Goal: Information Seeking & Learning: Check status

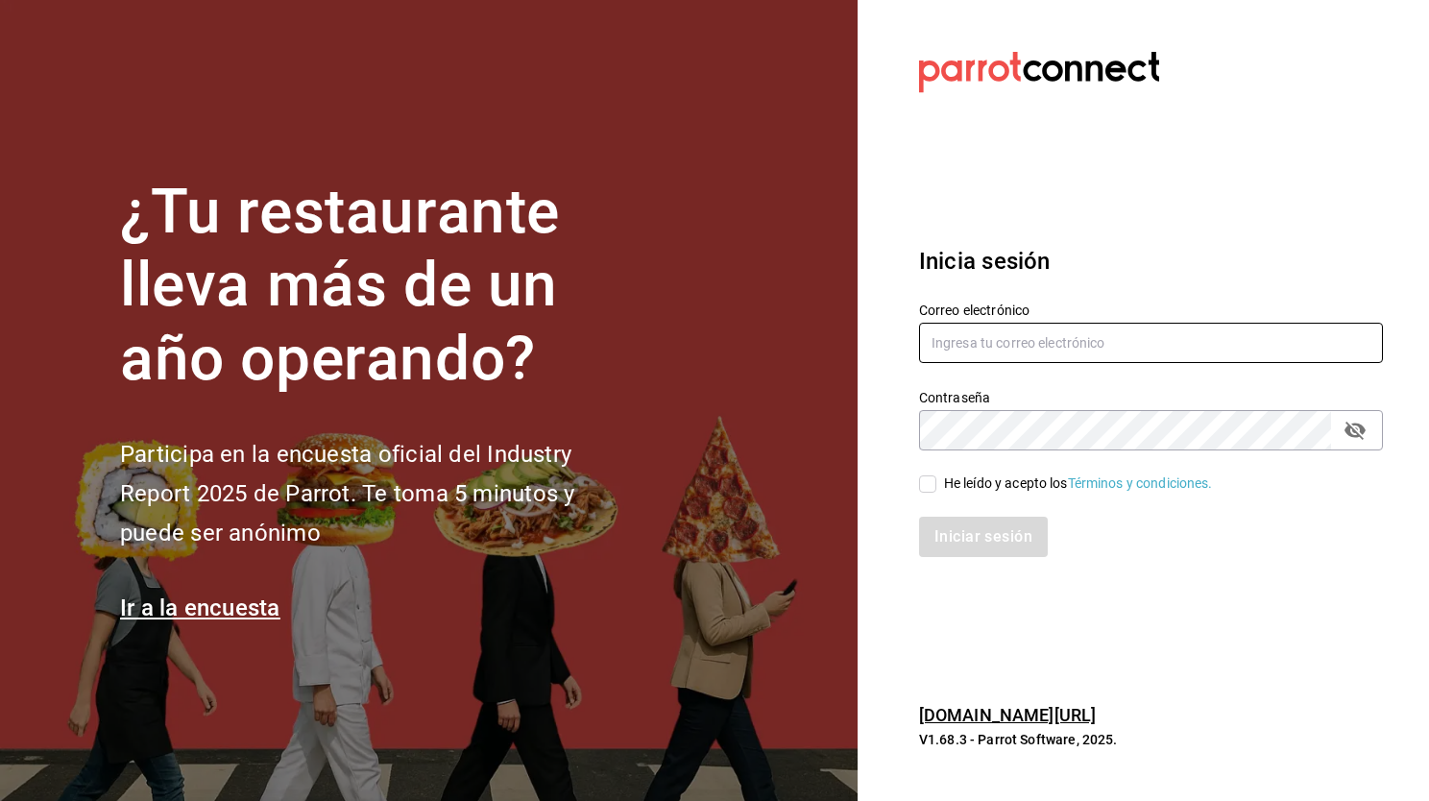
type input "[EMAIL_ADDRESS][DOMAIN_NAME]"
click at [925, 487] on input "He leído y acepto los Términos y condiciones." at bounding box center [927, 483] width 17 height 17
checkbox input "true"
click at [976, 542] on button "Iniciar sesión" at bounding box center [984, 536] width 131 height 40
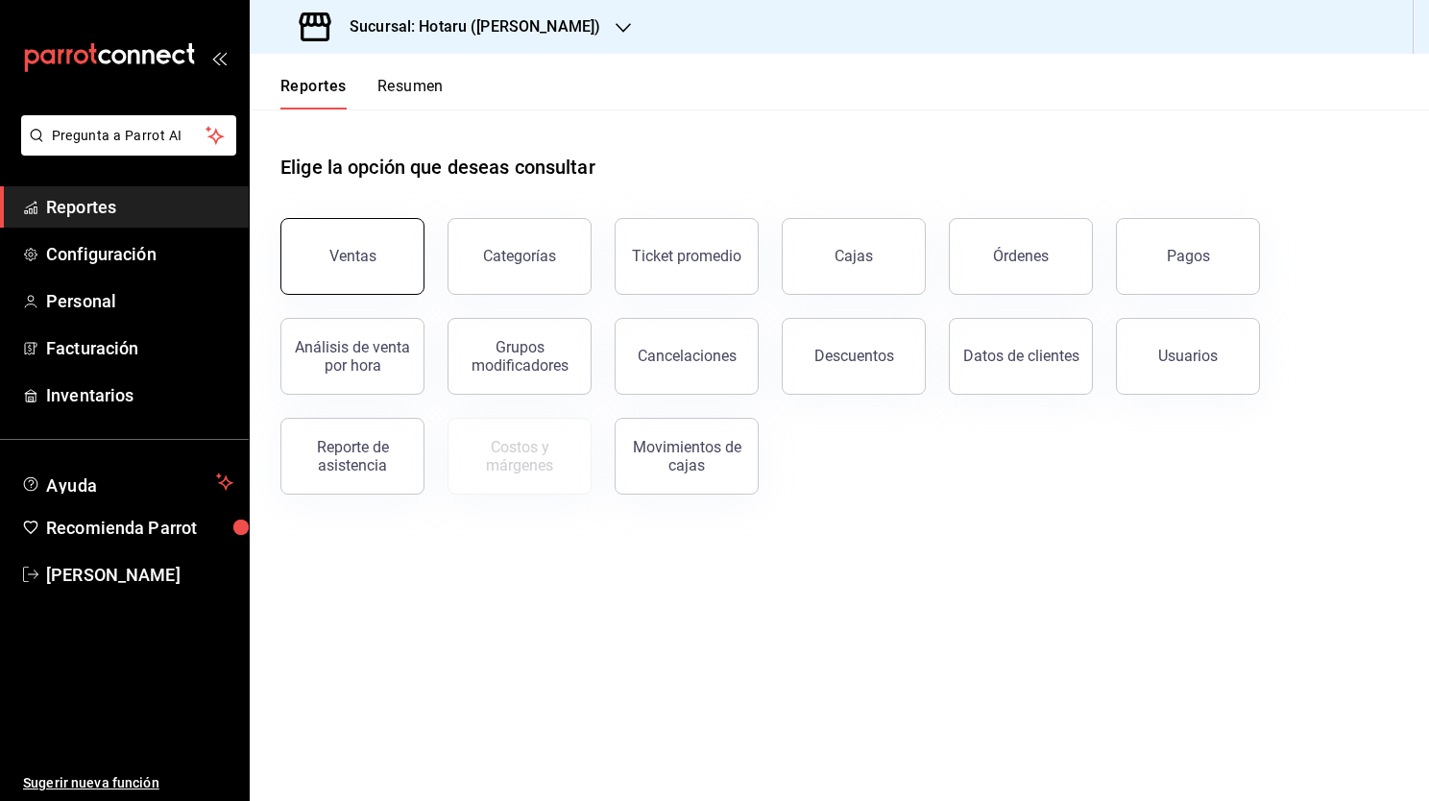
click at [368, 263] on div "Ventas" at bounding box center [352, 256] width 47 height 18
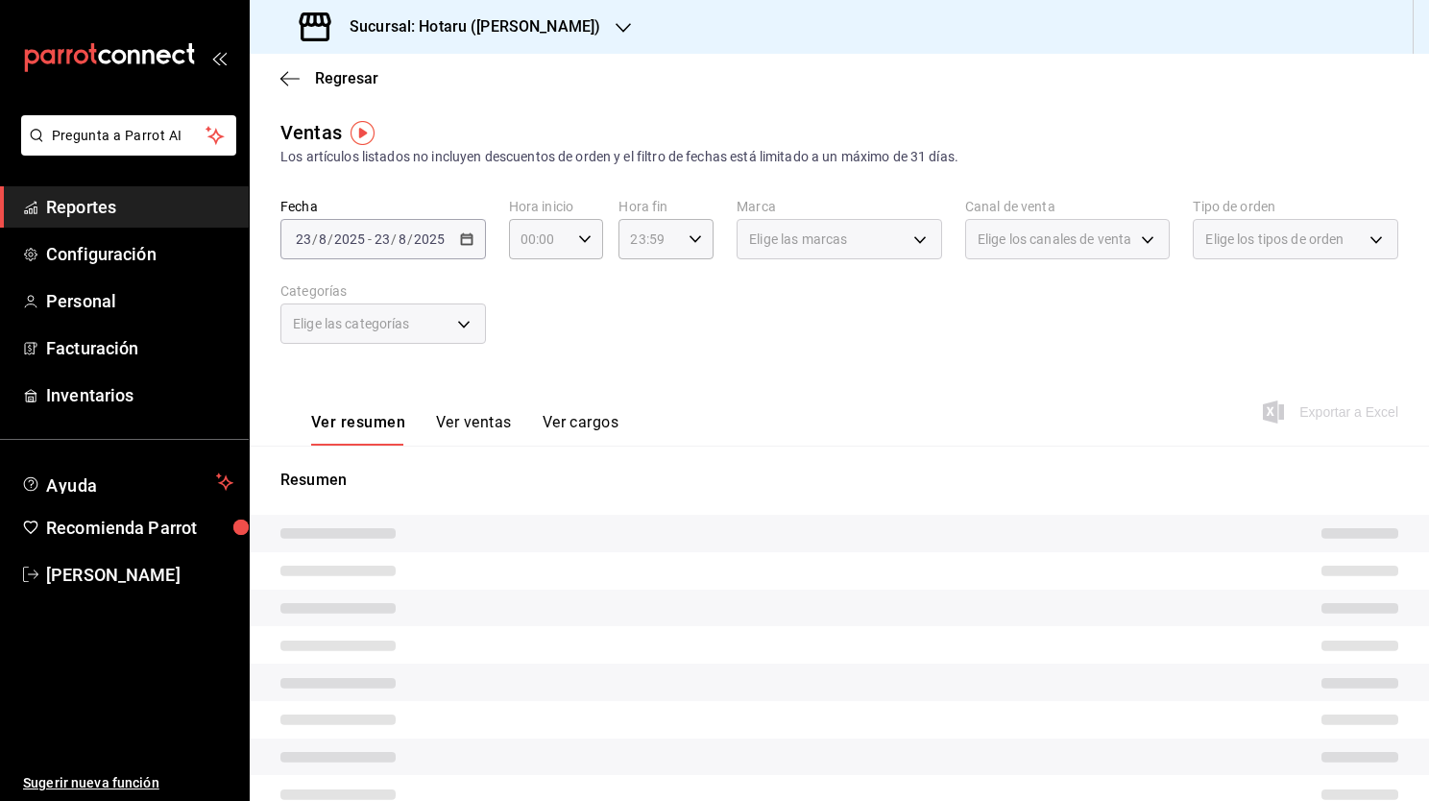
click at [464, 246] on div "2025-08-23 23 / 8 / 2025 - 2025-08-23 23 / 8 / 2025" at bounding box center [382, 239] width 205 height 40
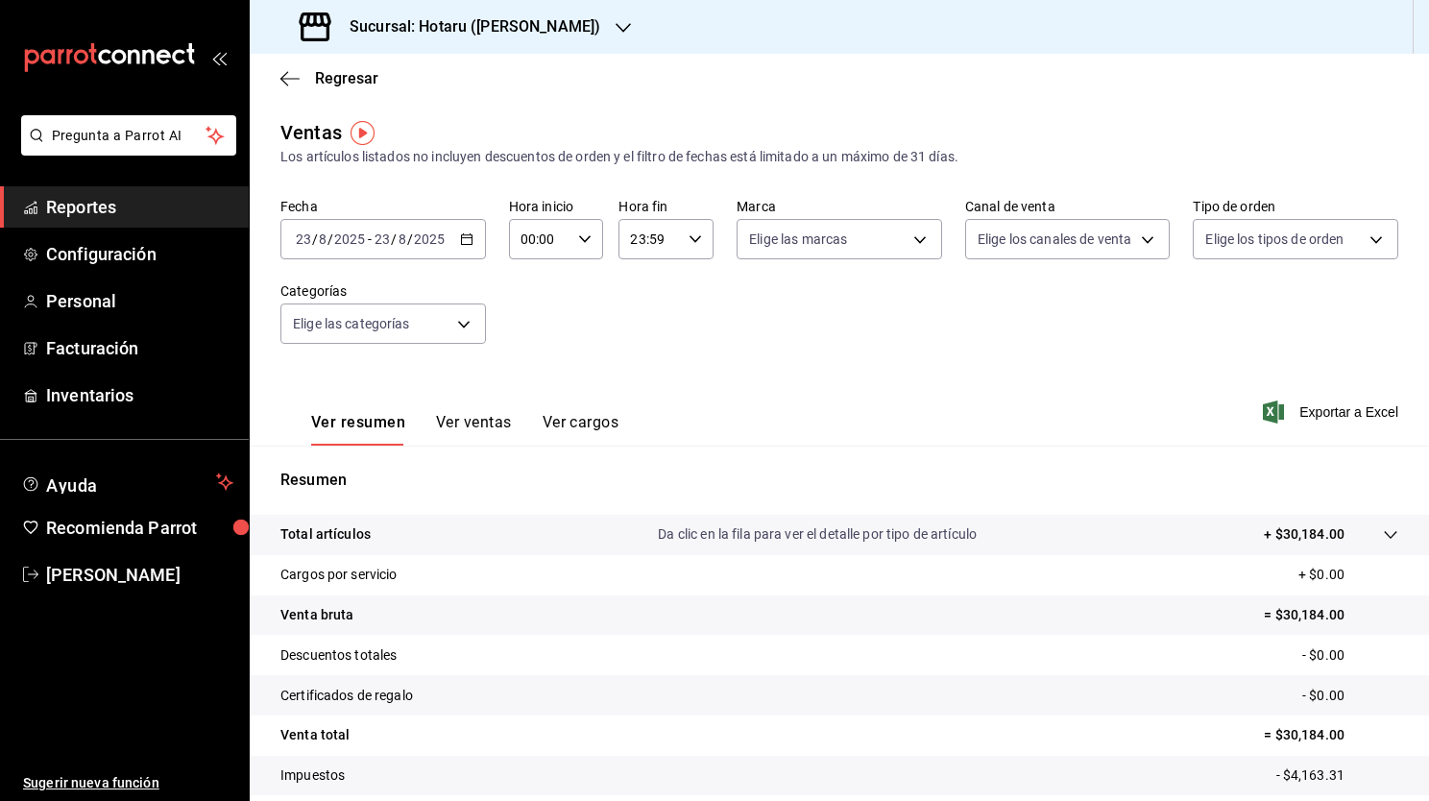
click at [460, 242] on icon "button" at bounding box center [466, 238] width 13 height 13
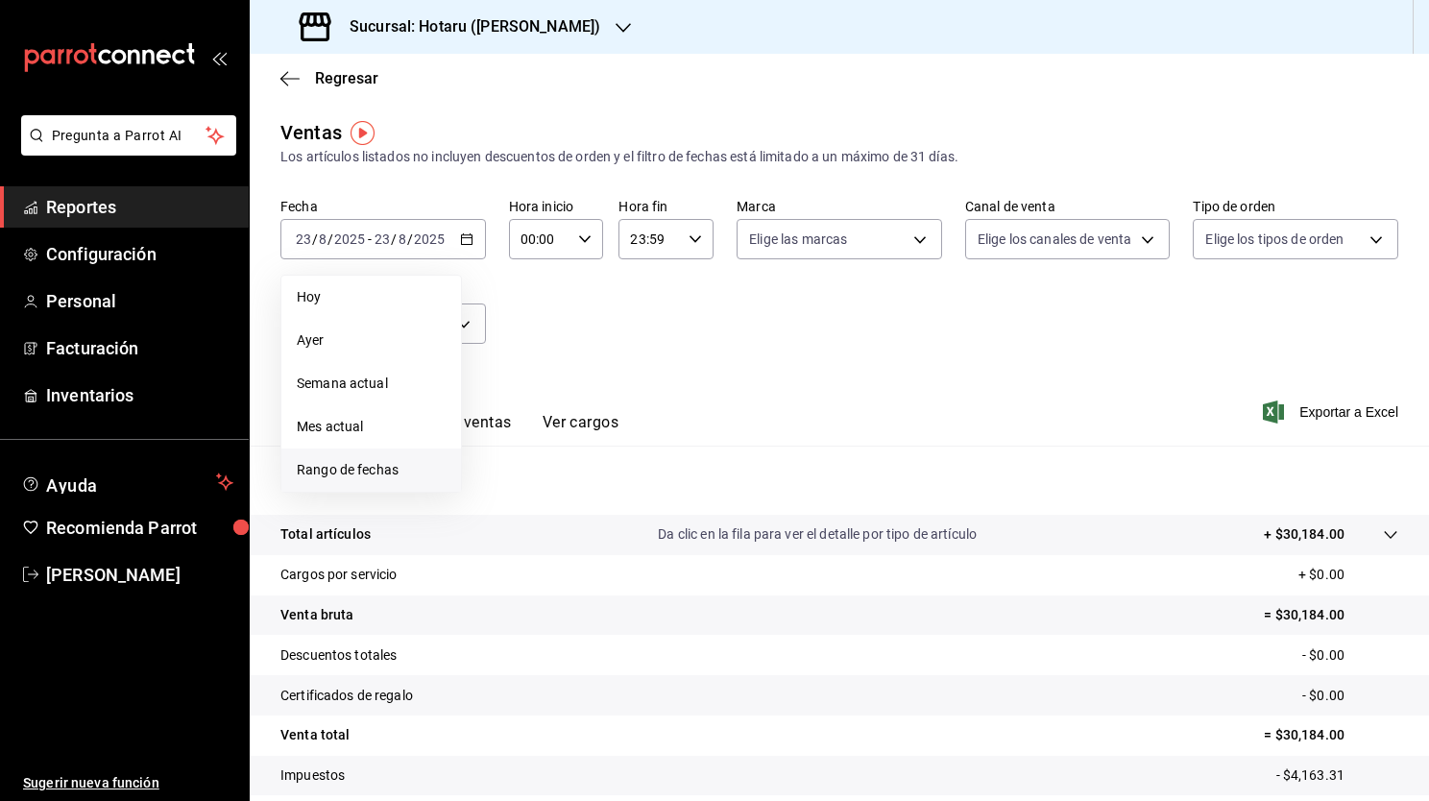
click at [392, 466] on span "Rango de fechas" at bounding box center [371, 470] width 149 height 20
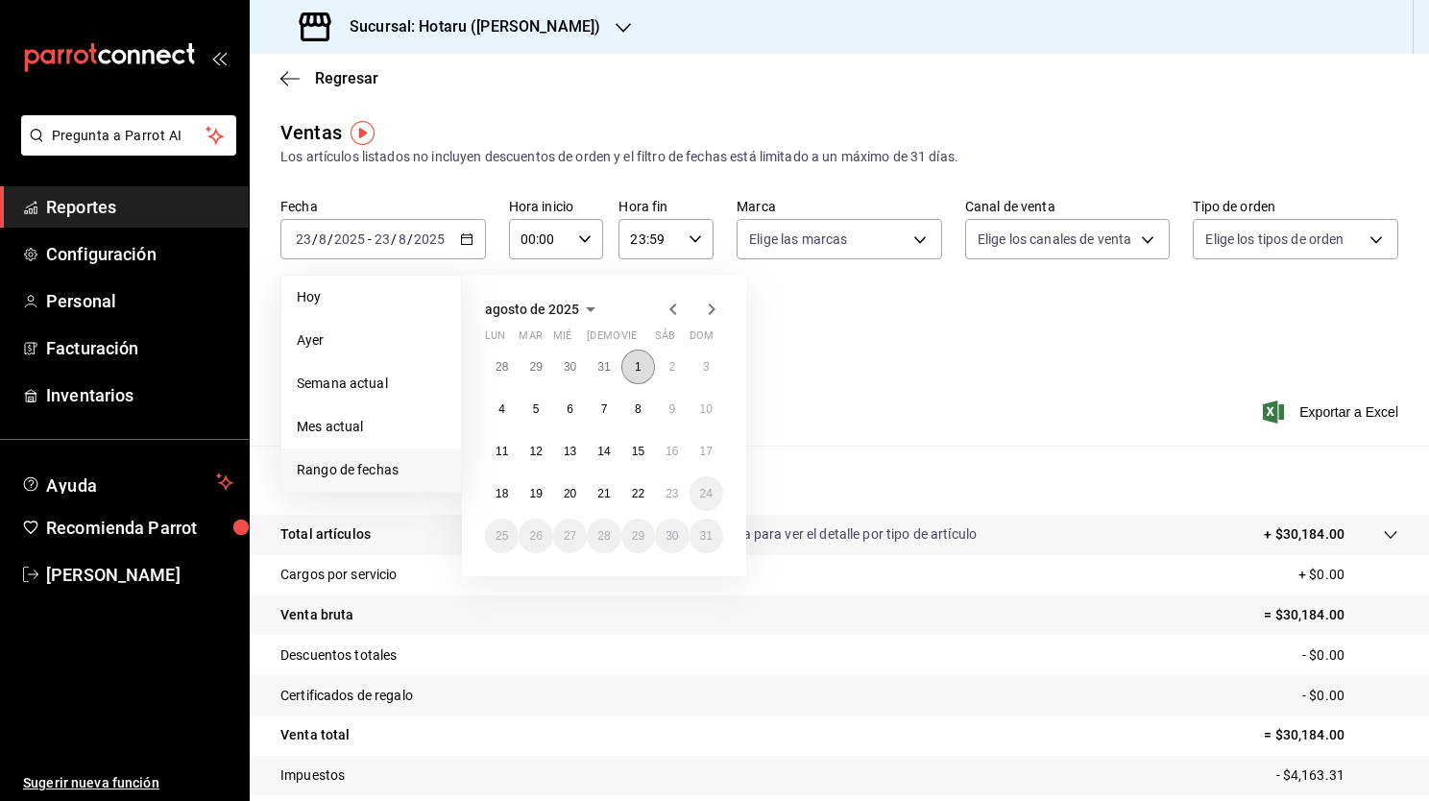
click at [631, 372] on button "1" at bounding box center [638, 366] width 34 height 35
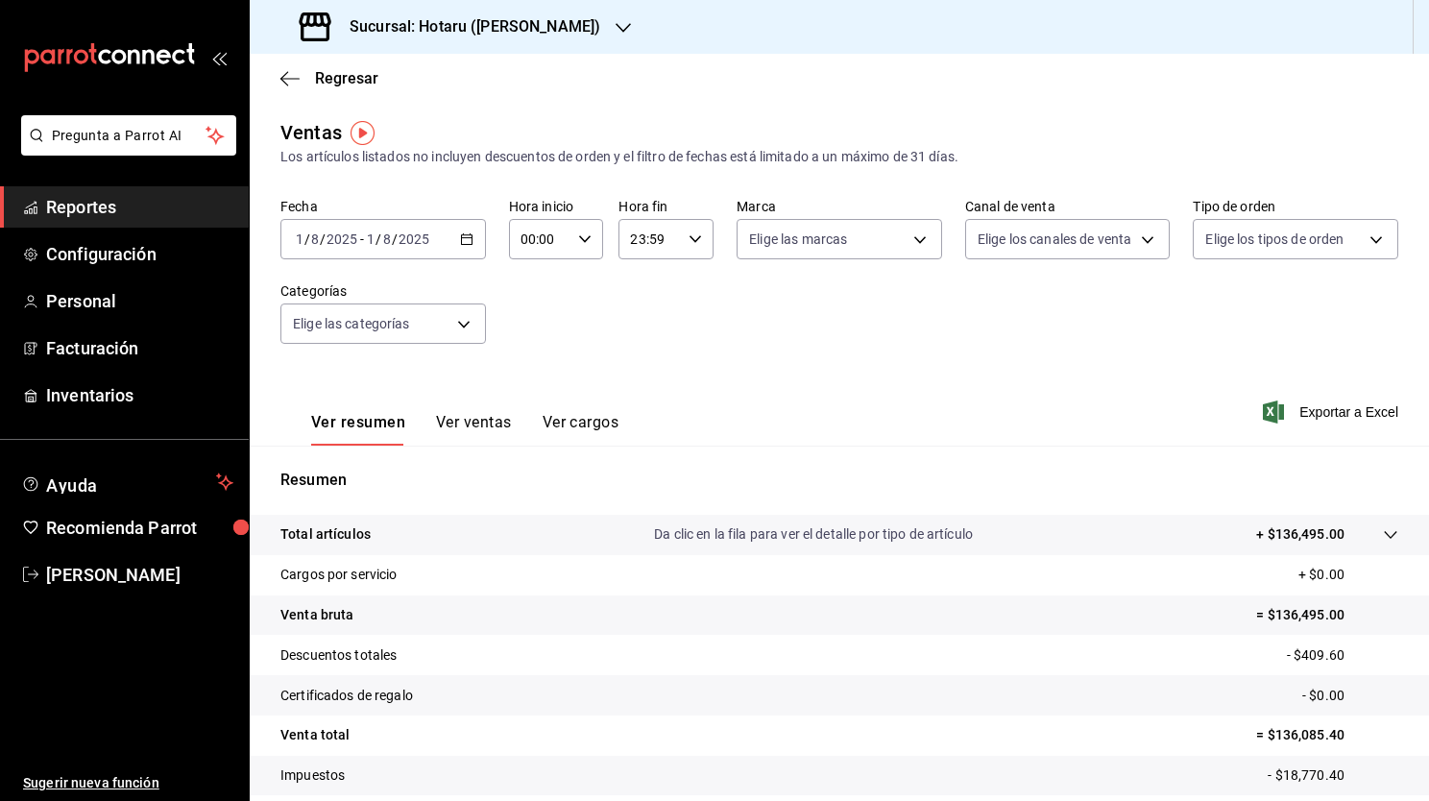
click at [580, 236] on icon "button" at bounding box center [584, 238] width 13 height 13
click at [540, 382] on button "02" at bounding box center [529, 380] width 39 height 38
type input "02:00"
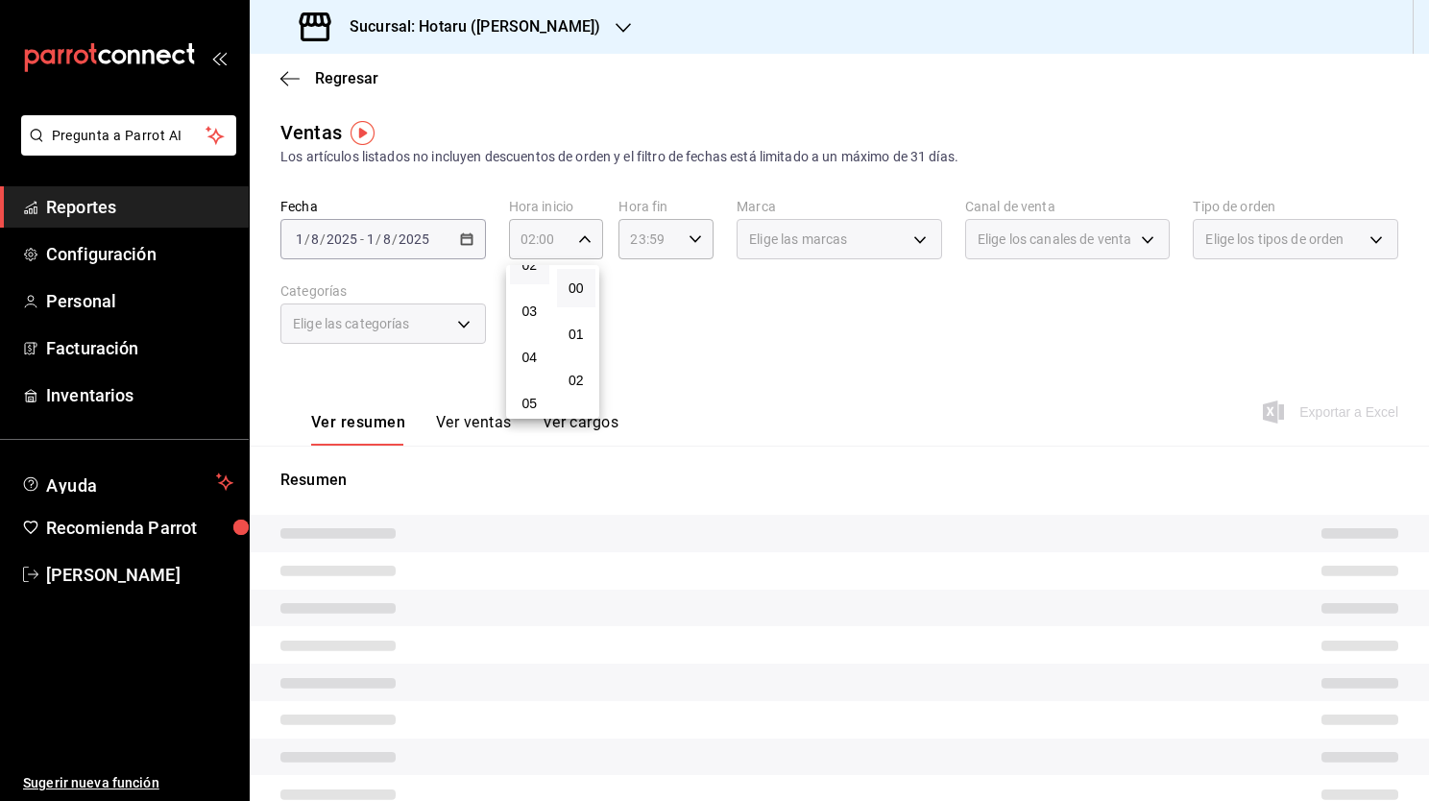
scroll to position [154, 0]
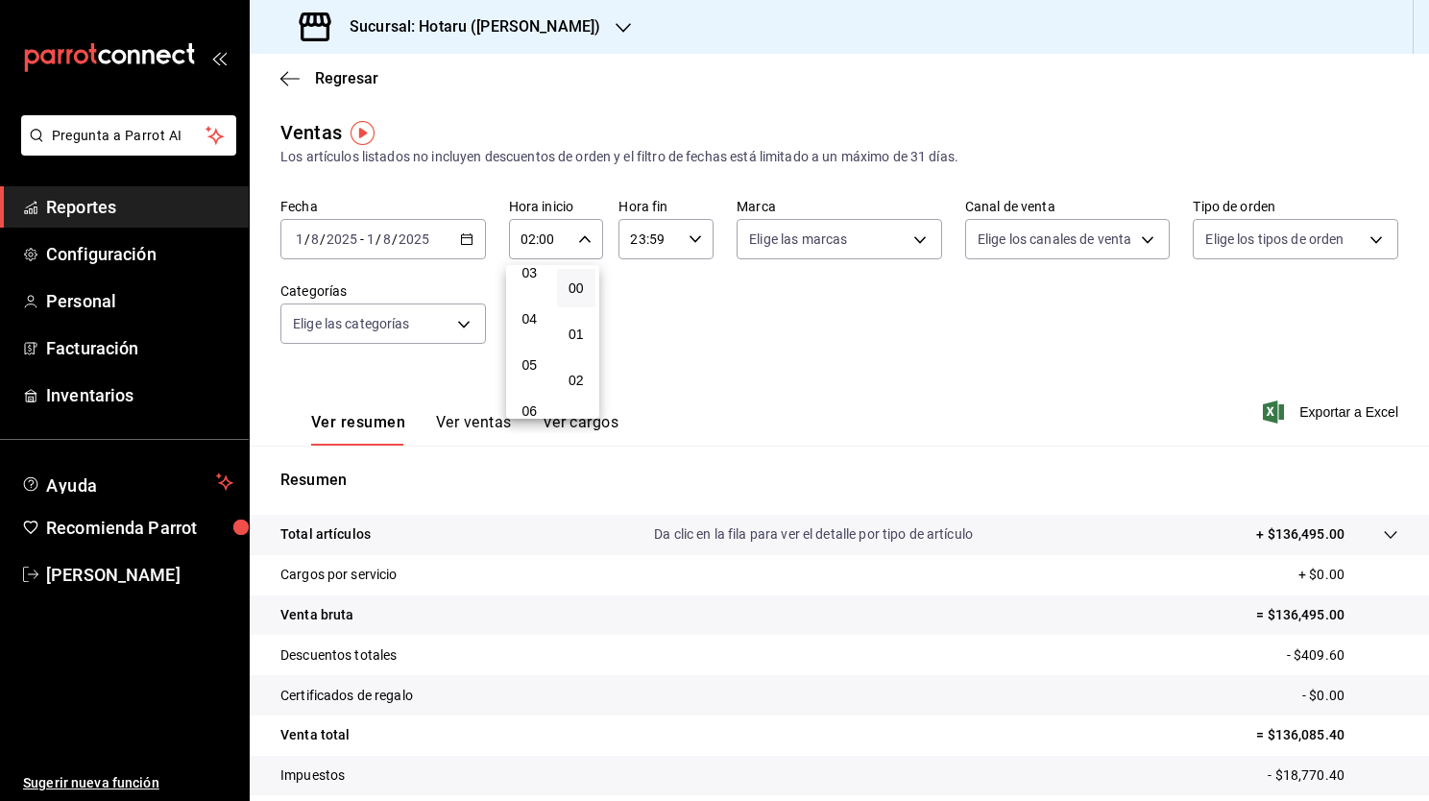
click at [540, 382] on button "05" at bounding box center [529, 365] width 39 height 38
type input "05:00"
click at [540, 382] on button "05" at bounding box center [529, 365] width 39 height 38
click at [472, 235] on div at bounding box center [714, 400] width 1429 height 801
click at [454, 243] on div "2025-08-01 1 / 8 / 2025 - 2025-08-01 1 / 8 / 2025" at bounding box center [382, 239] width 205 height 40
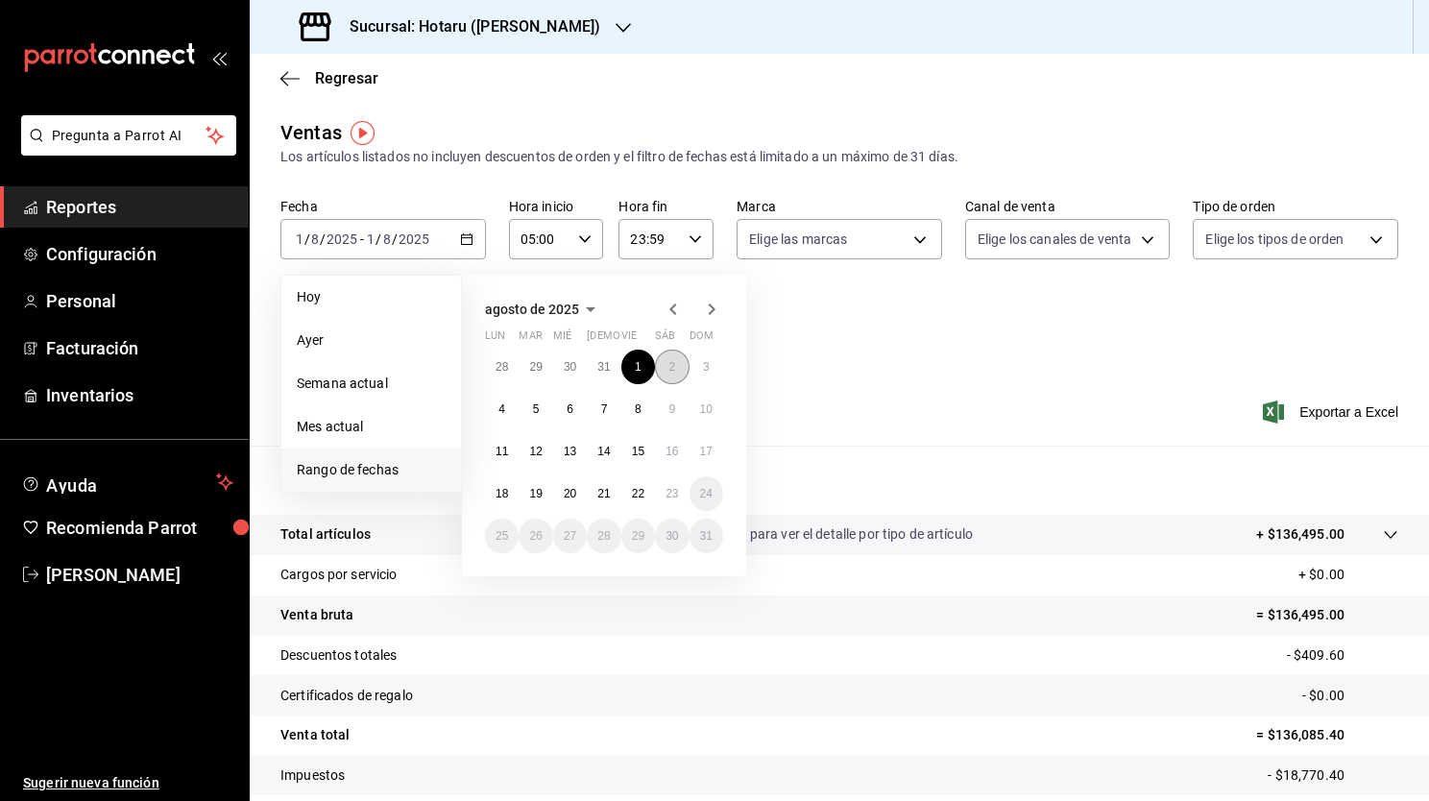
click at [672, 355] on button "2" at bounding box center [672, 366] width 34 height 35
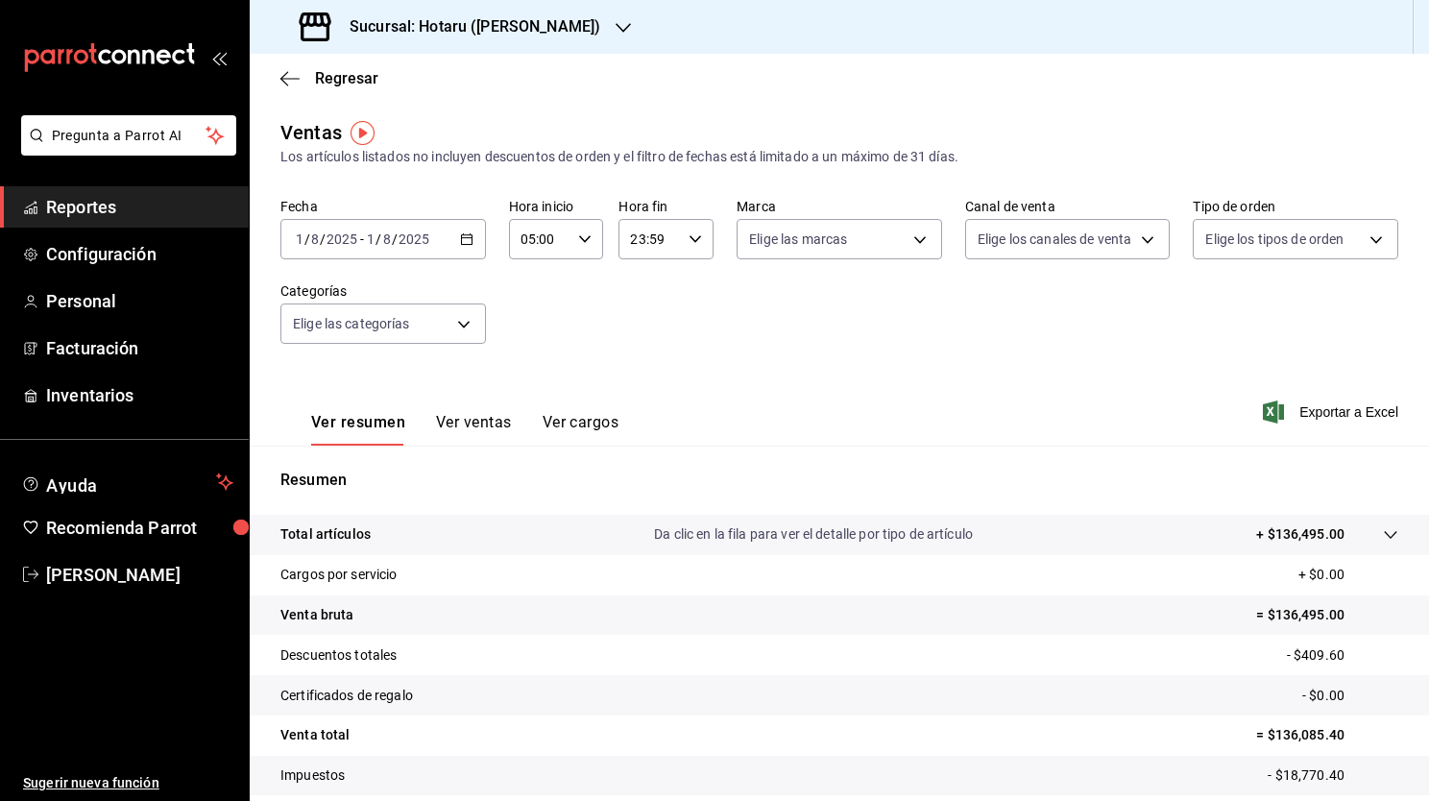
click at [687, 248] on div "23:59 Hora fin" at bounding box center [665, 239] width 95 height 40
click at [460, 243] on div at bounding box center [714, 400] width 1429 height 801
click at [435, 249] on div "2025-08-01 1 / 8 / 2025 - 2025-08-01 1 / 8 / 2025" at bounding box center [382, 239] width 205 height 40
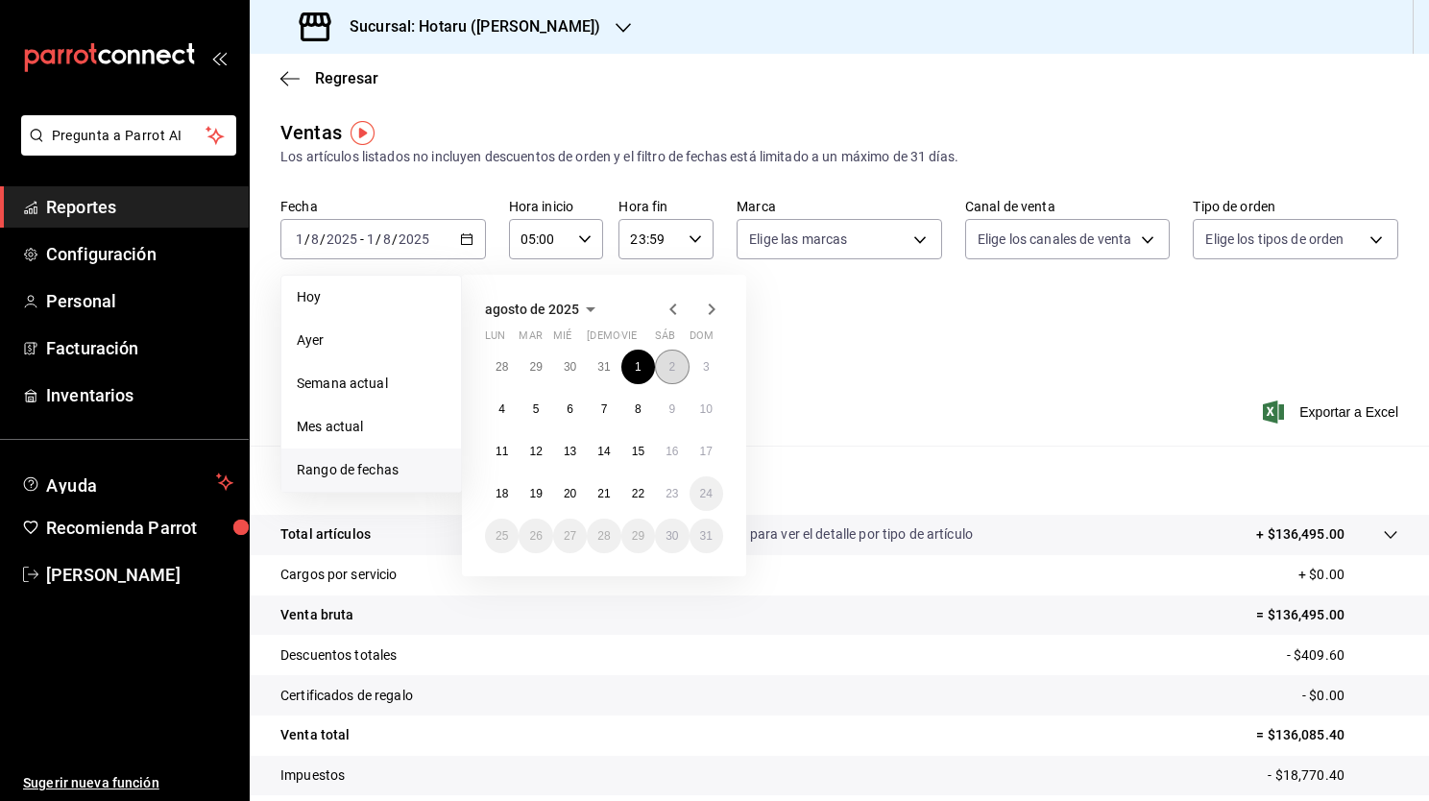
click at [673, 372] on button "2" at bounding box center [672, 366] width 34 height 35
click at [641, 363] on button "1" at bounding box center [638, 366] width 34 height 35
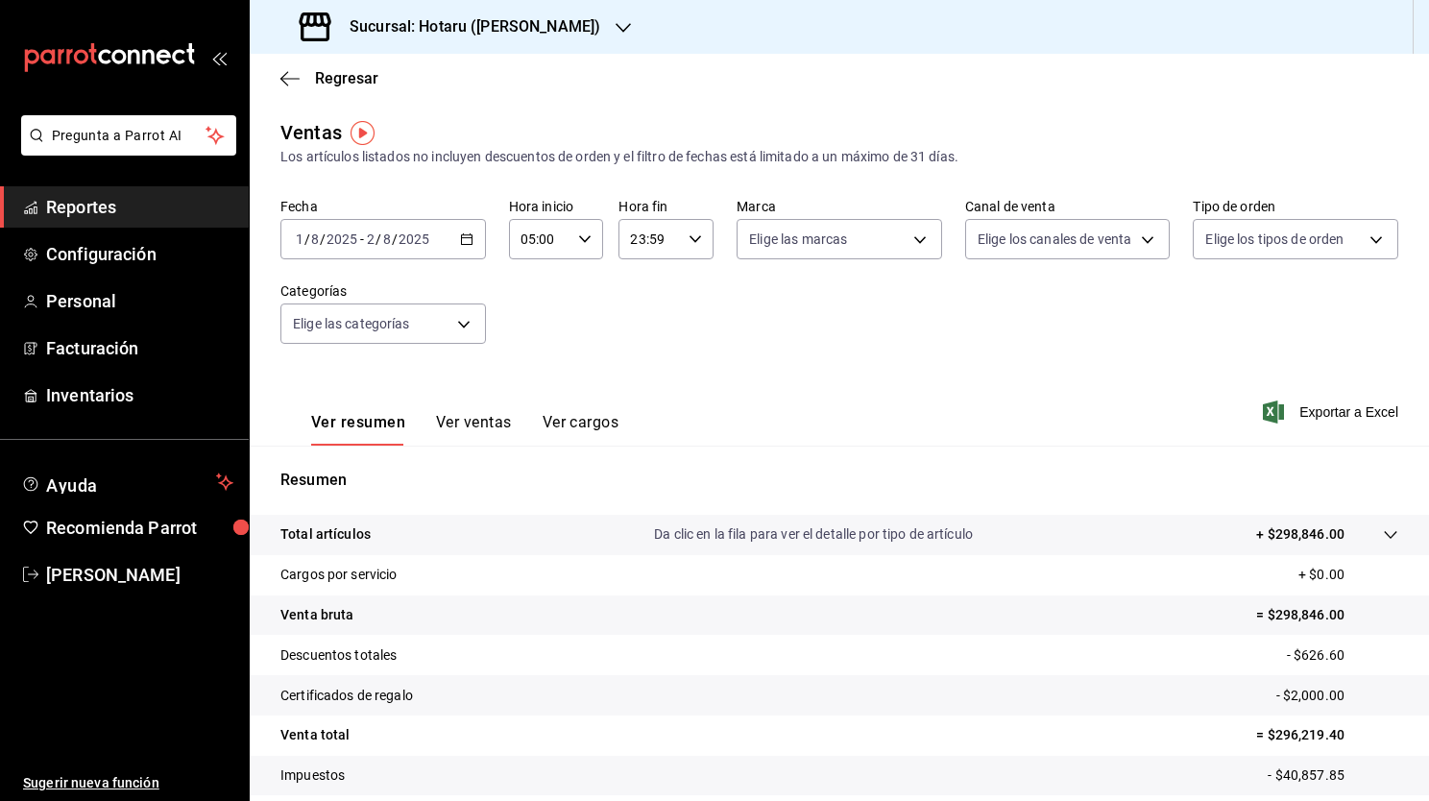
click at [688, 238] on icon "button" at bounding box center [694, 238] width 13 height 13
click at [639, 298] on span "21" at bounding box center [638, 303] width 16 height 15
type input "21:59"
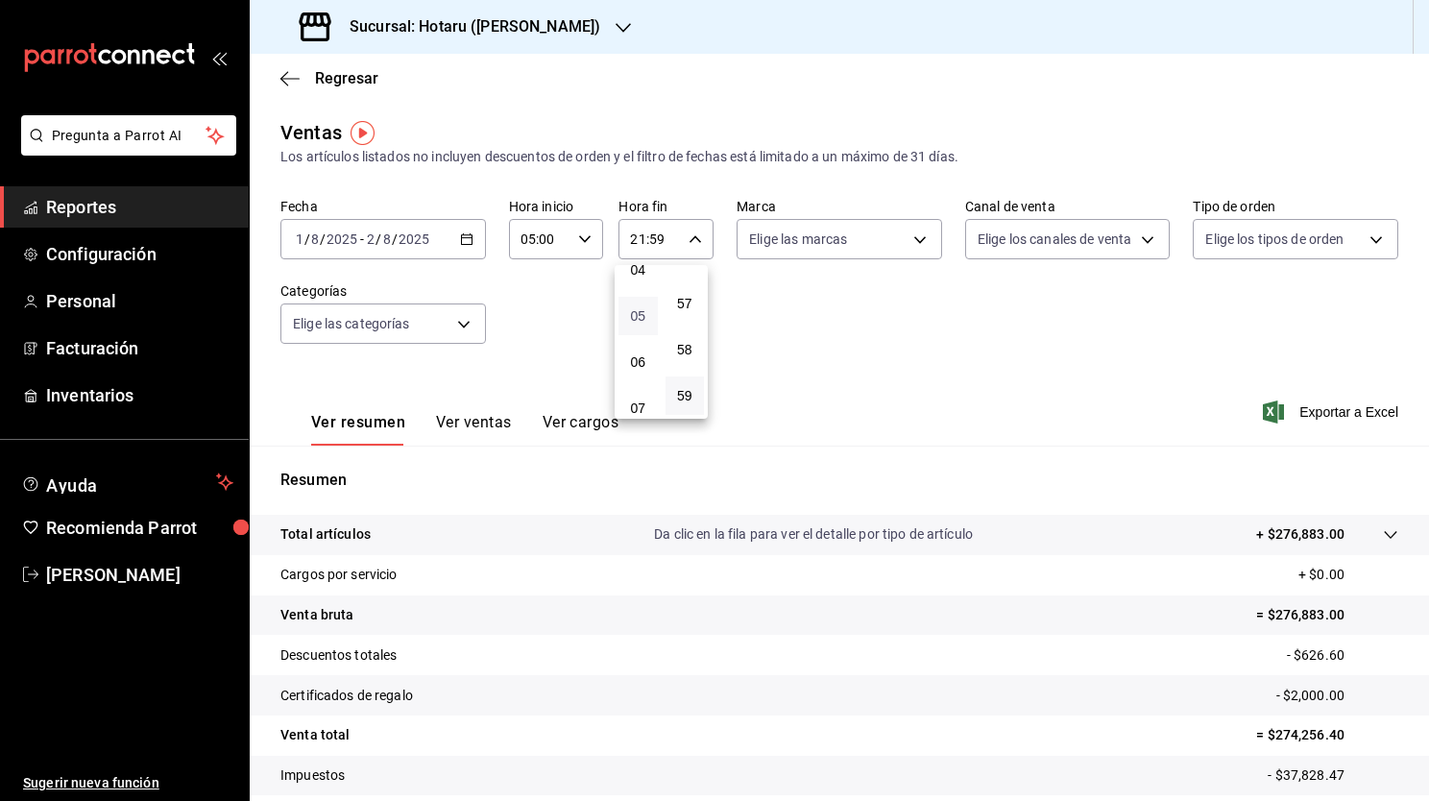
click at [638, 311] on span "05" at bounding box center [638, 315] width 16 height 15
type input "05:59"
click at [879, 391] on div at bounding box center [714, 400] width 1429 height 801
click at [794, 245] on body "Pregunta a Parrot AI Reportes Configuración Personal Facturación Inventarios Ay…" at bounding box center [714, 400] width 1429 height 801
click at [540, 23] on div at bounding box center [714, 400] width 1429 height 801
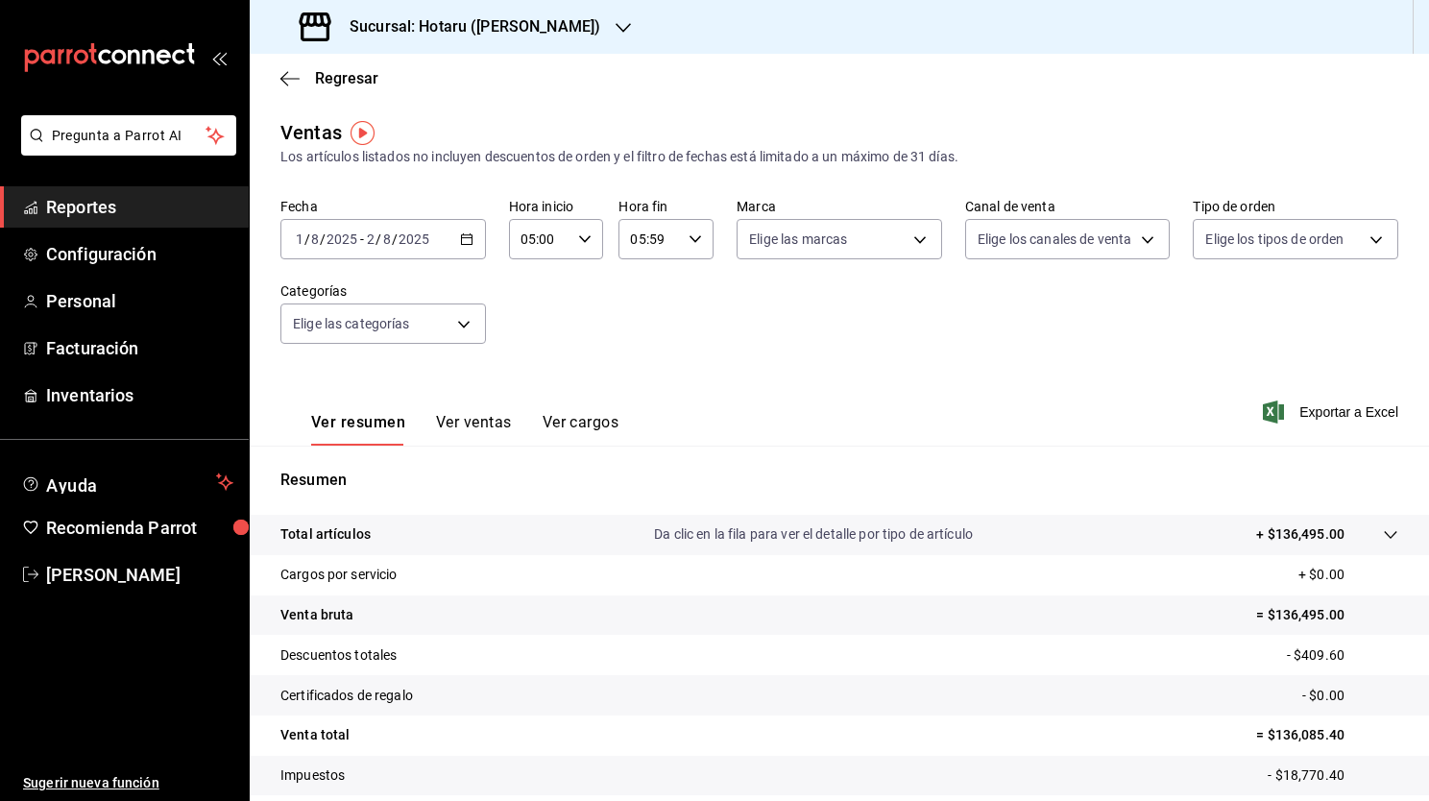
click at [515, 42] on div "Sucursal: Hotaru (Valle)" at bounding box center [451, 27] width 373 height 54
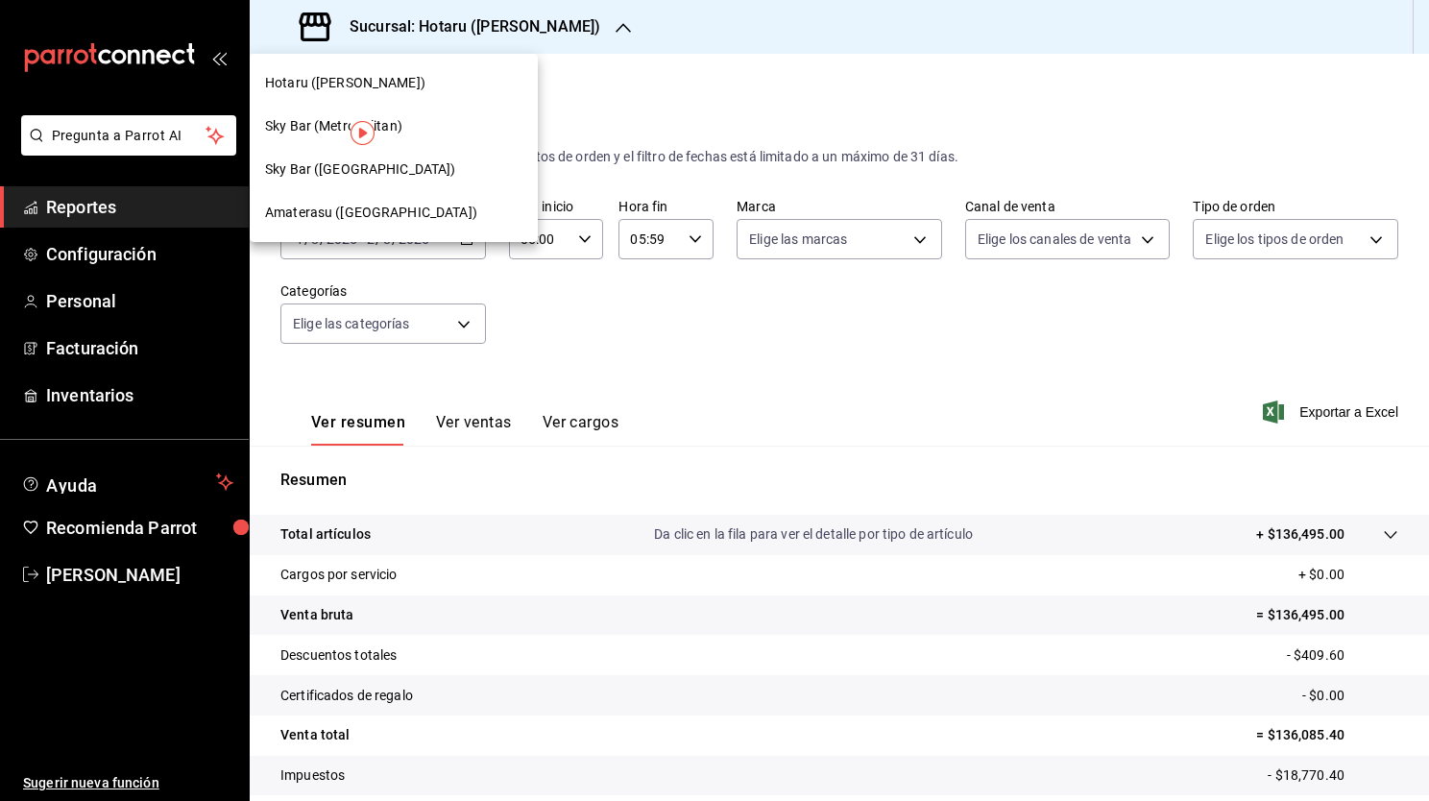
click at [422, 218] on div "Amaterasu (Metropolitan)" at bounding box center [393, 213] width 257 height 20
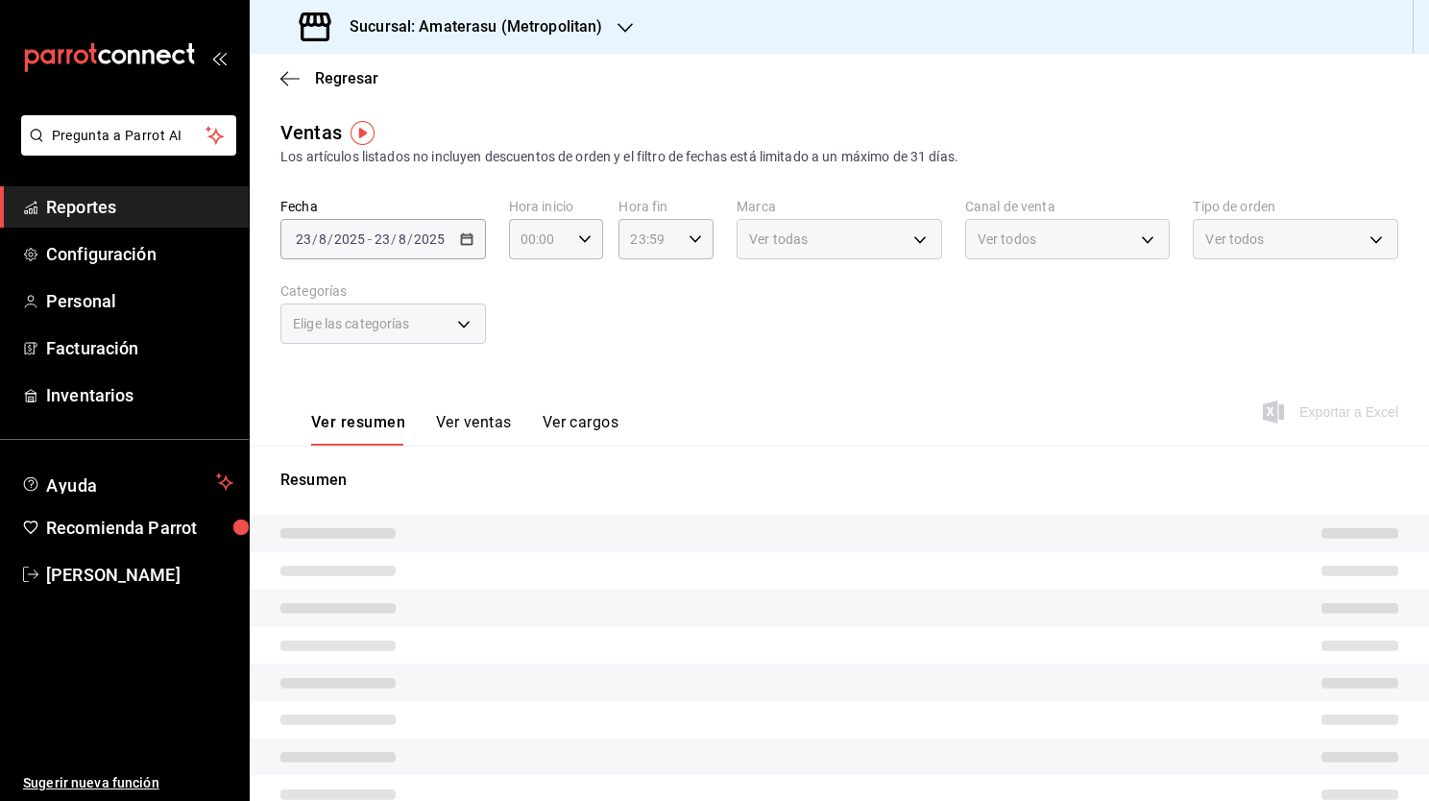
type input "05:00"
type input "05:59"
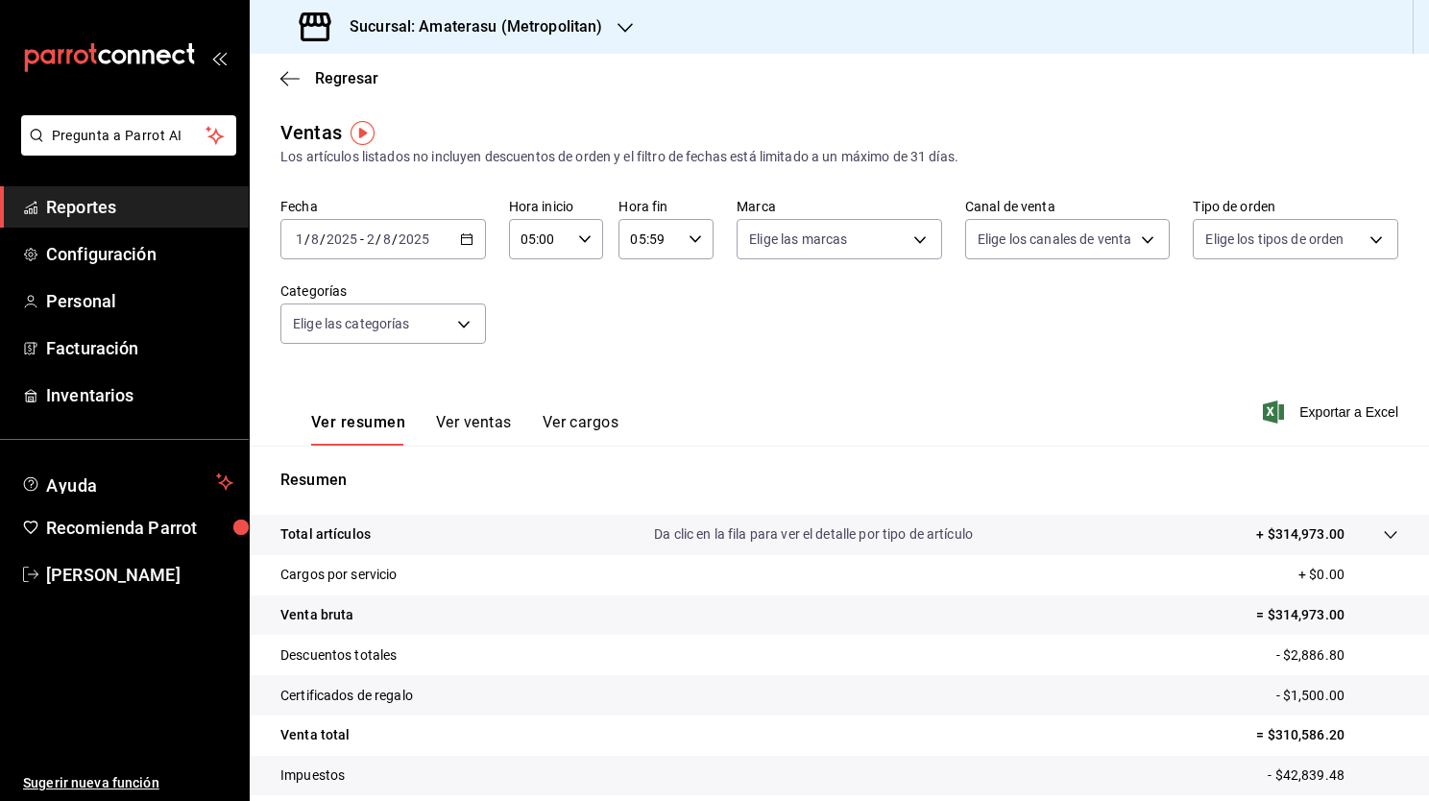
click at [464, 244] on \(Stroke\) "button" at bounding box center [467, 239] width 12 height 11
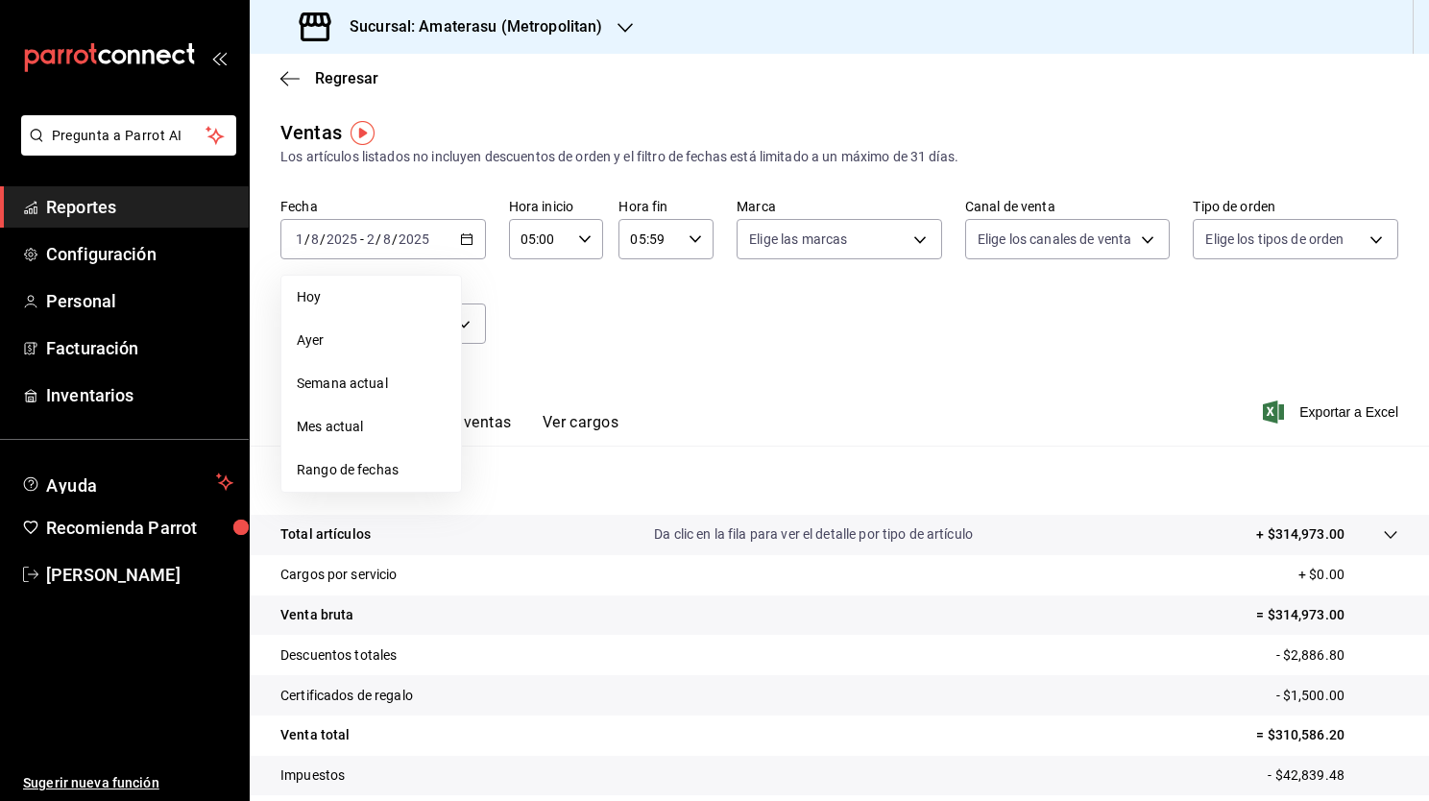
click at [365, 463] on span "Rango de fechas" at bounding box center [371, 470] width 149 height 20
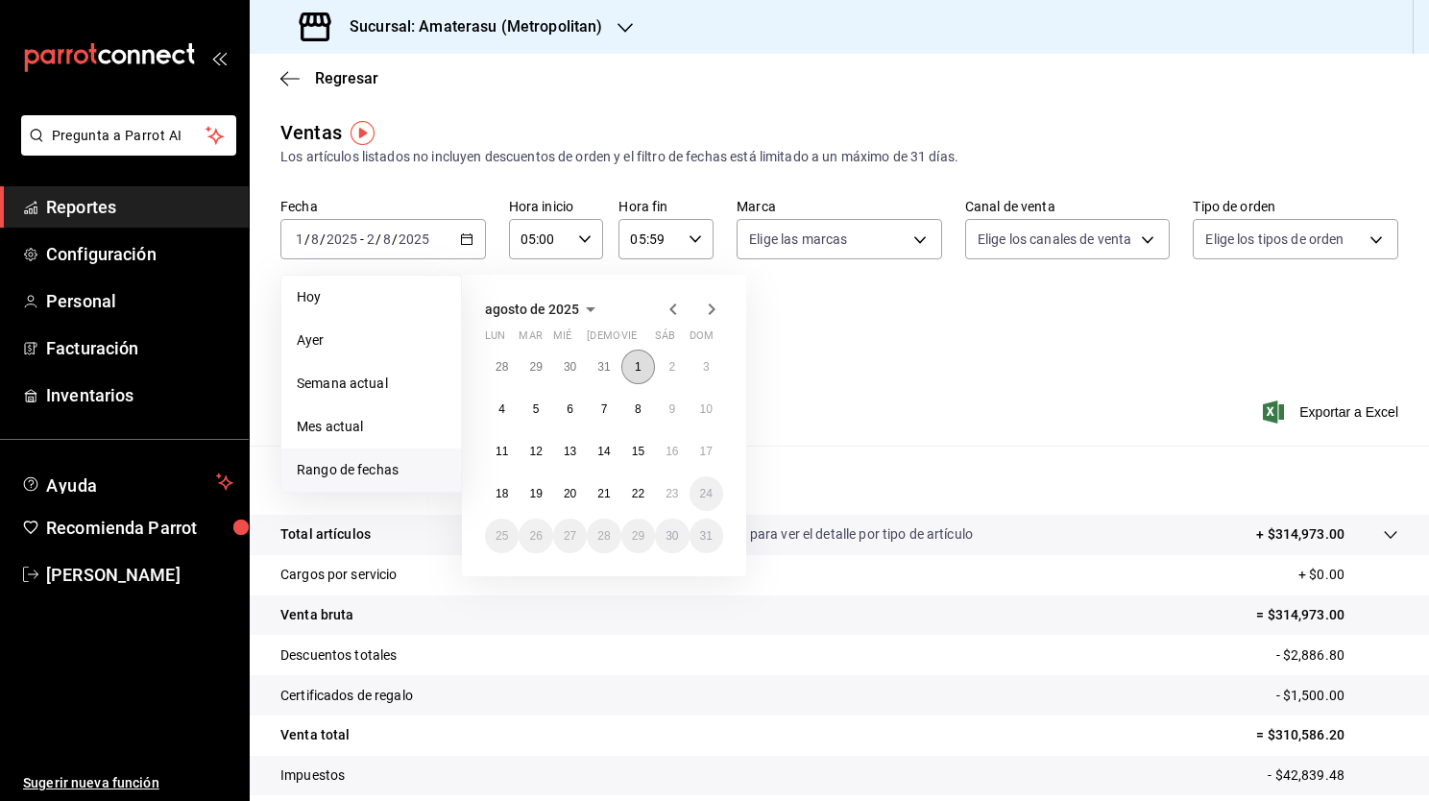
click at [628, 372] on button "1" at bounding box center [638, 366] width 34 height 35
click at [673, 375] on button "2" at bounding box center [672, 366] width 34 height 35
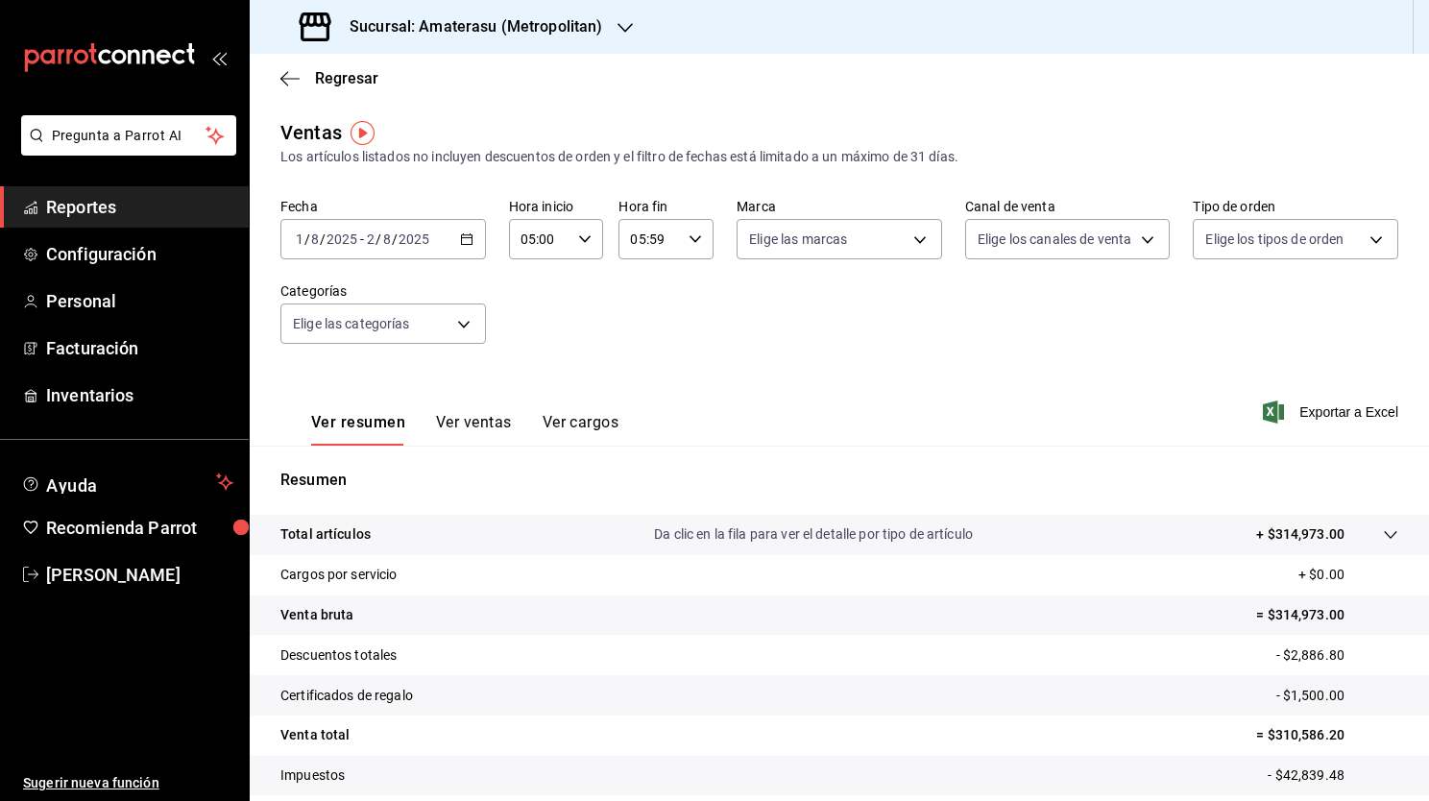
click at [690, 247] on div "05:59 Hora fin" at bounding box center [665, 239] width 95 height 40
click at [794, 325] on div at bounding box center [714, 400] width 1429 height 801
click at [853, 236] on body "Pregunta a Parrot AI Reportes Configuración Personal Facturación Inventarios Ay…" at bounding box center [714, 400] width 1429 height 801
click at [749, 424] on input "checkbox" at bounding box center [751, 421] width 17 height 17
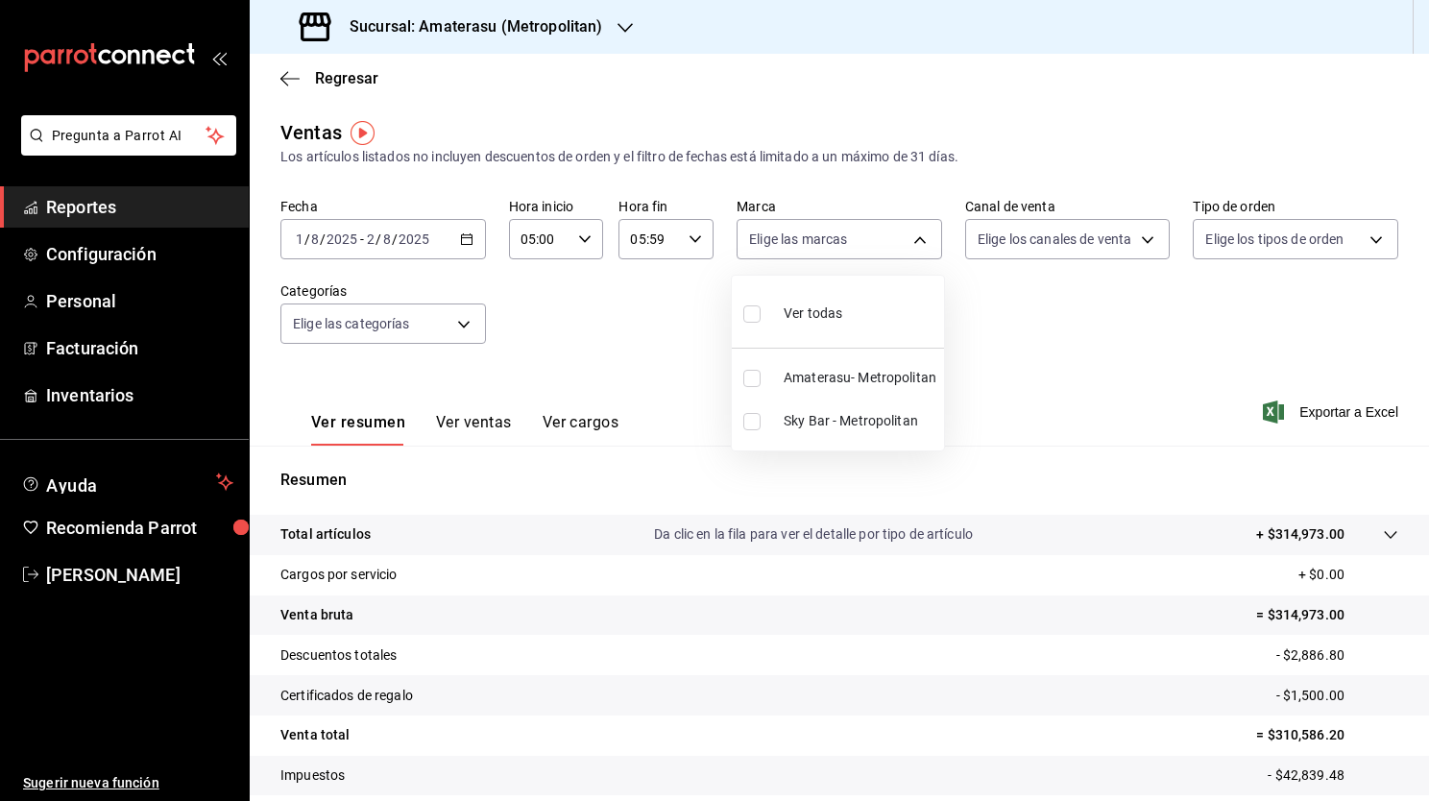
checkbox input "true"
type input "f3afaab8-8c3d-4e49-a299-af9bdf6027b2"
click at [607, 337] on div at bounding box center [714, 400] width 1429 height 801
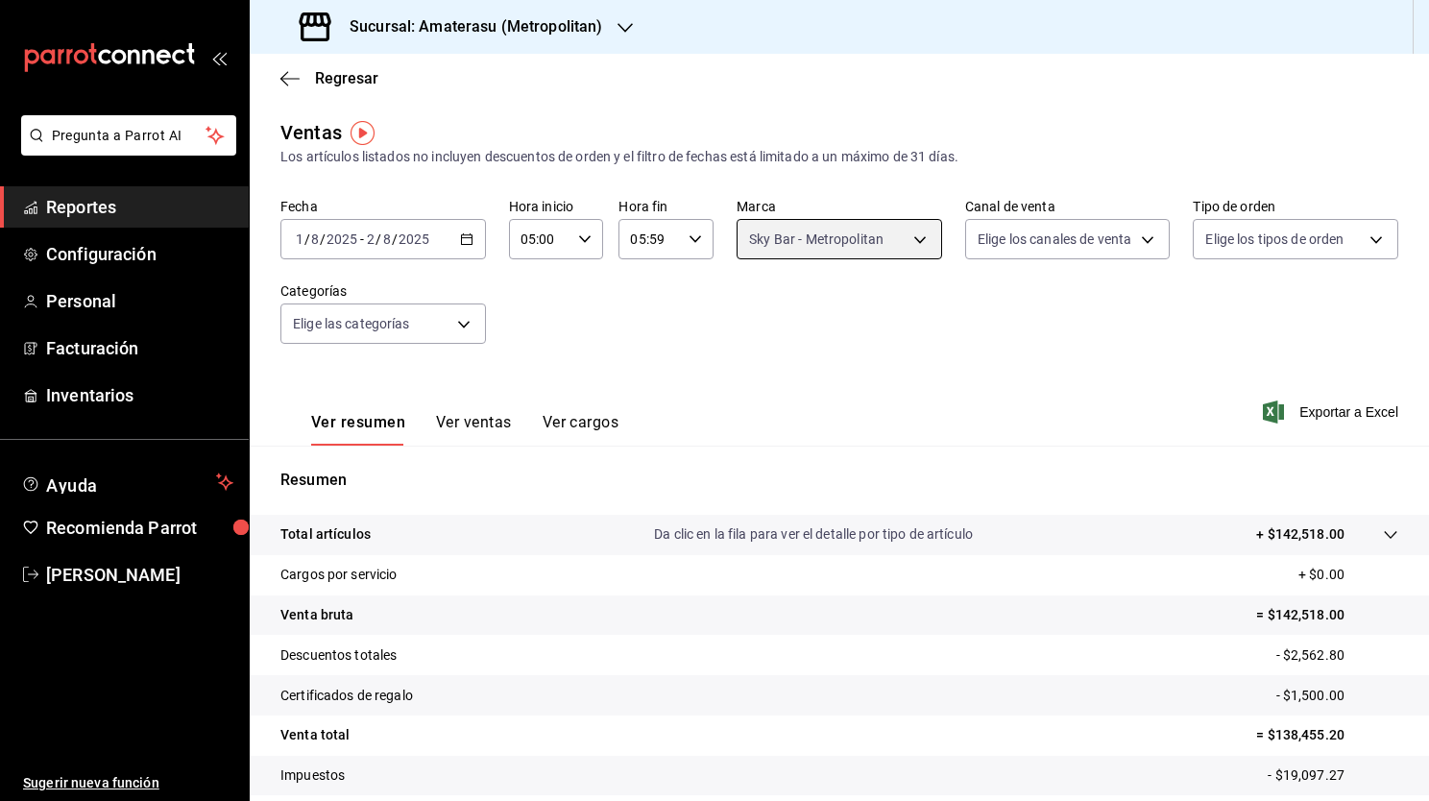
scroll to position [119, 0]
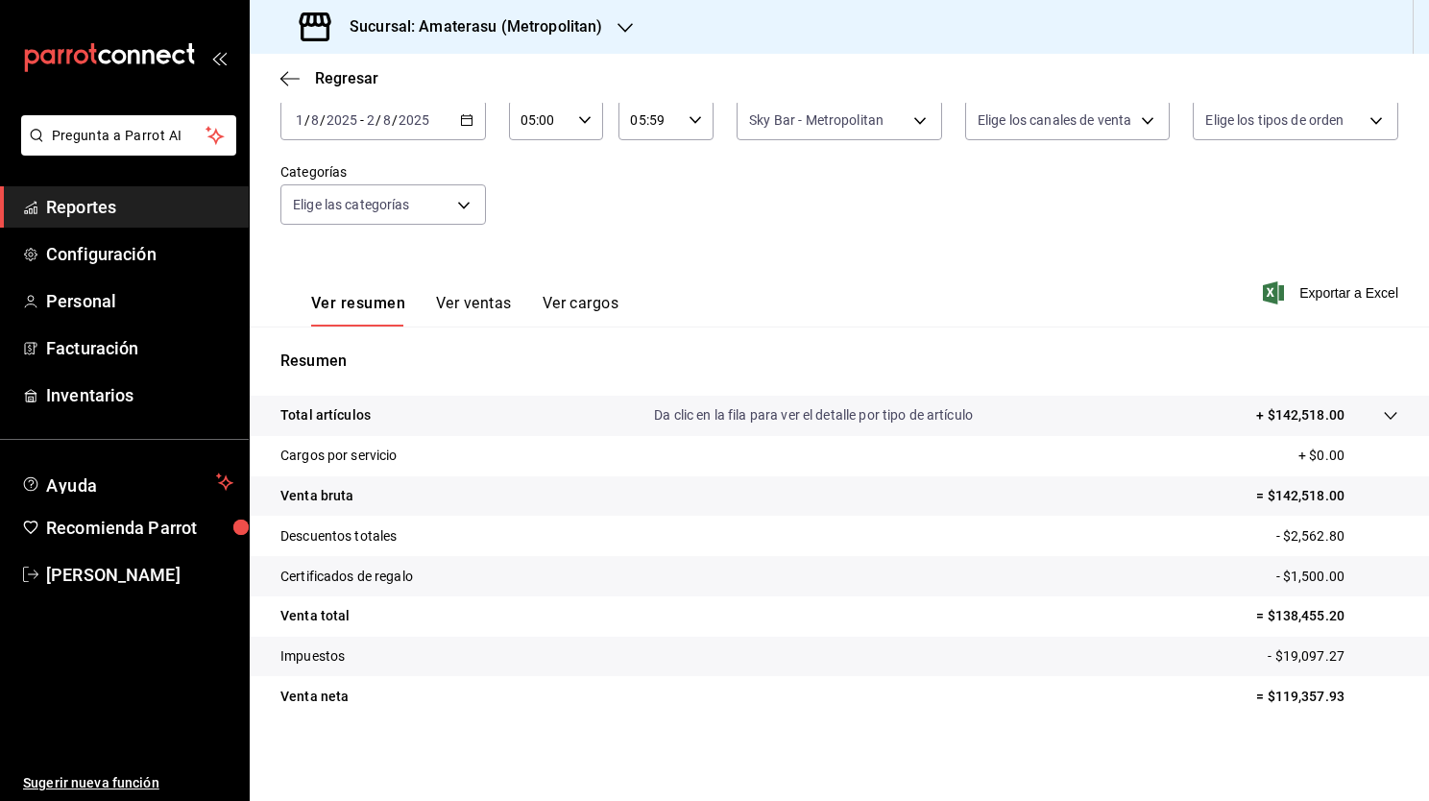
click at [449, 121] on div "2025-08-01 1 / 8 / 2025 - 2025-08-02 2 / 8 / 2025" at bounding box center [382, 120] width 205 height 40
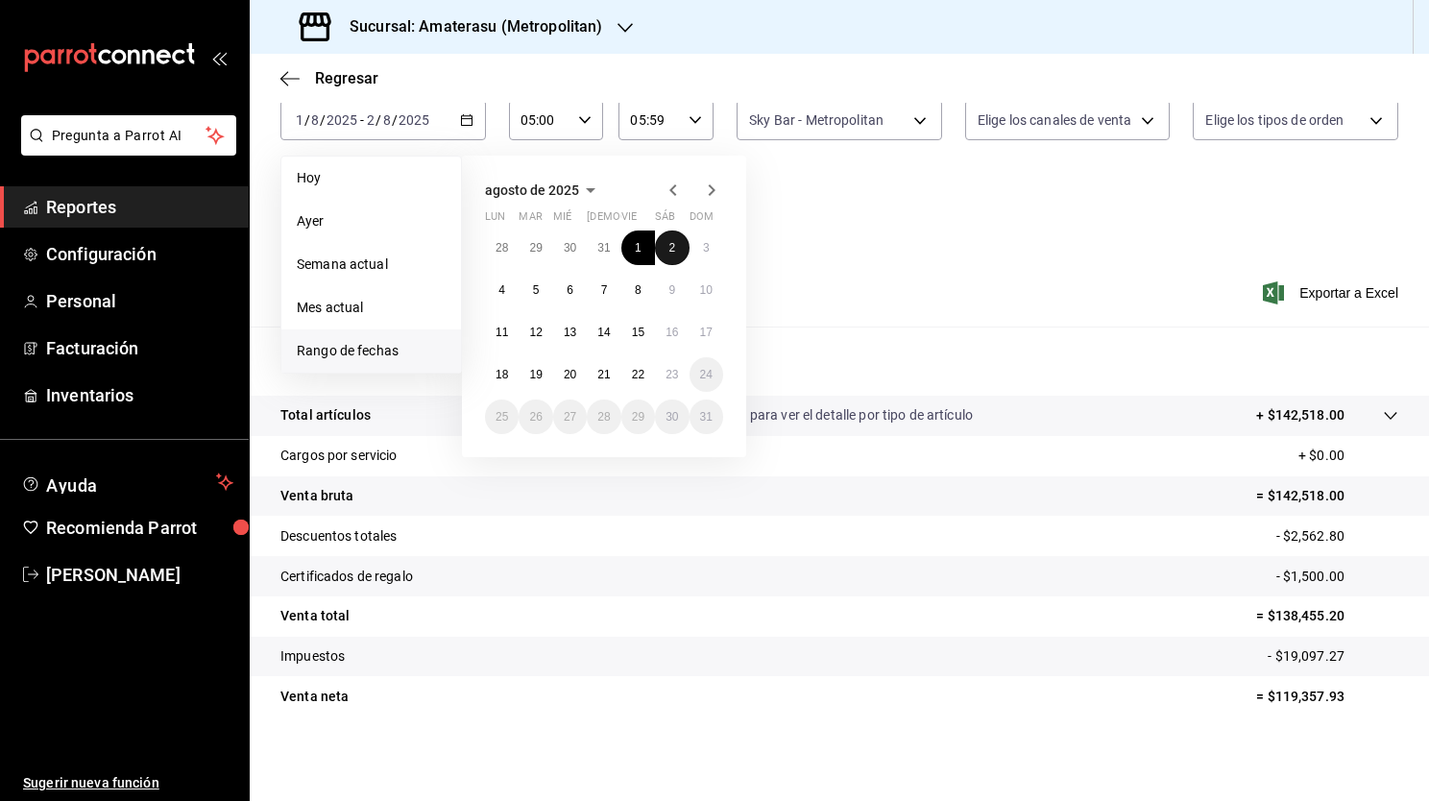
click at [676, 248] on button "2" at bounding box center [672, 247] width 34 height 35
click at [714, 245] on button "3" at bounding box center [706, 247] width 34 height 35
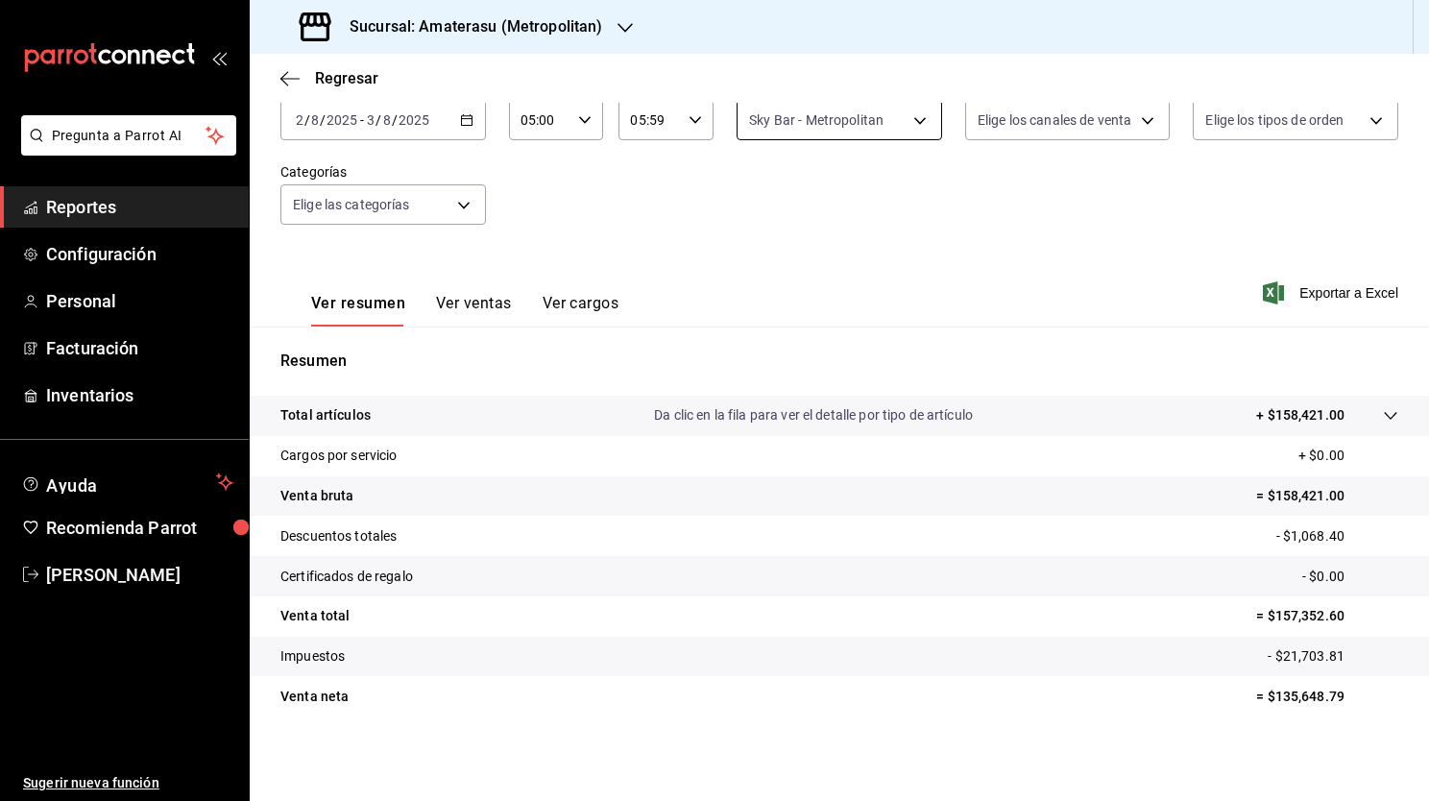
click at [813, 131] on body "Pregunta a Parrot AI Reportes Configuración Personal Facturación Inventarios Ay…" at bounding box center [714, 400] width 1429 height 801
click at [703, 204] on div at bounding box center [714, 400] width 1429 height 801
click at [461, 121] on icon "button" at bounding box center [466, 119] width 13 height 13
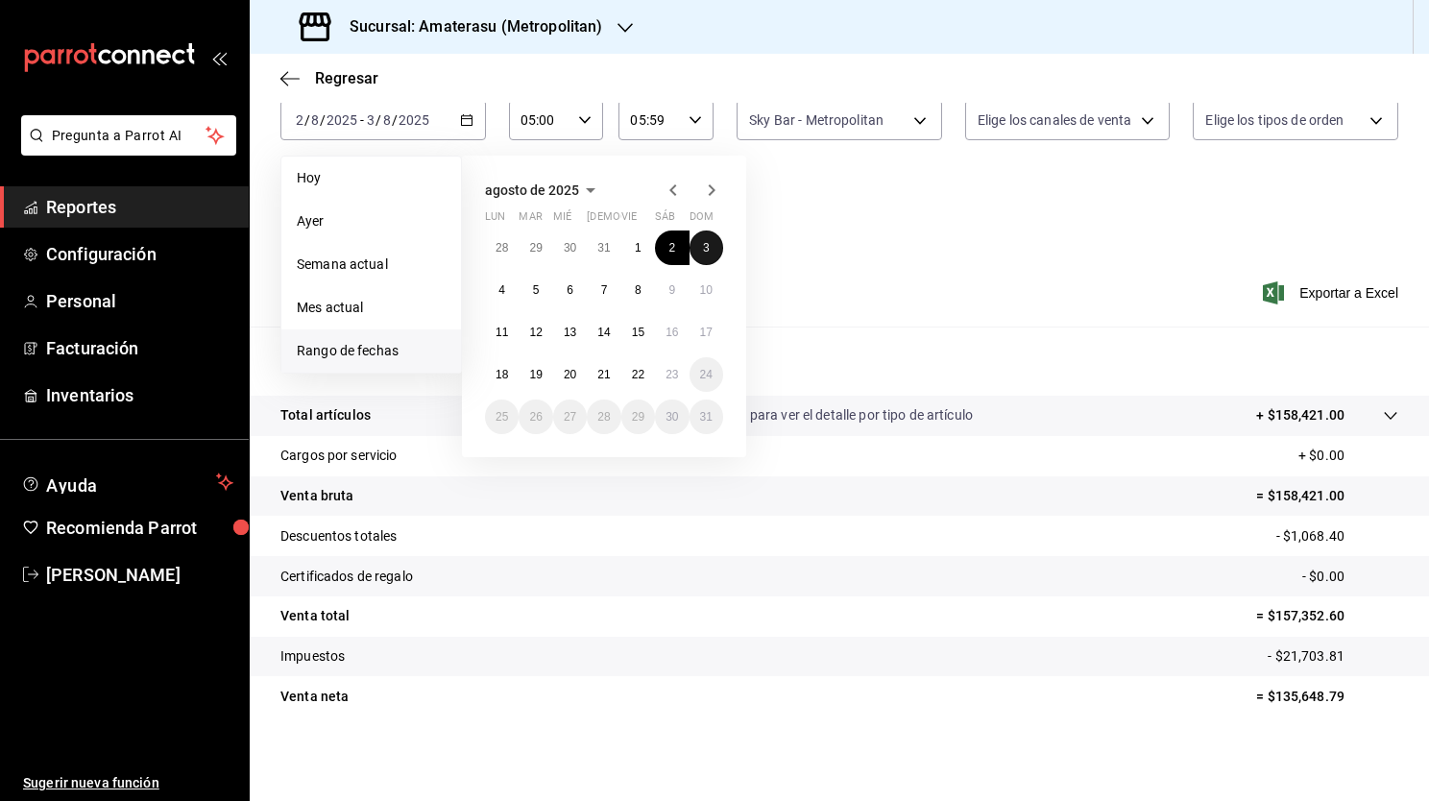
click at [703, 252] on abbr "3" at bounding box center [706, 247] width 7 height 13
click at [500, 295] on abbr "4" at bounding box center [501, 289] width 7 height 13
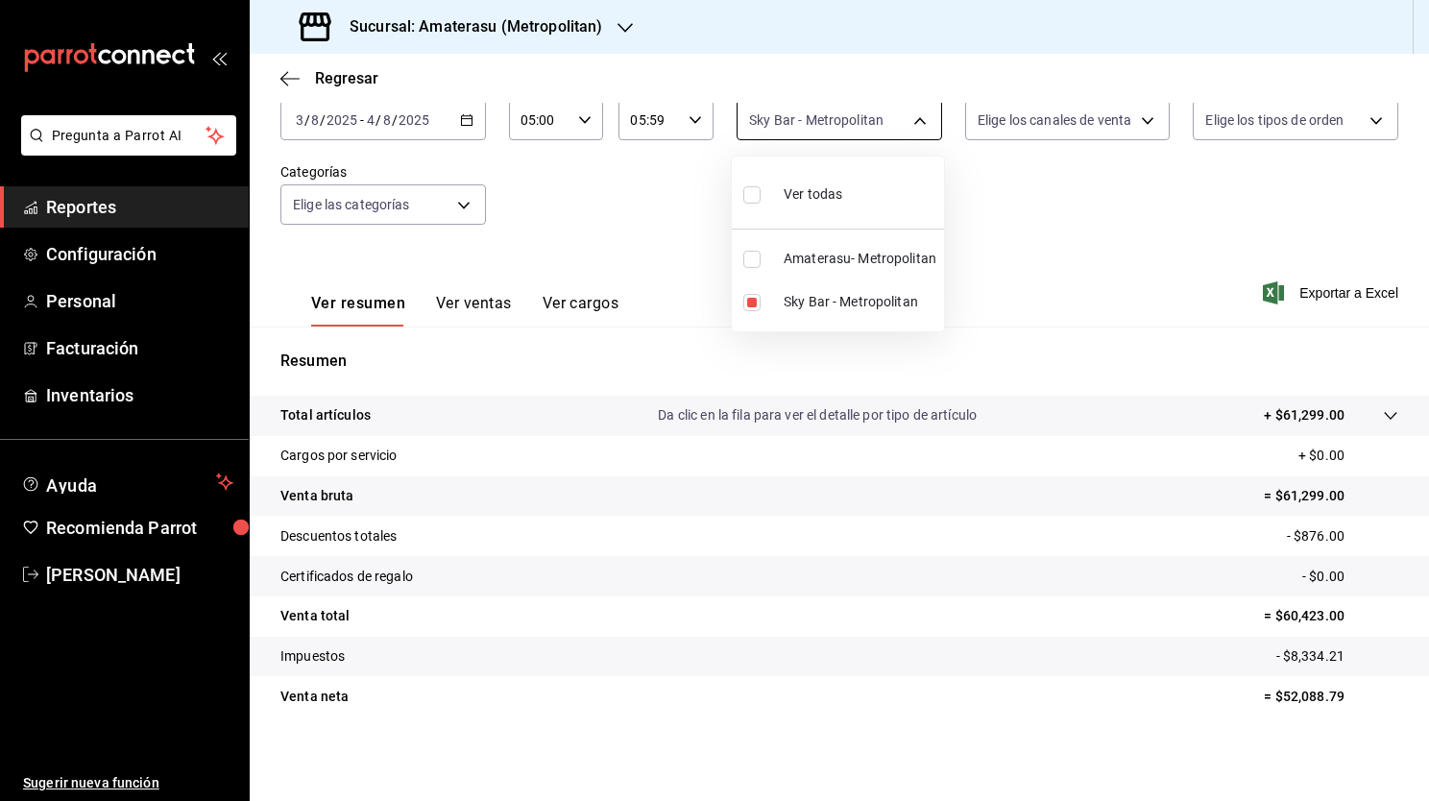
click at [806, 118] on body "Pregunta a Parrot AI Reportes Configuración Personal Facturación Inventarios Ay…" at bounding box center [714, 400] width 1429 height 801
click at [806, 118] on div at bounding box center [714, 400] width 1429 height 801
drag, startPoint x: 806, startPoint y: 118, endPoint x: 635, endPoint y: 208, distance: 194.1
click at [635, 208] on div "Fecha 2025-08-03 3 / 8 / 2025 - 2025-08-04 4 / 8 / 2025 Hora inicio 05:00 Hora …" at bounding box center [838, 163] width 1117 height 169
click at [468, 127] on div "2025-08-03 3 / 8 / 2025 - 2025-08-04 4 / 8 / 2025" at bounding box center [382, 120] width 205 height 40
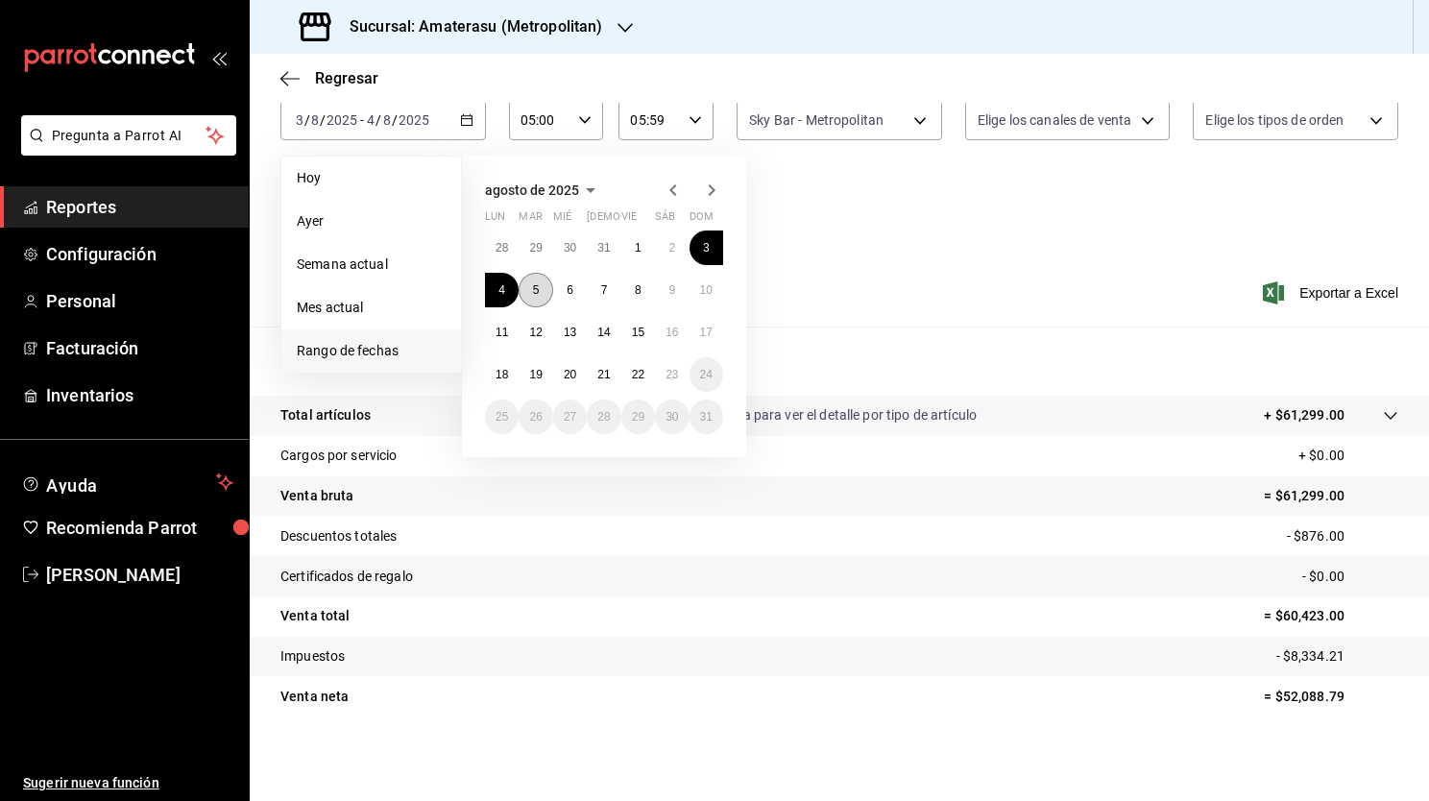
click at [536, 298] on button "5" at bounding box center [535, 290] width 34 height 35
click at [568, 294] on abbr "6" at bounding box center [569, 289] width 7 height 13
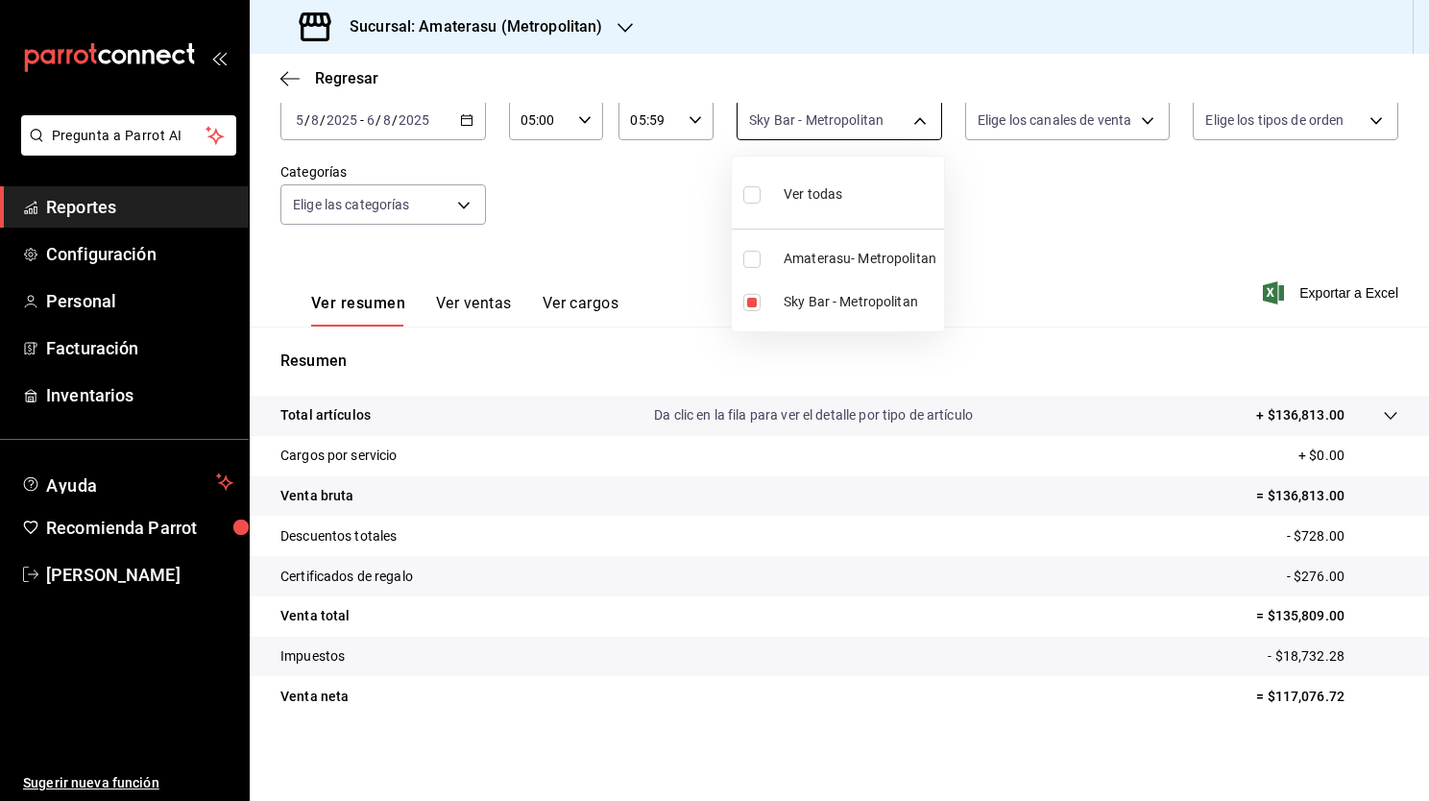
click at [852, 121] on body "Pregunta a Parrot AI Reportes Configuración Personal Facturación Inventarios Ay…" at bounding box center [714, 400] width 1429 height 801
click at [644, 214] on div at bounding box center [714, 400] width 1429 height 801
click at [982, 221] on div "Fecha 2025-08-05 5 / 8 / 2025 - 2025-08-06 6 / 8 / 2025 Hora inicio 05:00 Hora …" at bounding box center [838, 163] width 1117 height 169
click at [998, 299] on div "Ver resumen Ver ventas Ver cargos Exportar a Excel" at bounding box center [839, 287] width 1179 height 79
click at [1408, 87] on div "Regresar" at bounding box center [839, 78] width 1179 height 49
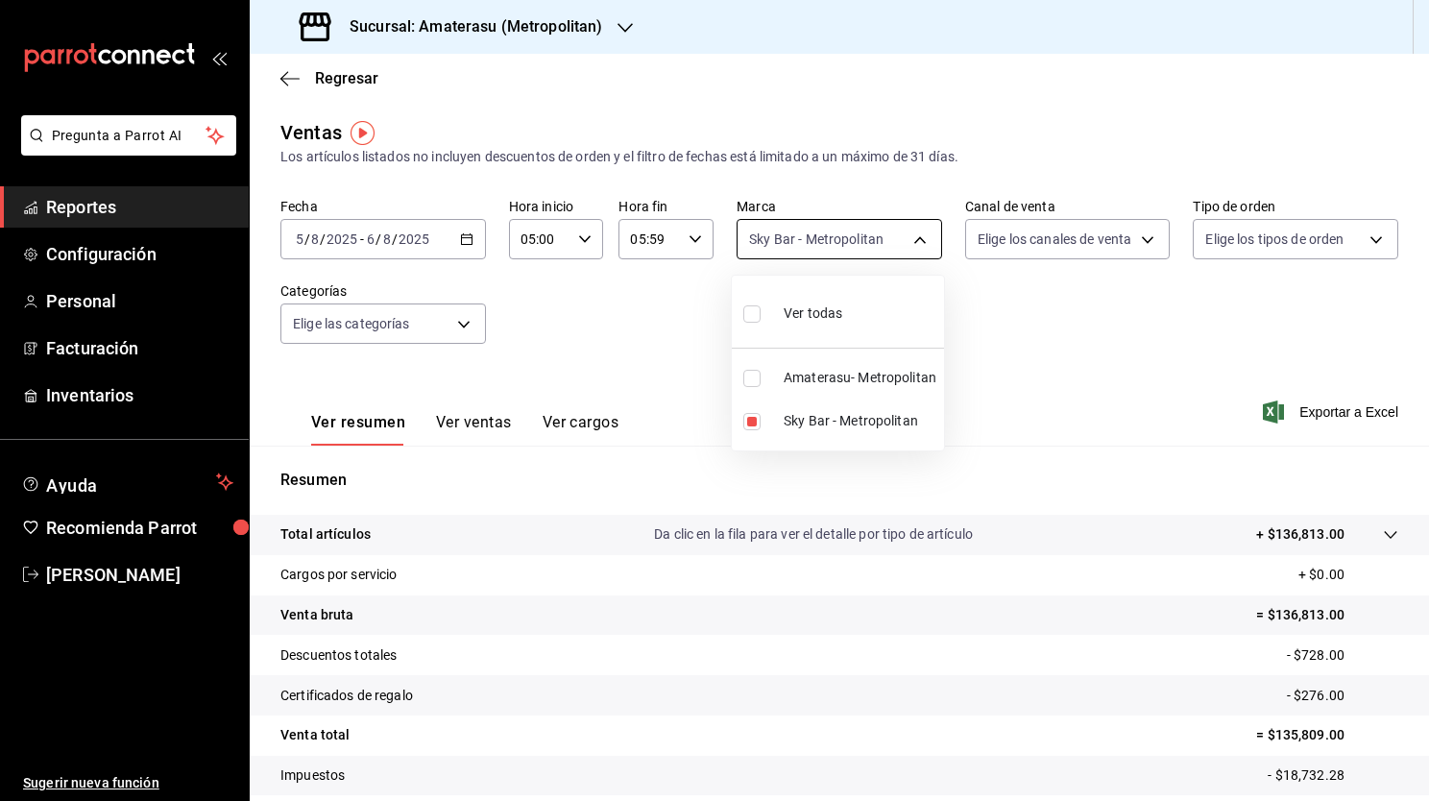
click at [822, 248] on body "Pregunta a Parrot AI Reportes Configuración Personal Facturación Inventarios Ay…" at bounding box center [714, 400] width 1429 height 801
click at [742, 431] on li "Sky Bar - Metropolitan" at bounding box center [838, 420] width 212 height 43
checkbox input "false"
click at [746, 429] on li "Sky Bar - Metropolitan" at bounding box center [838, 420] width 212 height 43
type input "f3afaab8-8c3d-4e49-a299-af9bdf6027b2"
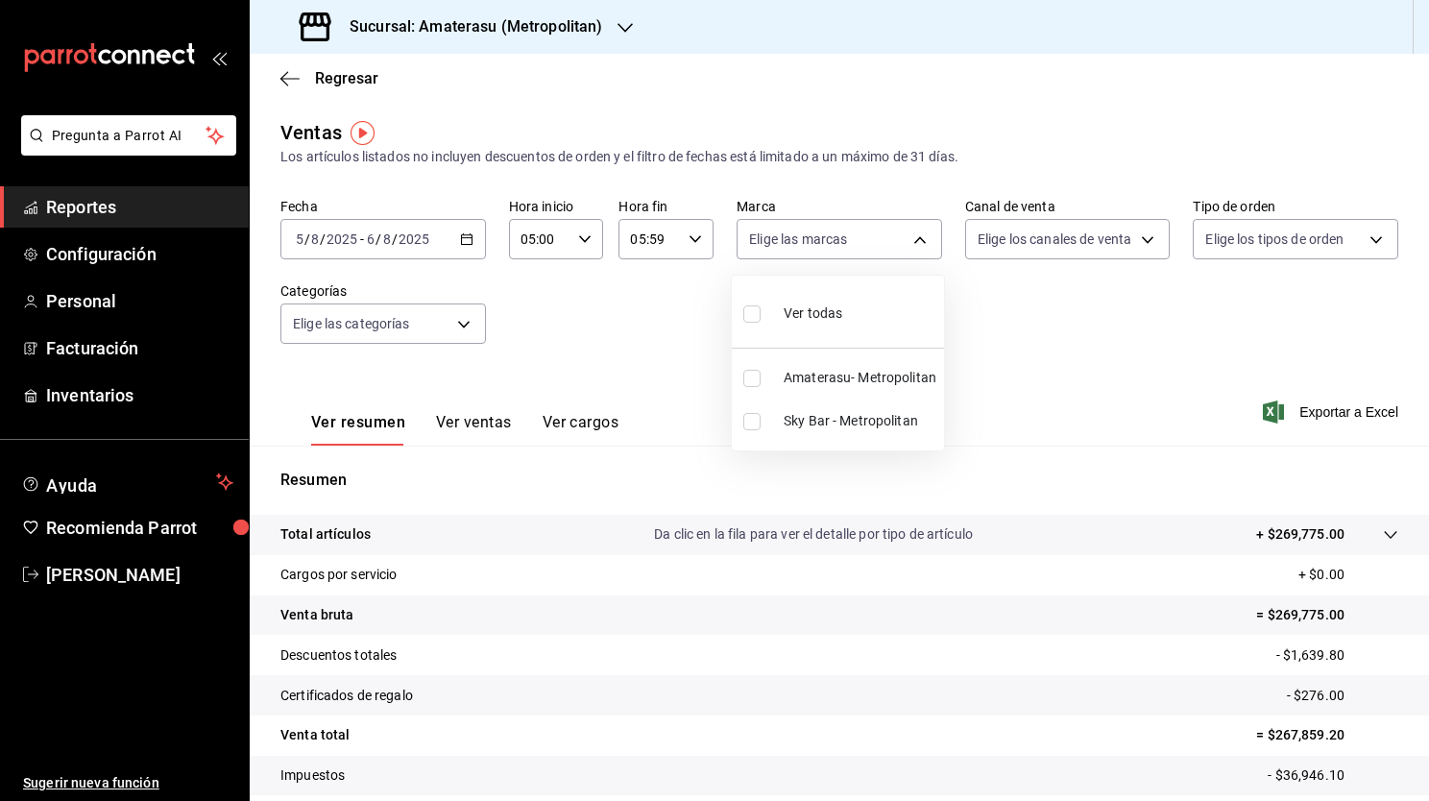
checkbox input "true"
drag, startPoint x: 1425, startPoint y: 627, endPoint x: 1436, endPoint y: 825, distance: 198.1
click at [1428, 800] on html "Pregunta a Parrot AI Reportes Configuración Personal Facturación Inventarios Ay…" at bounding box center [714, 400] width 1429 height 801
click at [1420, 774] on div at bounding box center [714, 400] width 1429 height 801
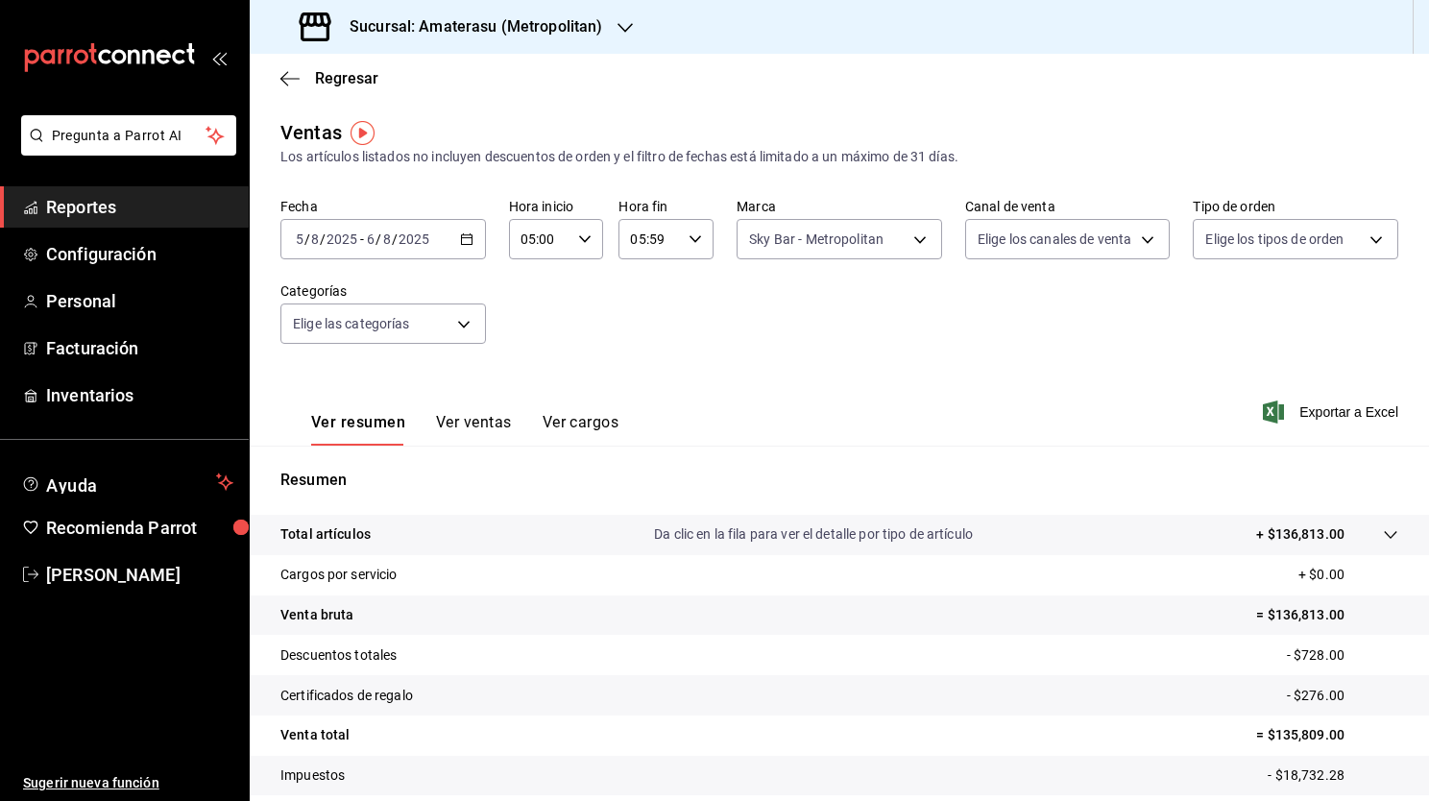
click at [587, 233] on icon "button" at bounding box center [584, 238] width 13 height 13
click at [649, 305] on div at bounding box center [714, 400] width 1429 height 801
click at [444, 234] on div "2025-08-05 5 / 8 / 2025 - 2025-08-06 6 / 8 / 2025" at bounding box center [382, 239] width 205 height 40
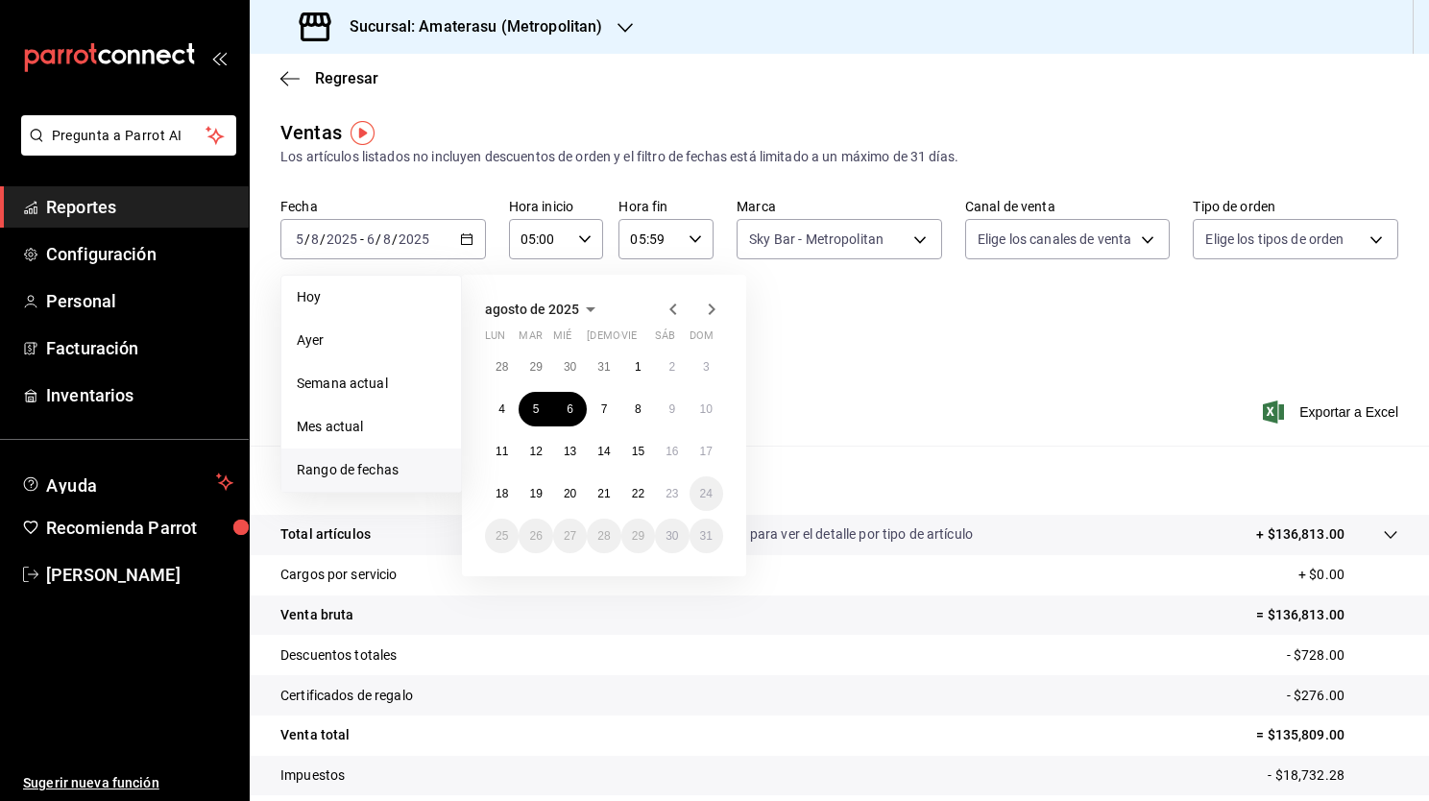
click at [873, 362] on div "Fecha 2025-08-05 5 / 8 / 2025 - 2025-08-06 6 / 8 / 2025 Hoy Ayer Semana actual …" at bounding box center [838, 282] width 1117 height 169
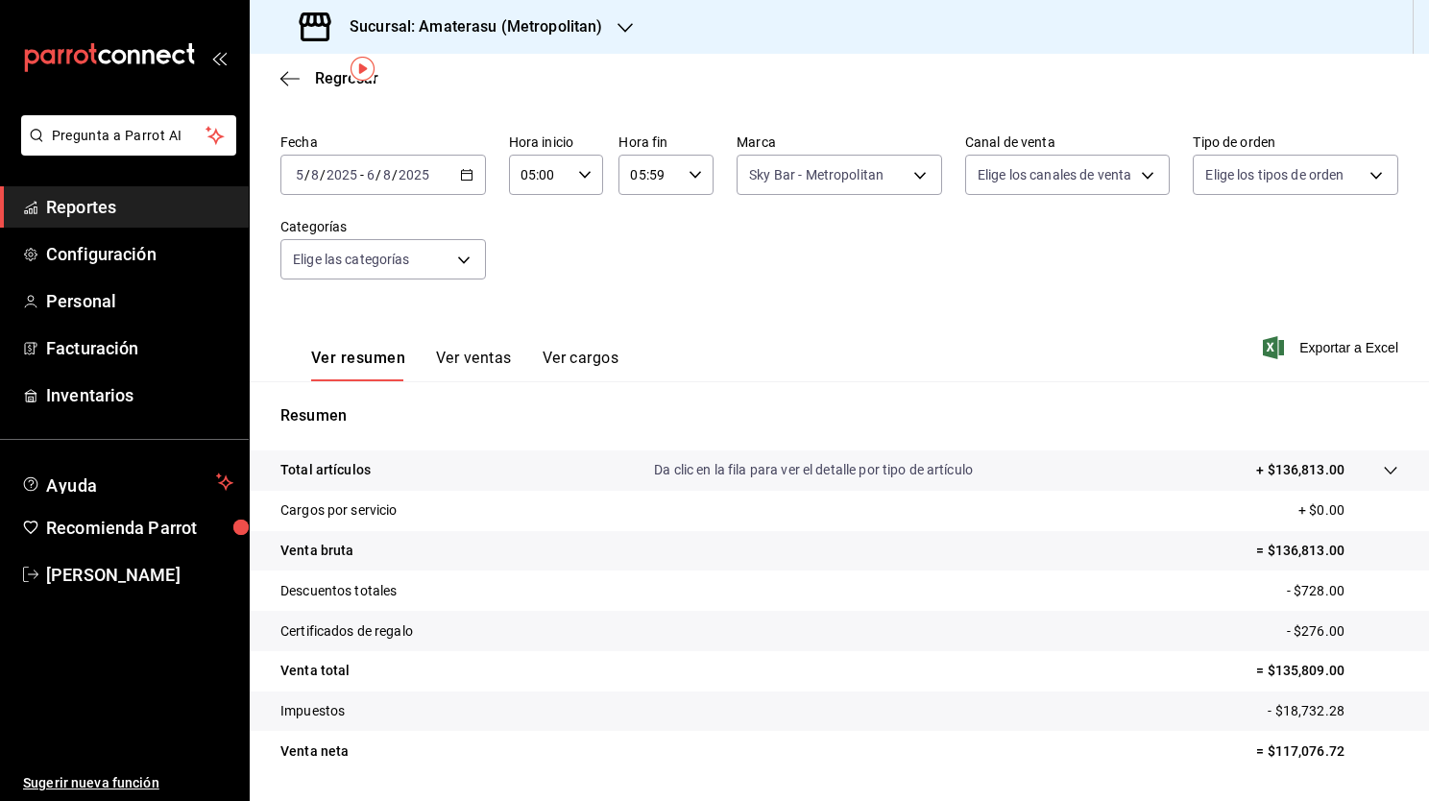
scroll to position [119, 0]
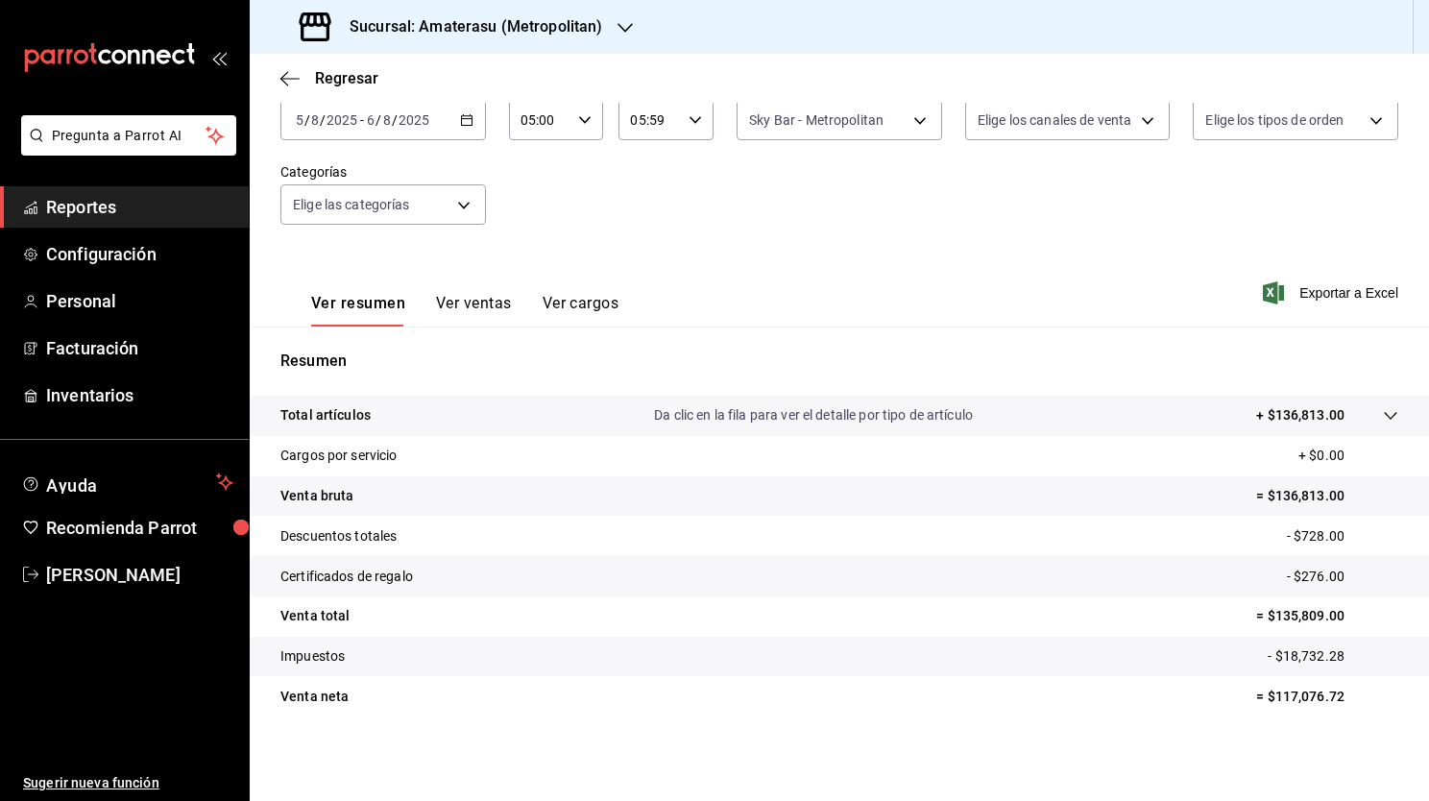
click at [1403, 718] on div "Total artículos Da clic en la fila para ver el detalle por tipo de artículo + $…" at bounding box center [839, 568] width 1179 height 344
click at [688, 126] on icon "button" at bounding box center [694, 119] width 13 height 13
click at [570, 172] on div at bounding box center [714, 400] width 1429 height 801
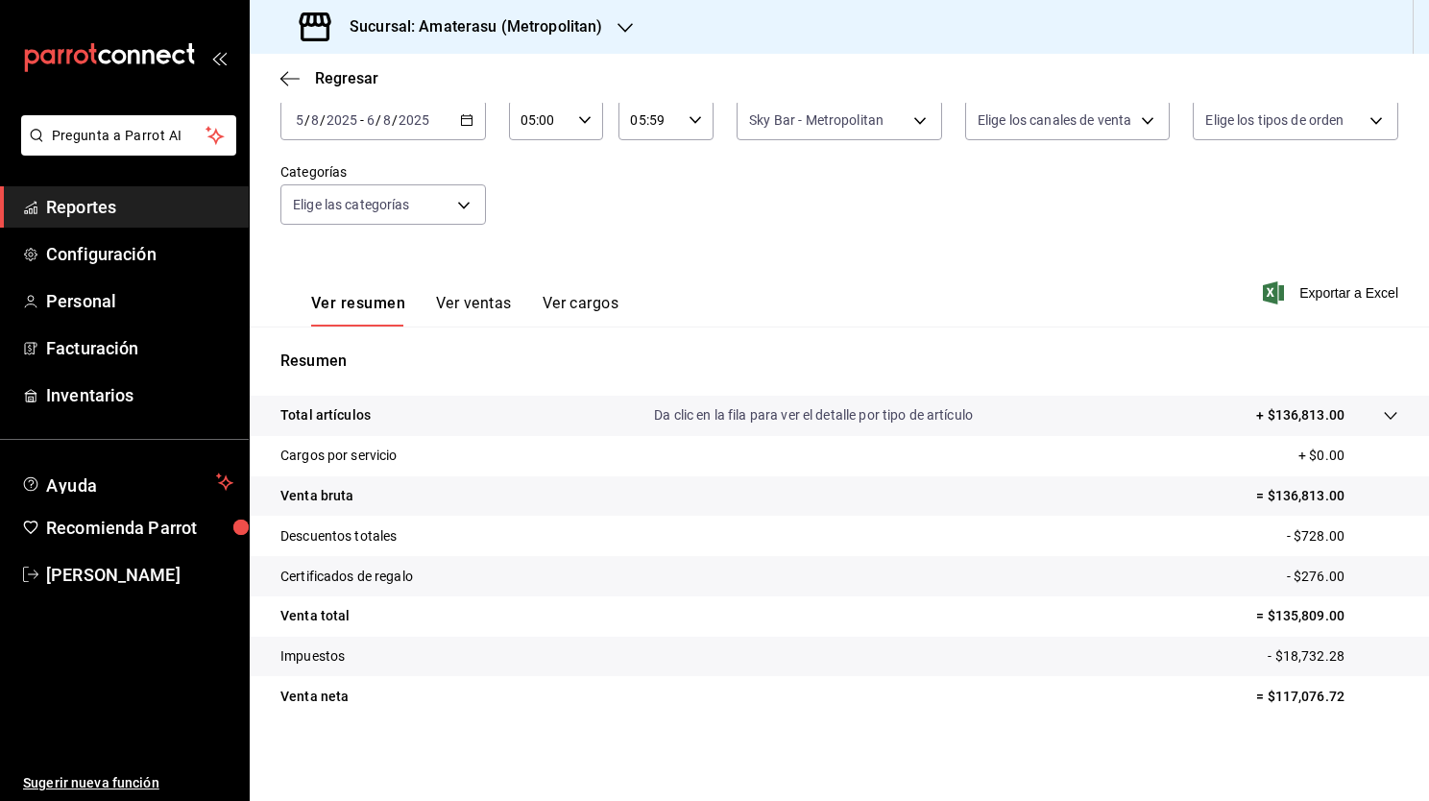
click at [823, 281] on div "Ver resumen Ver ventas Ver cargos Exportar a Excel" at bounding box center [839, 287] width 1179 height 79
click at [785, 147] on div "Fecha 2025-08-05 5 / 8 / 2025 - 2025-08-06 6 / 8 / 2025 Hora inicio 05:00 Hora …" at bounding box center [838, 163] width 1117 height 169
click at [804, 136] on body "Pregunta a Parrot AI Reportes Configuración Personal Facturación Inventarios Ay…" at bounding box center [714, 400] width 1429 height 801
click at [753, 255] on input "checkbox" at bounding box center [751, 259] width 17 height 17
checkbox input "true"
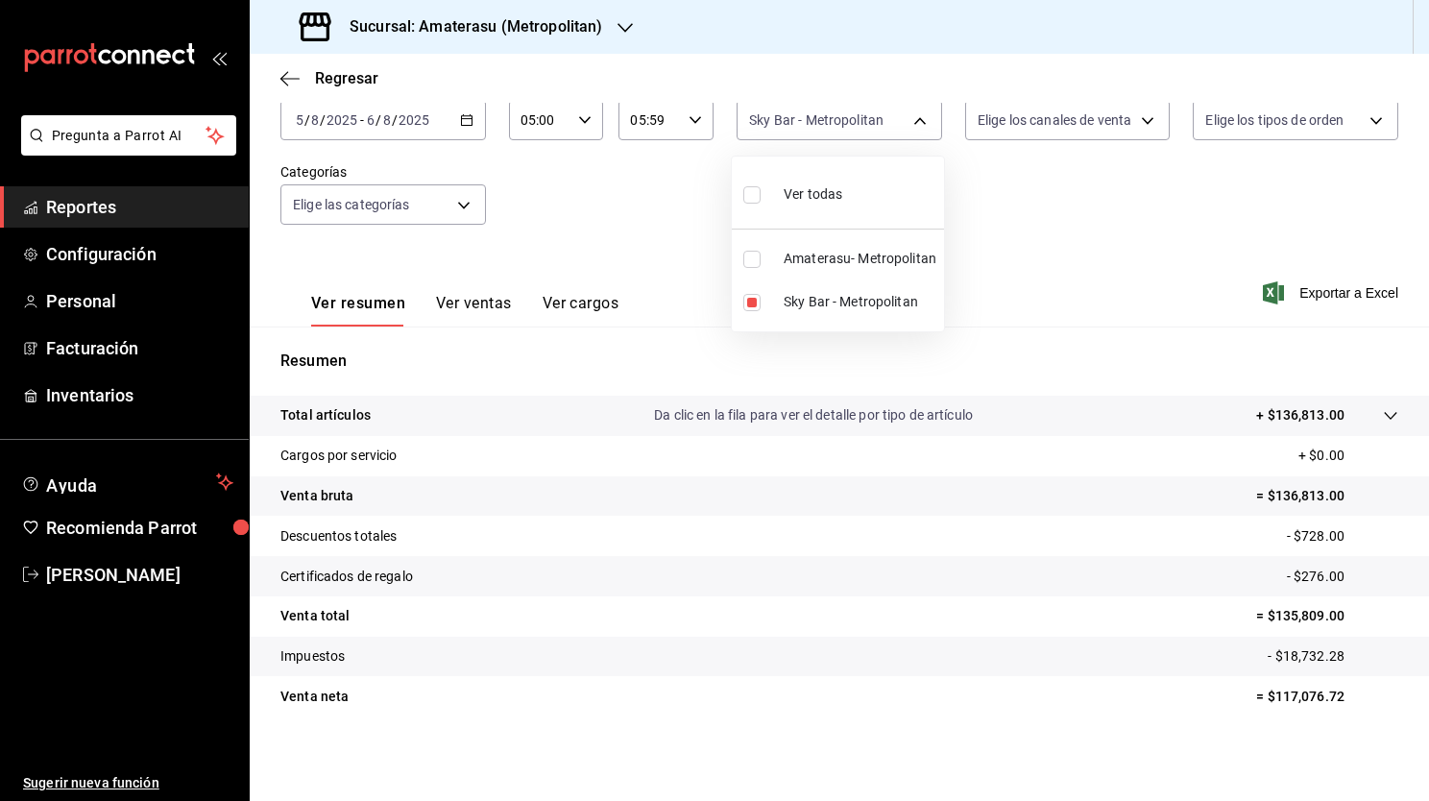
type input "f3afaab8-8c3d-4e49-a299-af9bdf6027b2,e4cd7fcb-d45b-43ae-a99f-ad4ccfcd9032"
checkbox input "true"
click at [820, 121] on div at bounding box center [714, 400] width 1429 height 801
click at [820, 121] on body "Pregunta a Parrot AI Reportes Configuración Personal Facturación Inventarios Ay…" at bounding box center [714, 400] width 1429 height 801
click at [754, 196] on input "checkbox" at bounding box center [751, 194] width 17 height 17
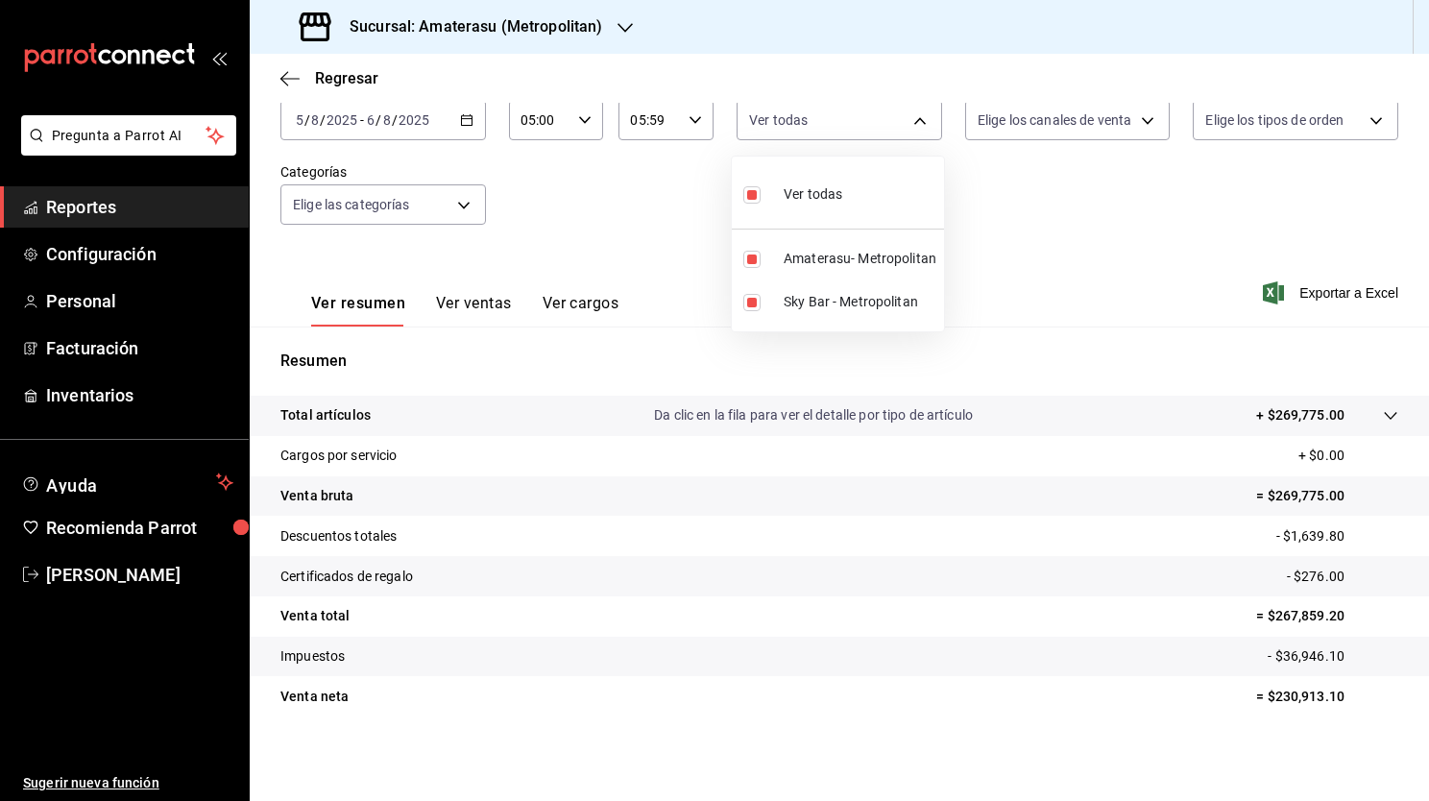
checkbox input "false"
click at [806, 127] on div at bounding box center [714, 400] width 1429 height 801
click at [806, 127] on body "Pregunta a Parrot AI Reportes Configuración Personal Facturación Inventarios Ay…" at bounding box center [714, 400] width 1429 height 801
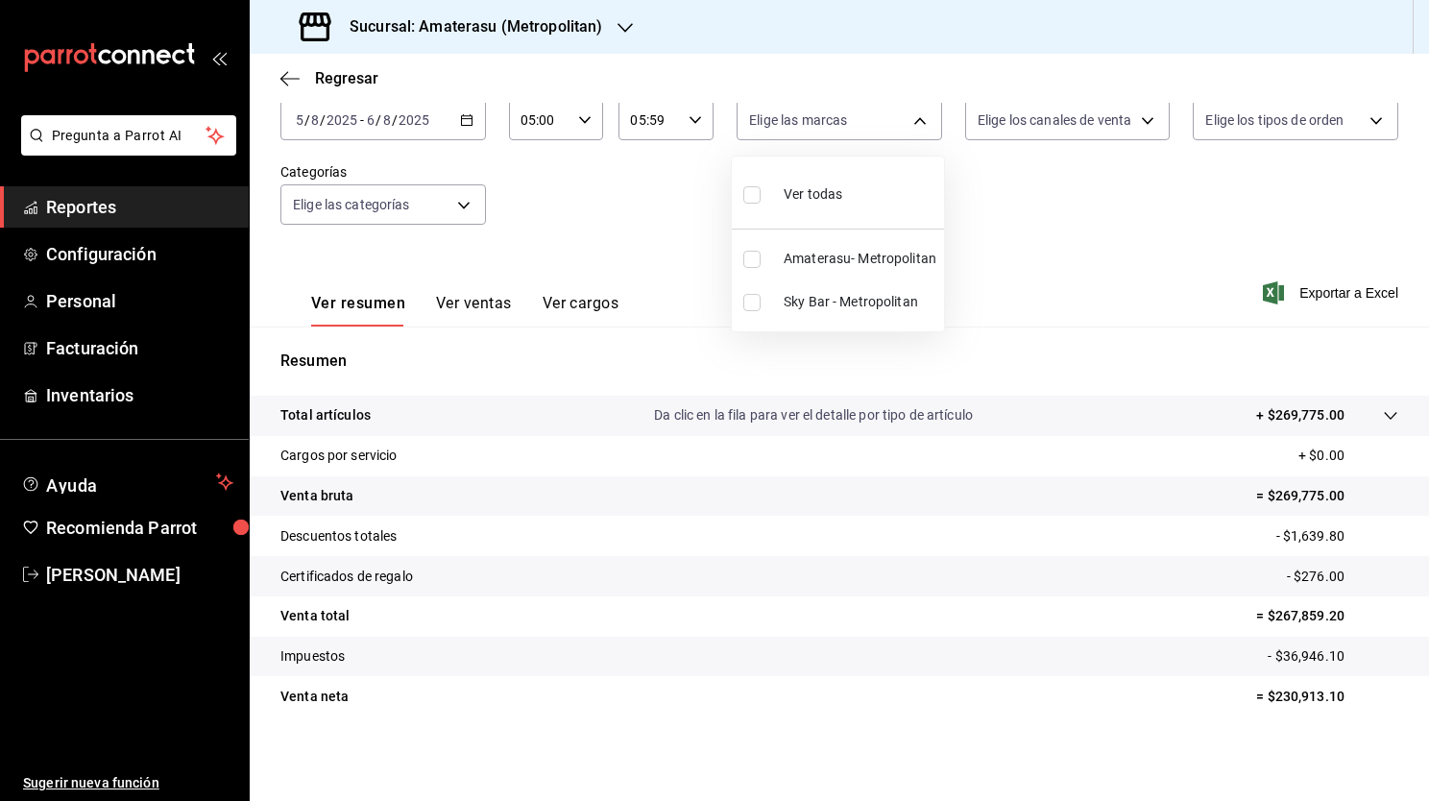
click at [748, 264] on input "checkbox" at bounding box center [751, 259] width 17 height 17
checkbox input "true"
type input "e4cd7fcb-d45b-43ae-a99f-ad4ccfcd9032"
click at [747, 251] on input "checkbox" at bounding box center [751, 259] width 17 height 17
checkbox input "false"
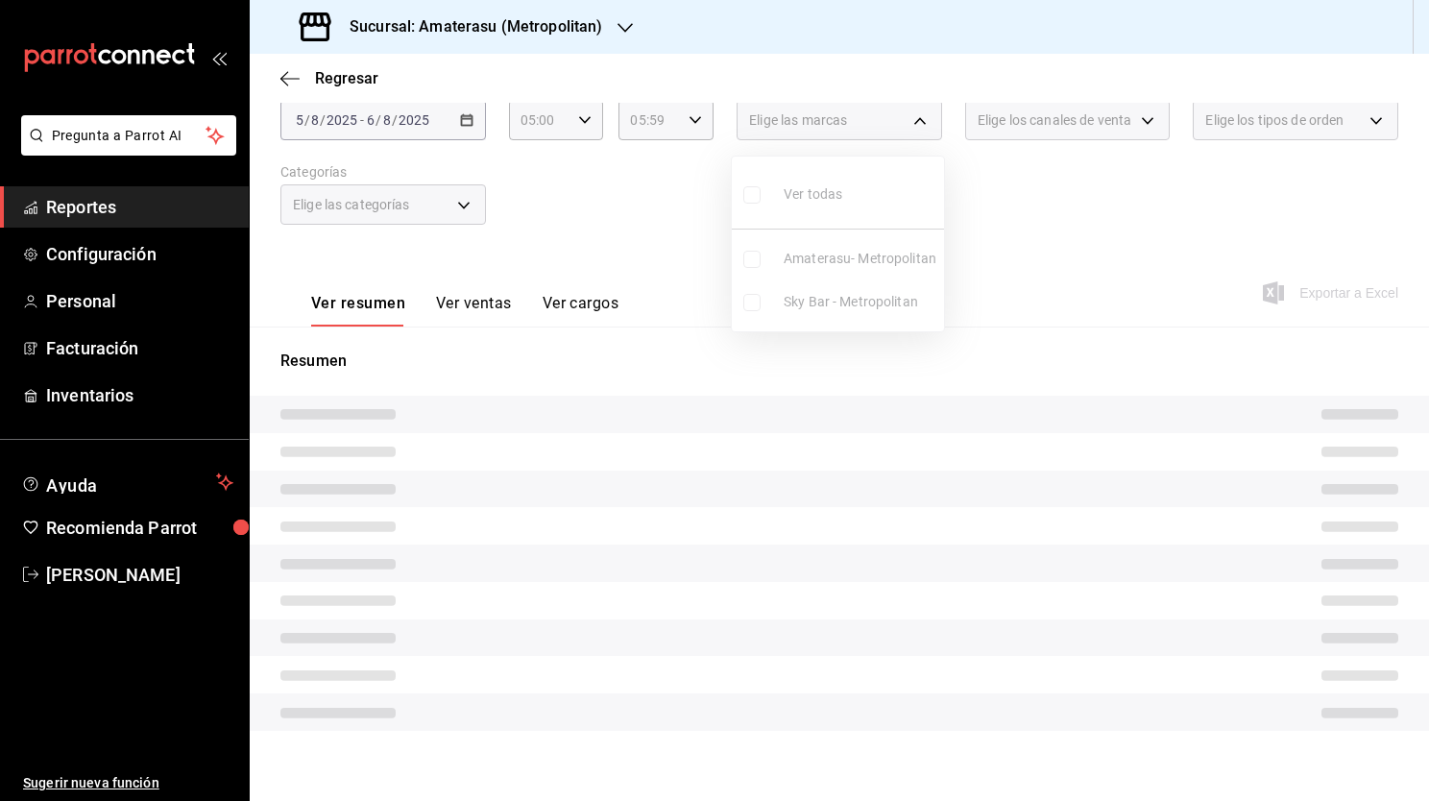
click at [750, 308] on ul "Ver todas Amaterasu- Metropolitan Sky Bar - Metropolitan" at bounding box center [838, 243] width 212 height 175
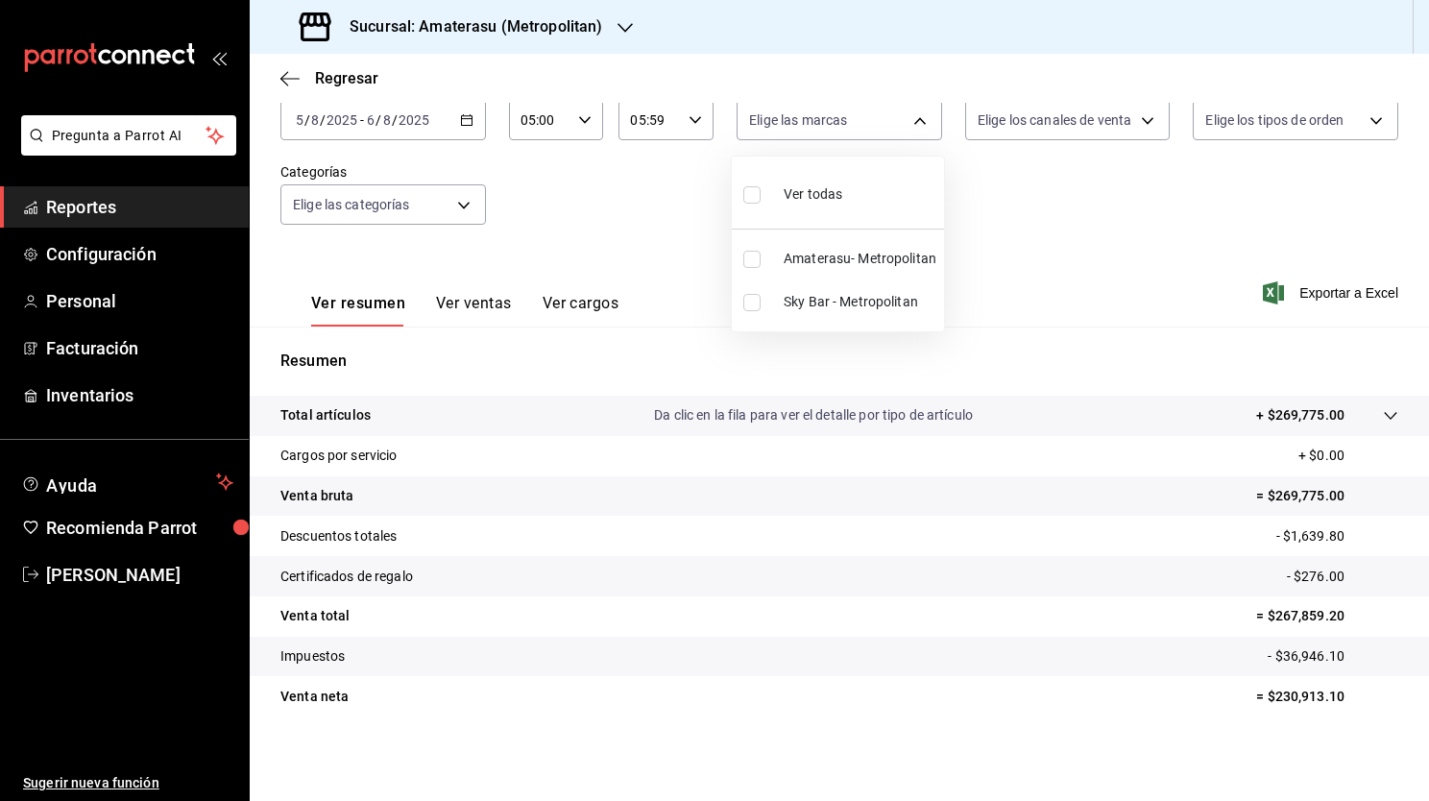
click at [750, 308] on input "checkbox" at bounding box center [751, 302] width 17 height 17
checkbox input "true"
type input "f3afaab8-8c3d-4e49-a299-af9bdf6027b2"
click at [467, 117] on div at bounding box center [714, 400] width 1429 height 801
click at [461, 125] on \(Stroke\) "button" at bounding box center [467, 120] width 12 height 11
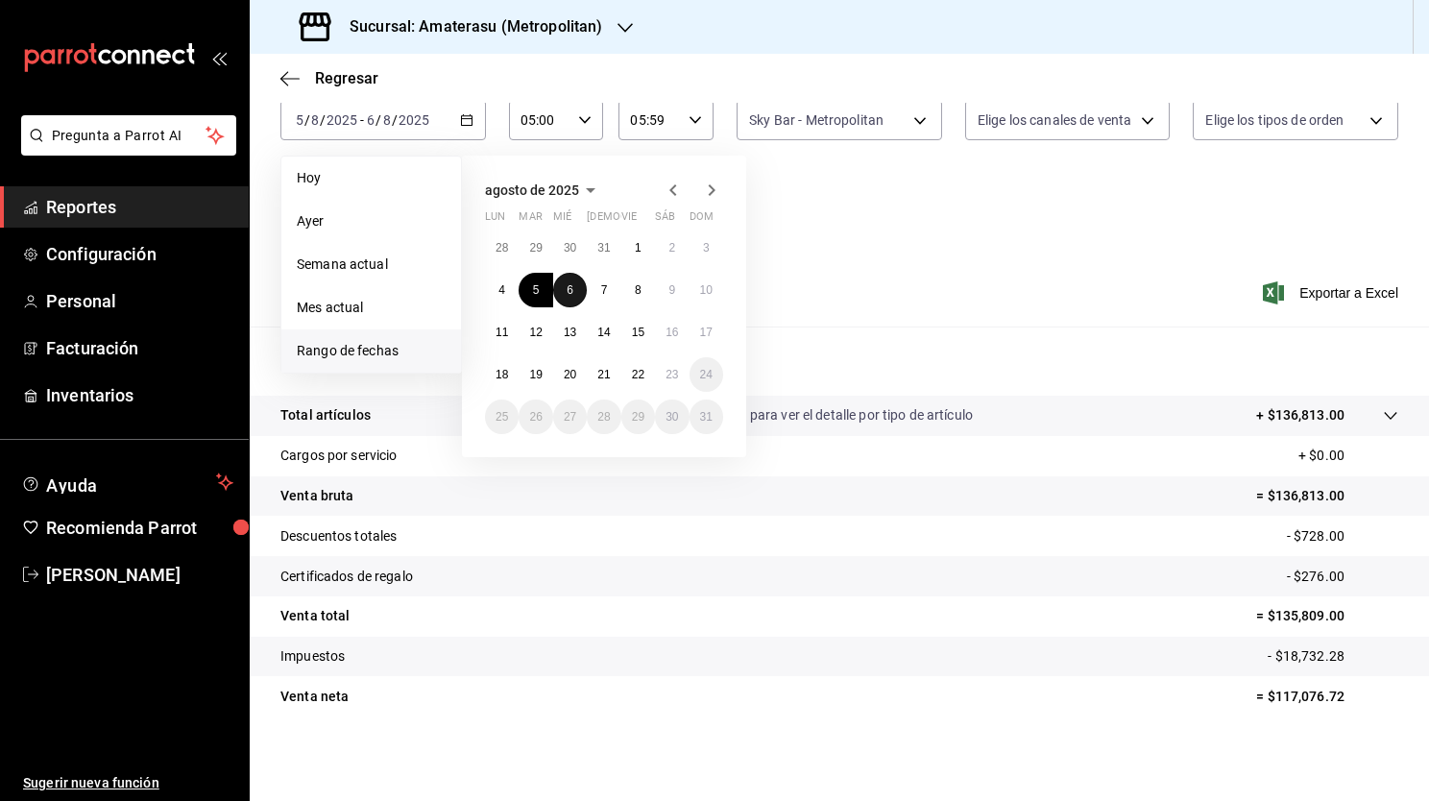
click at [568, 290] on abbr "6" at bounding box center [569, 289] width 7 height 13
click at [606, 294] on abbr "7" at bounding box center [604, 289] width 7 height 13
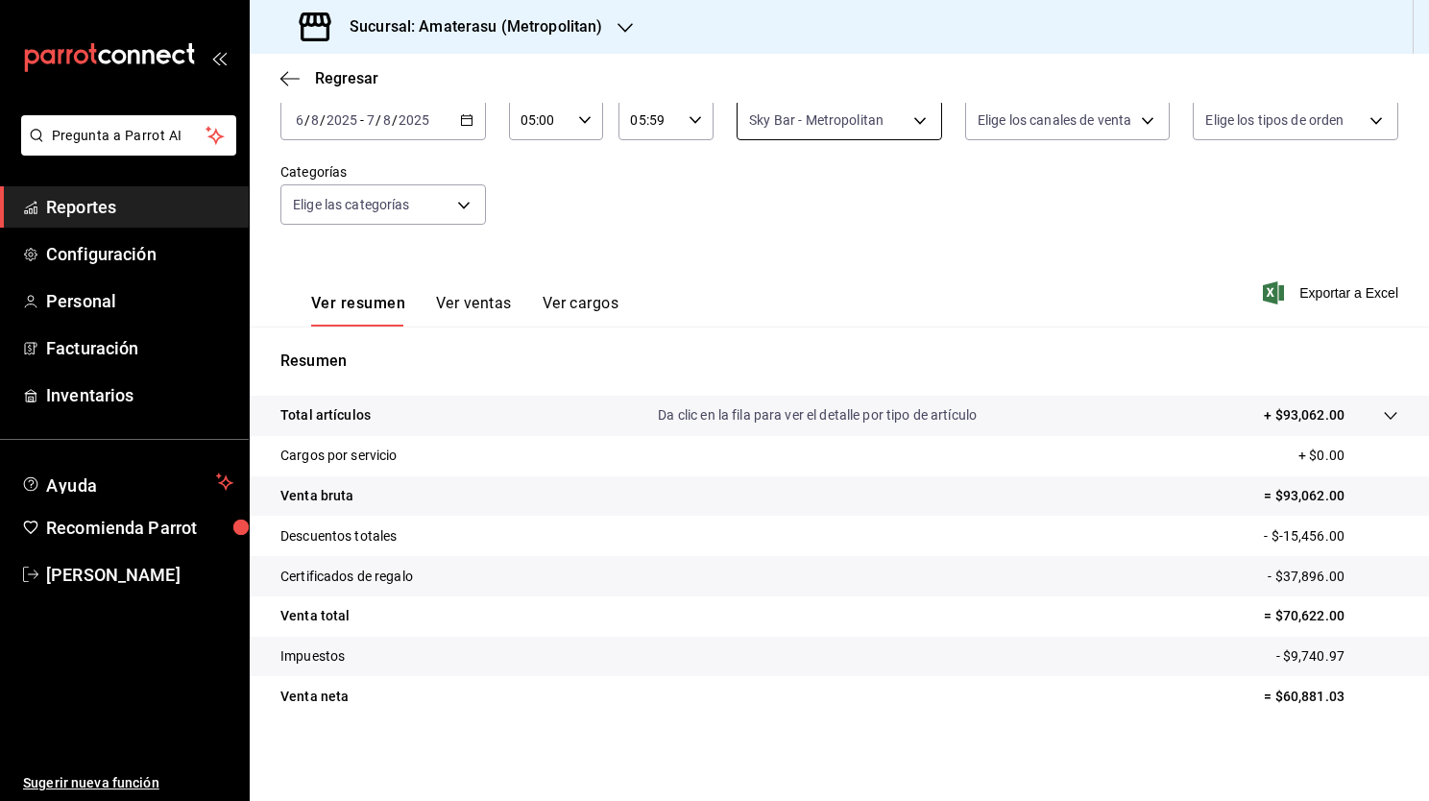
click at [790, 136] on body "Pregunta a Parrot AI Reportes Configuración Personal Facturación Inventarios Ay…" at bounding box center [714, 400] width 1429 height 801
click at [749, 251] on input "checkbox" at bounding box center [751, 259] width 17 height 17
checkbox input "true"
type input "f3afaab8-8c3d-4e49-a299-af9bdf6027b2,e4cd7fcb-d45b-43ae-a99f-ad4ccfcd9032"
click at [749, 197] on input "checkbox" at bounding box center [751, 194] width 17 height 17
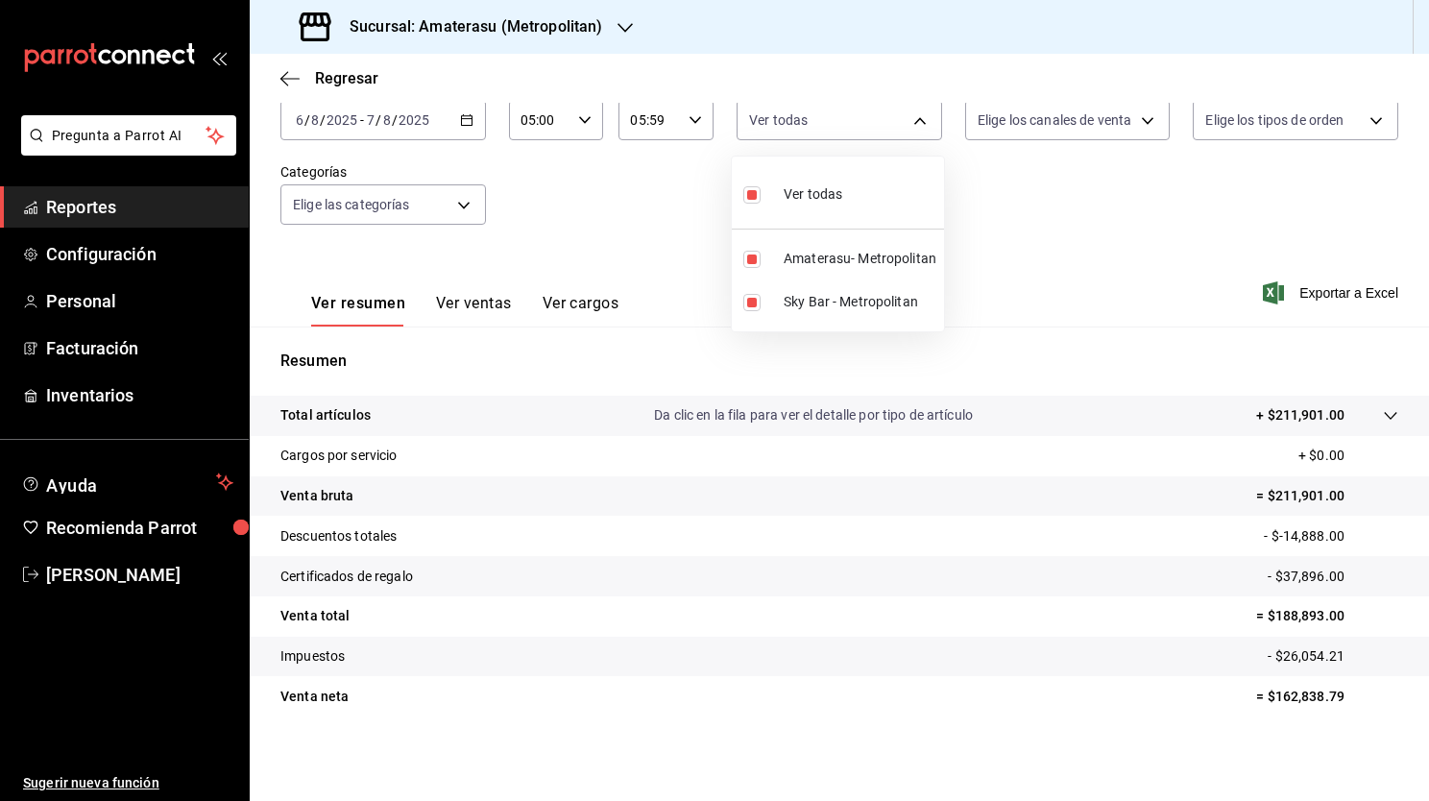
checkbox input "false"
click at [779, 121] on div at bounding box center [714, 400] width 1429 height 801
click at [779, 121] on body "Pregunta a Parrot AI Reportes Configuración Personal Facturación Inventarios Ay…" at bounding box center [714, 400] width 1429 height 801
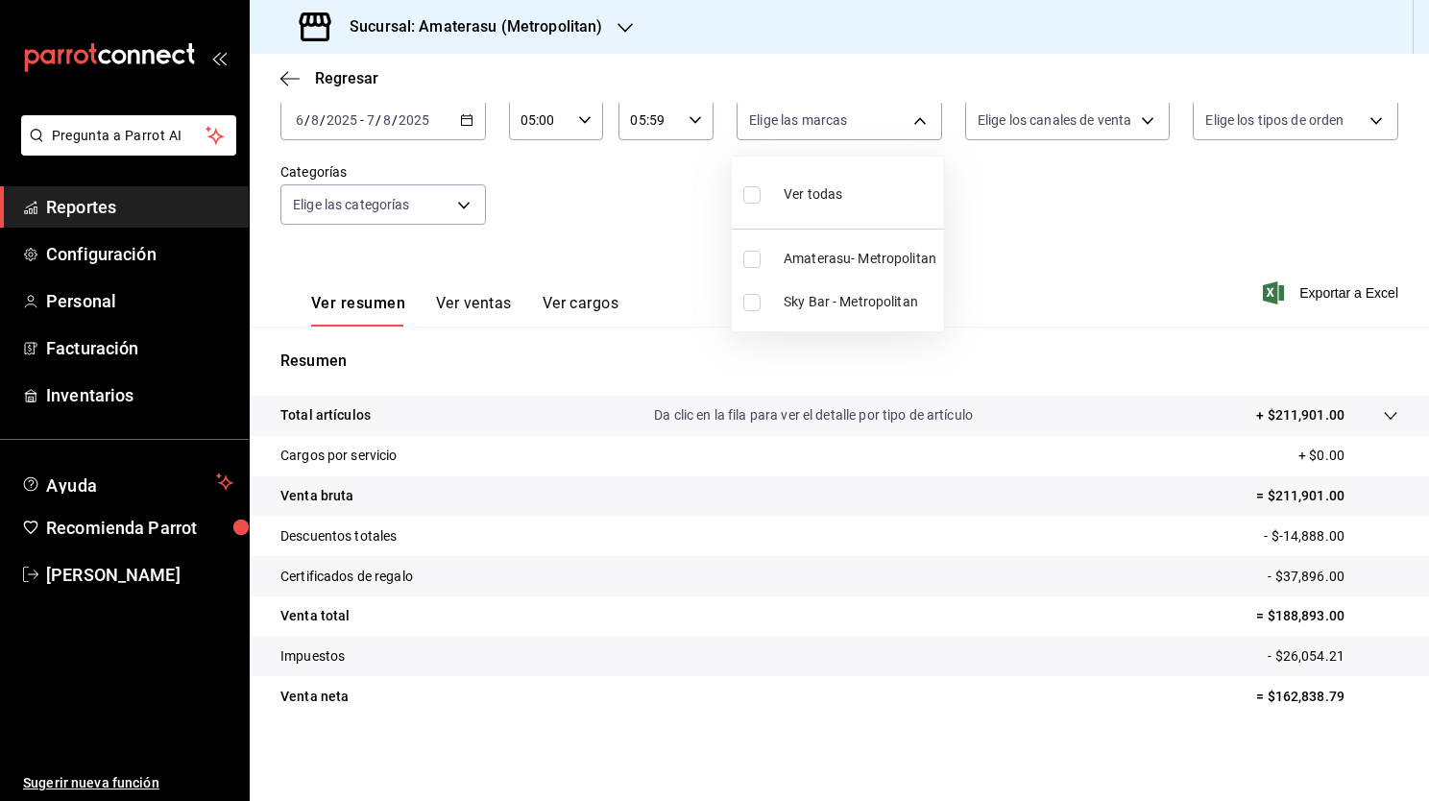
click at [739, 250] on li "Amaterasu- Metropolitan" at bounding box center [838, 258] width 212 height 43
type input "e4cd7fcb-d45b-43ae-a99f-ad4ccfcd9032"
checkbox input "true"
click at [631, 236] on div at bounding box center [714, 400] width 1429 height 801
click at [455, 134] on div "2025-08-06 6 / 8 / 2025 - 2025-08-07 7 / 8 / 2025" at bounding box center [382, 120] width 205 height 40
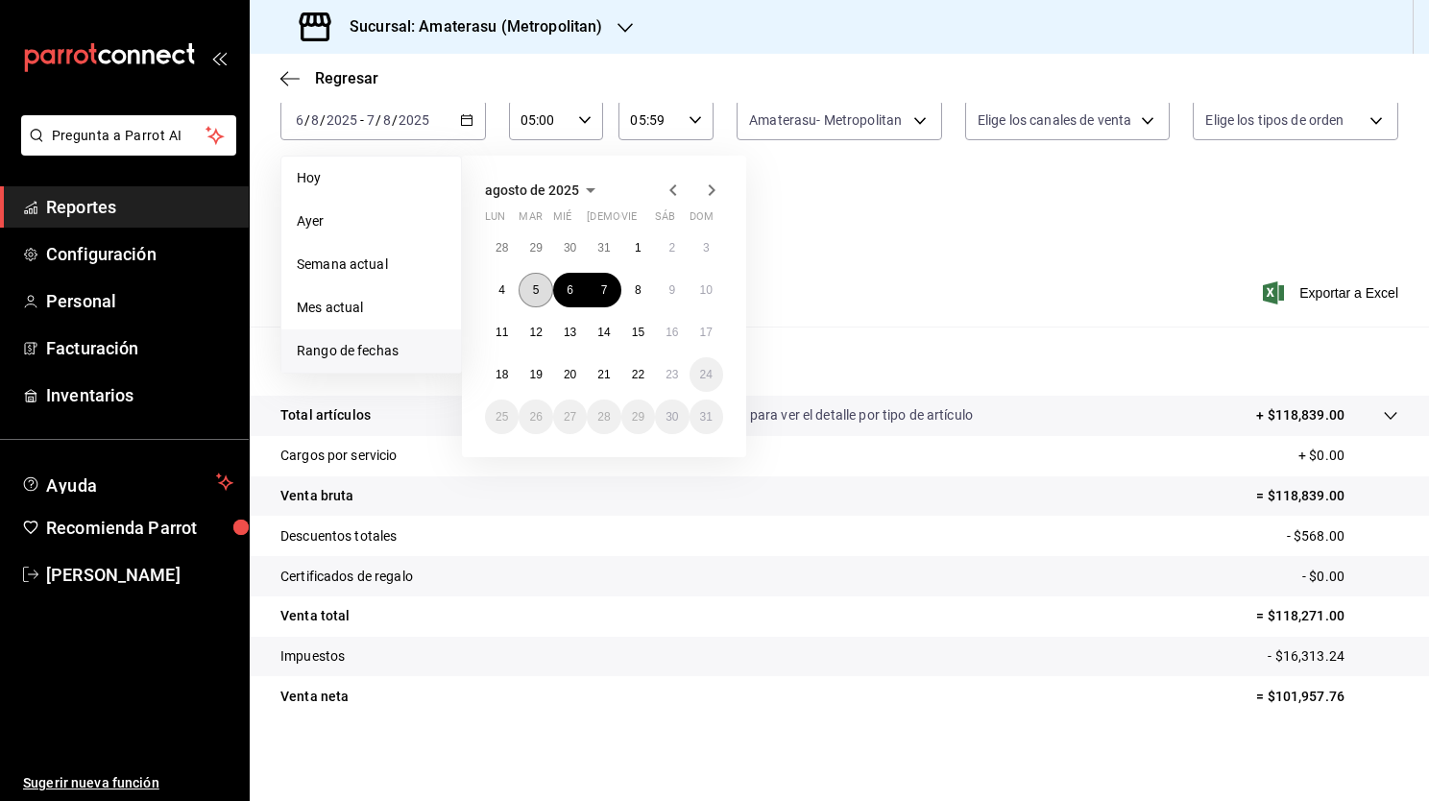
click at [541, 287] on button "5" at bounding box center [535, 290] width 34 height 35
click at [559, 288] on button "6" at bounding box center [570, 290] width 34 height 35
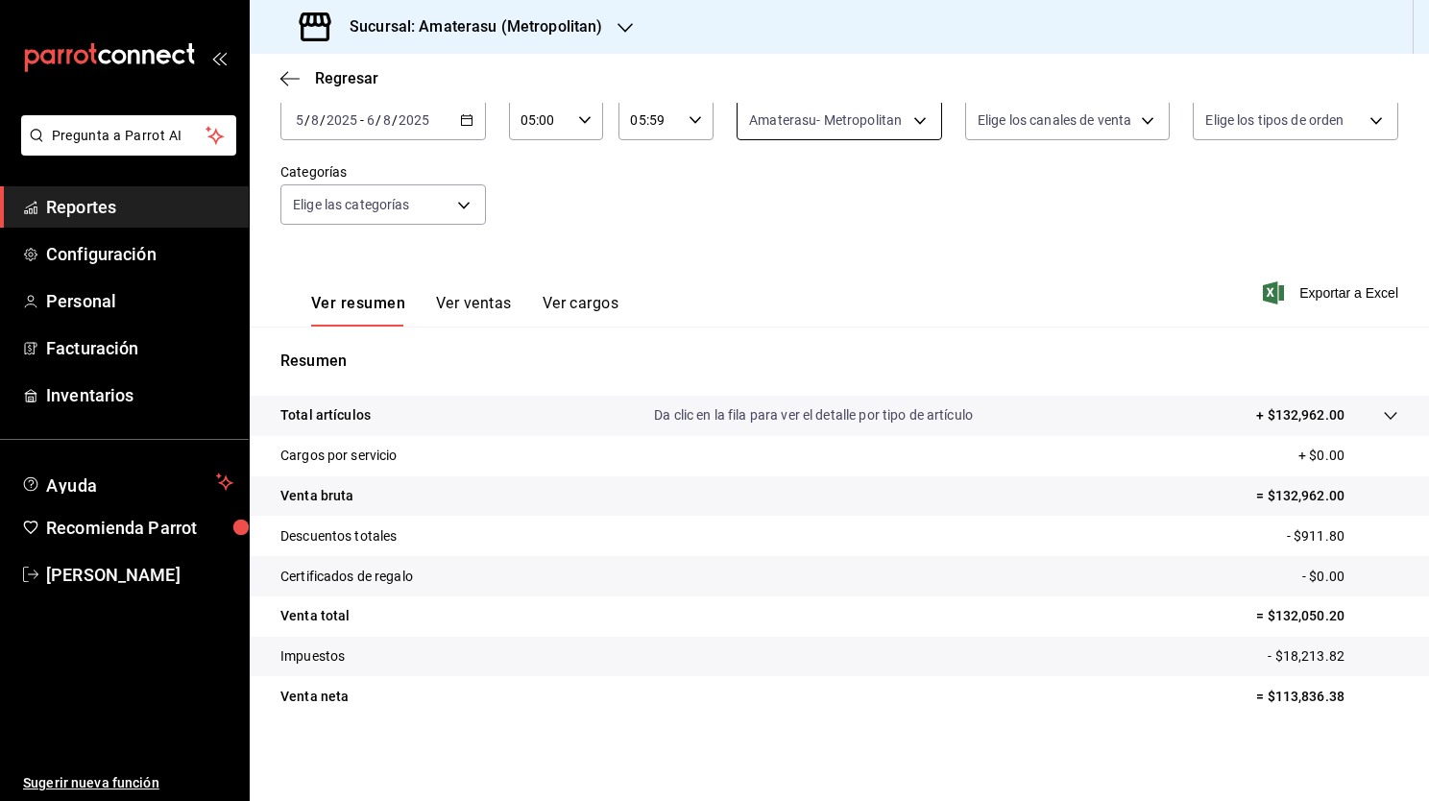
click at [811, 124] on body "Pregunta a Parrot AI Reportes Configuración Personal Facturación Inventarios Ay…" at bounding box center [714, 400] width 1429 height 801
click at [750, 302] on input "checkbox" at bounding box center [751, 302] width 17 height 17
checkbox input "true"
type input "e4cd7fcb-d45b-43ae-a99f-ad4ccfcd9032,f3afaab8-8c3d-4e49-a299-af9bdf6027b2"
click at [745, 188] on input "checkbox" at bounding box center [751, 194] width 17 height 17
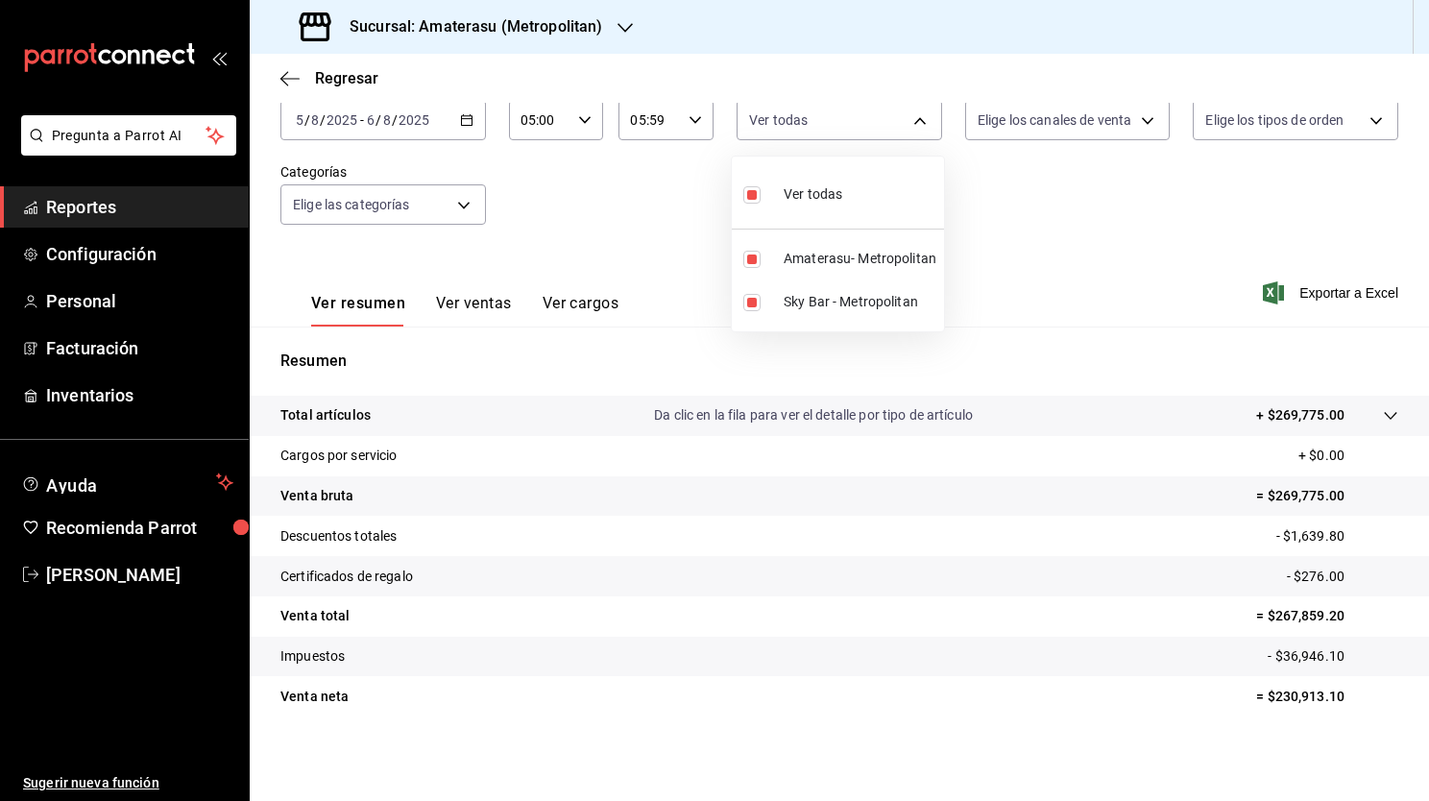
checkbox input "false"
click at [798, 132] on div at bounding box center [714, 400] width 1429 height 801
click at [788, 134] on body "Pregunta a Parrot AI Reportes Configuración Personal Facturación Inventarios Ay…" at bounding box center [714, 400] width 1429 height 801
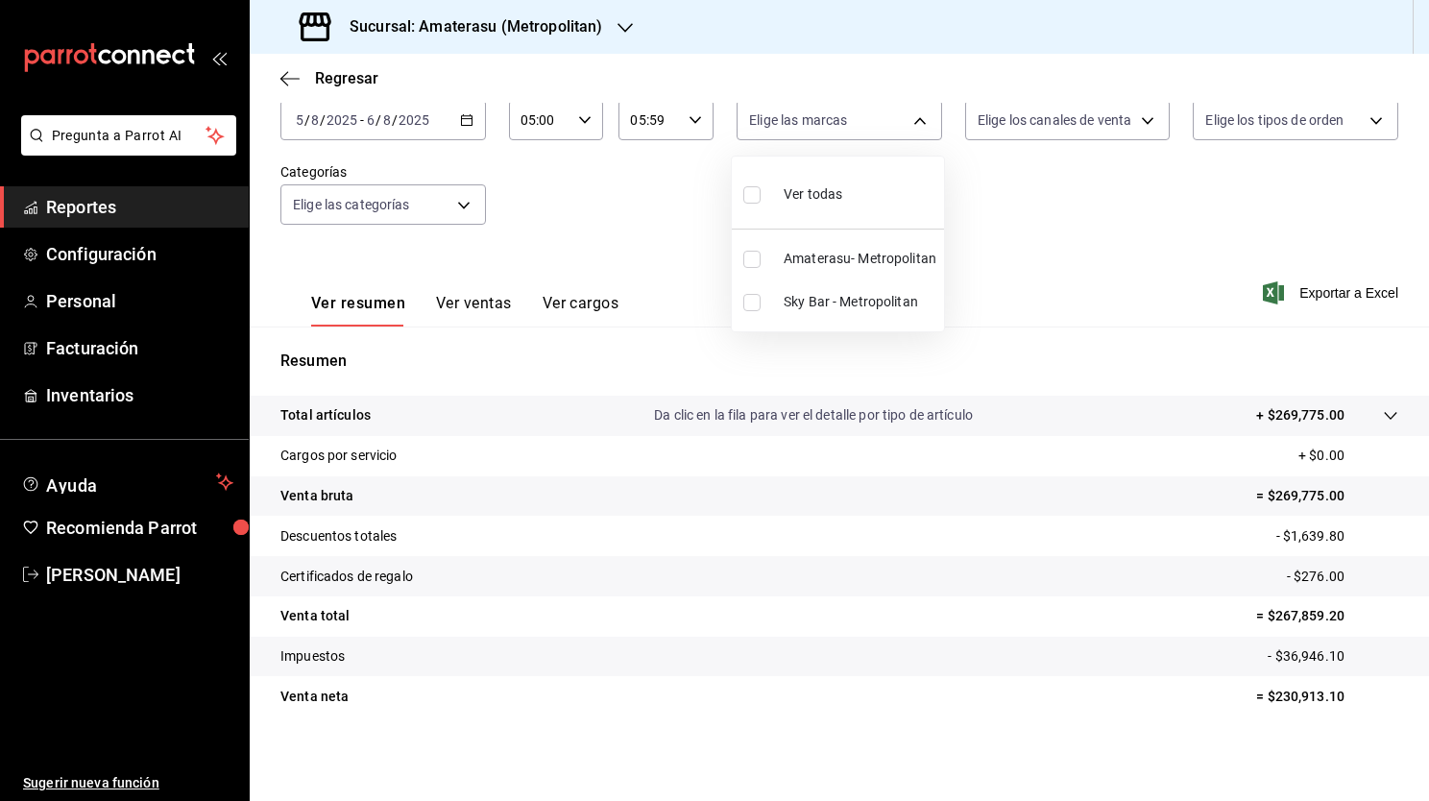
click at [756, 308] on input "checkbox" at bounding box center [751, 302] width 17 height 17
checkbox input "true"
type input "f3afaab8-8c3d-4e49-a299-af9bdf6027b2"
click at [538, 186] on div at bounding box center [714, 400] width 1429 height 801
click at [472, 125] on div "2025-08-05 5 / 8 / 2025 - 2025-08-06 6 / 8 / 2025" at bounding box center [382, 120] width 205 height 40
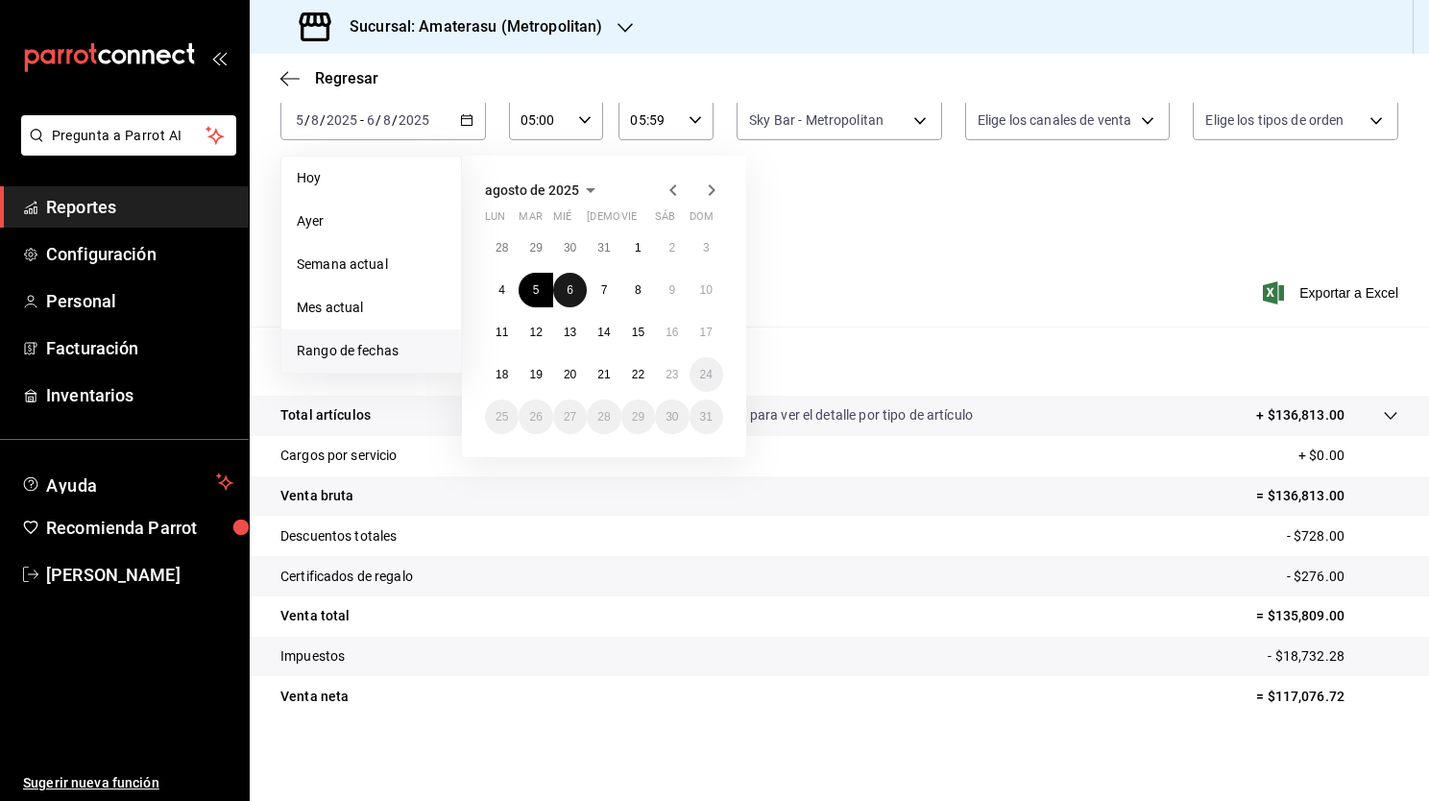
drag, startPoint x: 566, startPoint y: 292, endPoint x: 620, endPoint y: 294, distance: 53.8
click at [620, 294] on div "28 29 30 31 1 2 3 4 5 6 7 8 9 10 11 12 13 14 15 16 17 18 19 20 21 22 23 24 25 2…" at bounding box center [604, 332] width 238 height 204
click at [578, 294] on button "6" at bounding box center [570, 290] width 34 height 35
click at [598, 298] on button "7" at bounding box center [604, 290] width 34 height 35
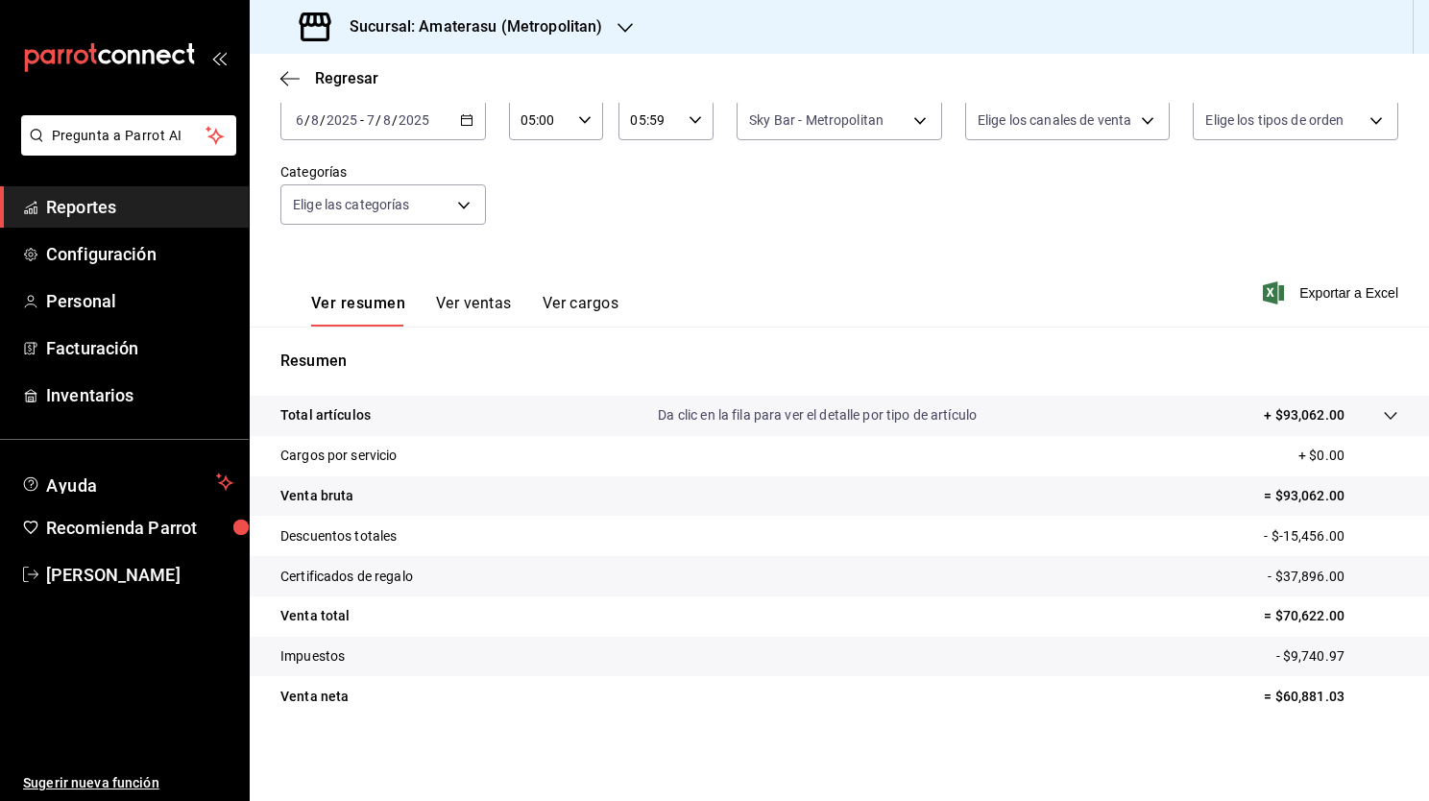
click at [465, 122] on icon "button" at bounding box center [466, 119] width 13 height 13
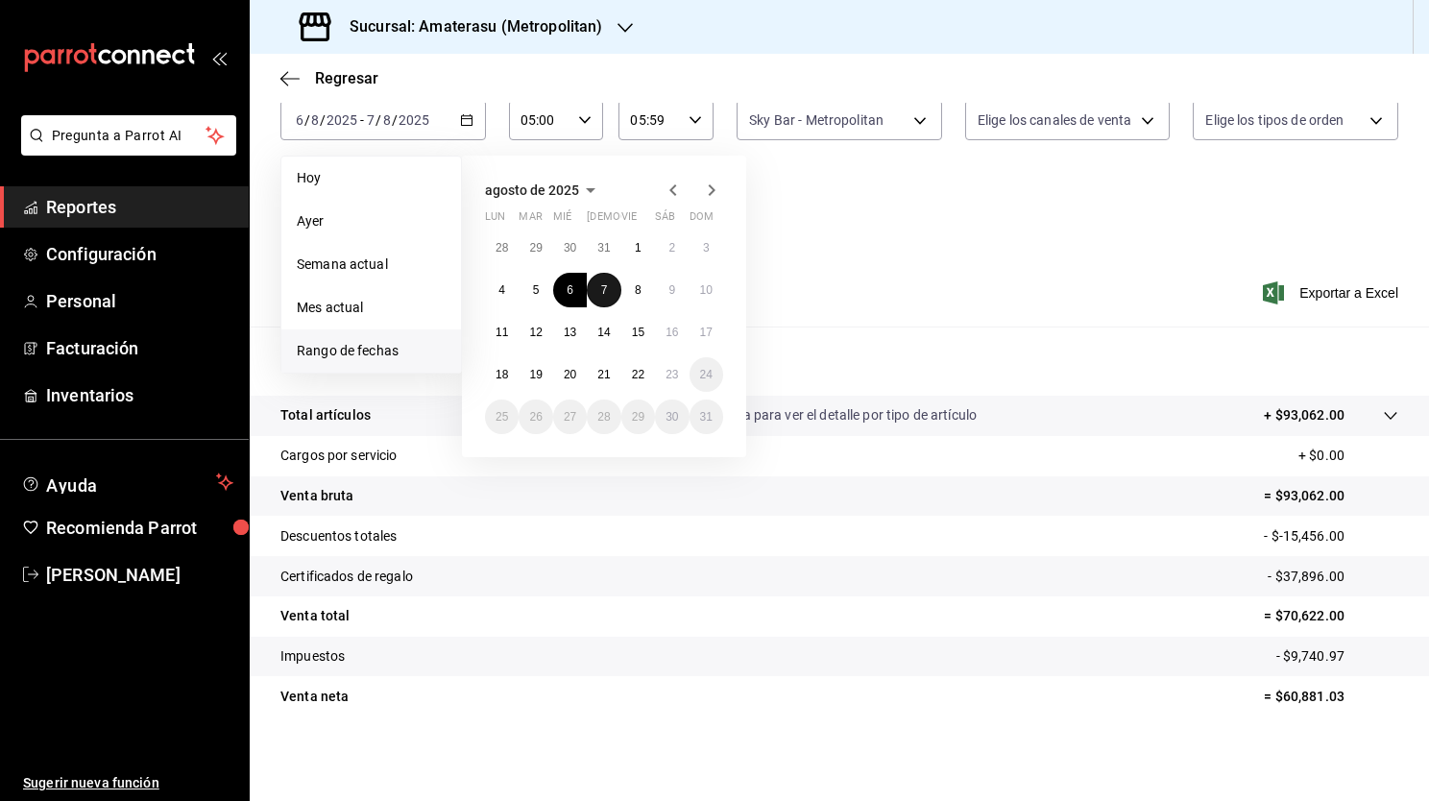
click at [599, 297] on button "7" at bounding box center [604, 290] width 34 height 35
click at [632, 298] on button "8" at bounding box center [638, 290] width 34 height 35
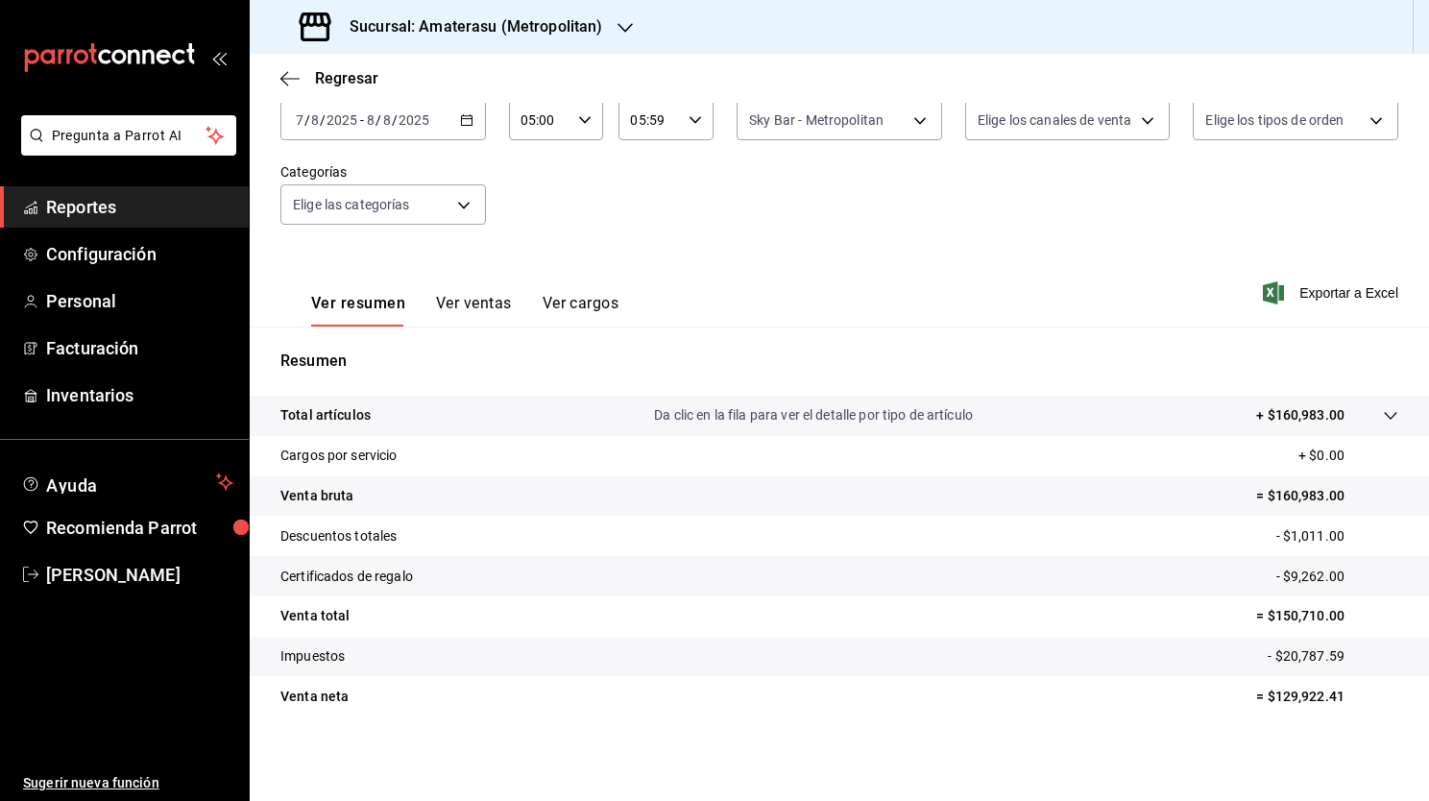
click at [476, 122] on div "2025-08-07 7 / 8 / 2025 - 2025-08-08 8 / 8 / 2025" at bounding box center [382, 120] width 205 height 40
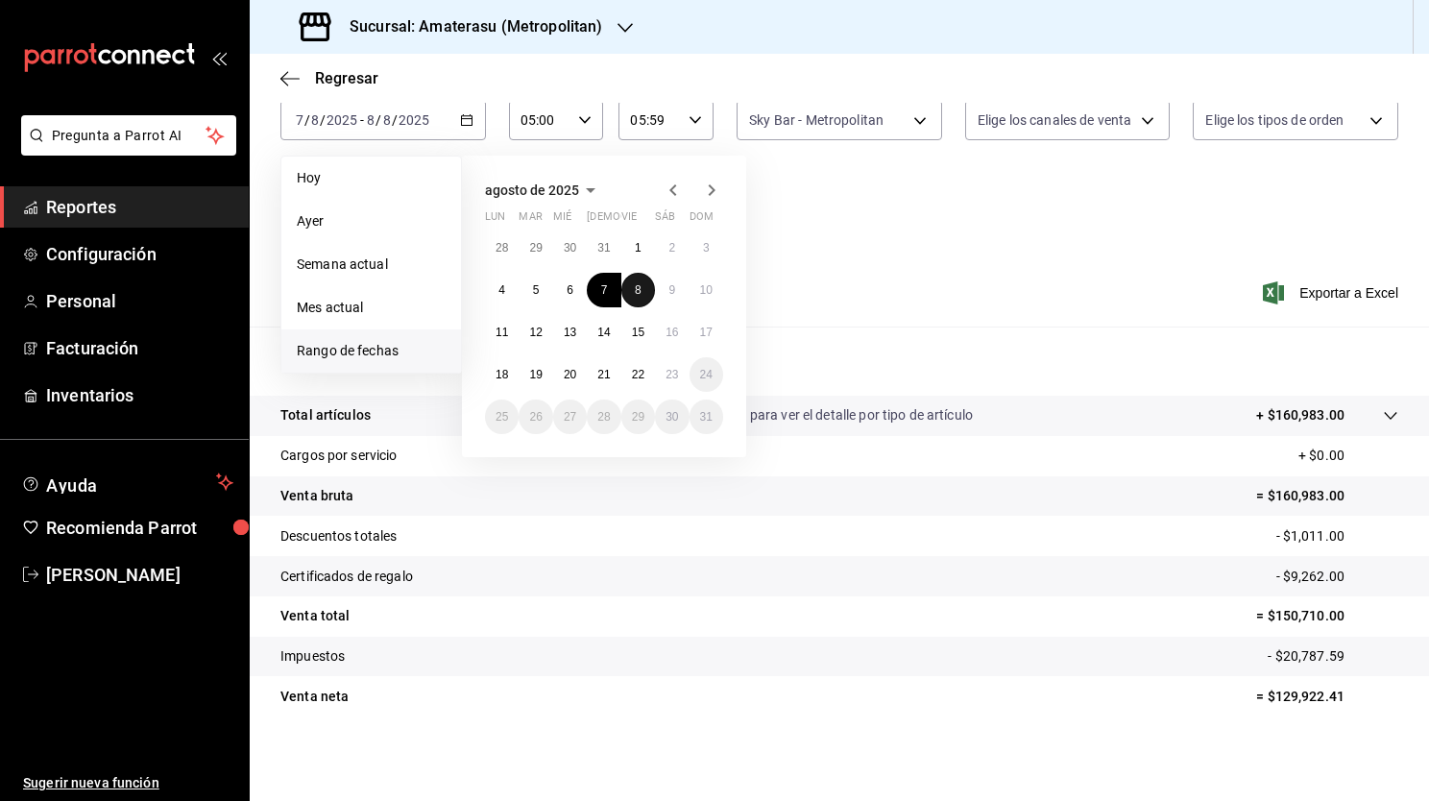
click at [638, 292] on abbr "8" at bounding box center [638, 289] width 7 height 13
click at [675, 290] on button "9" at bounding box center [672, 290] width 34 height 35
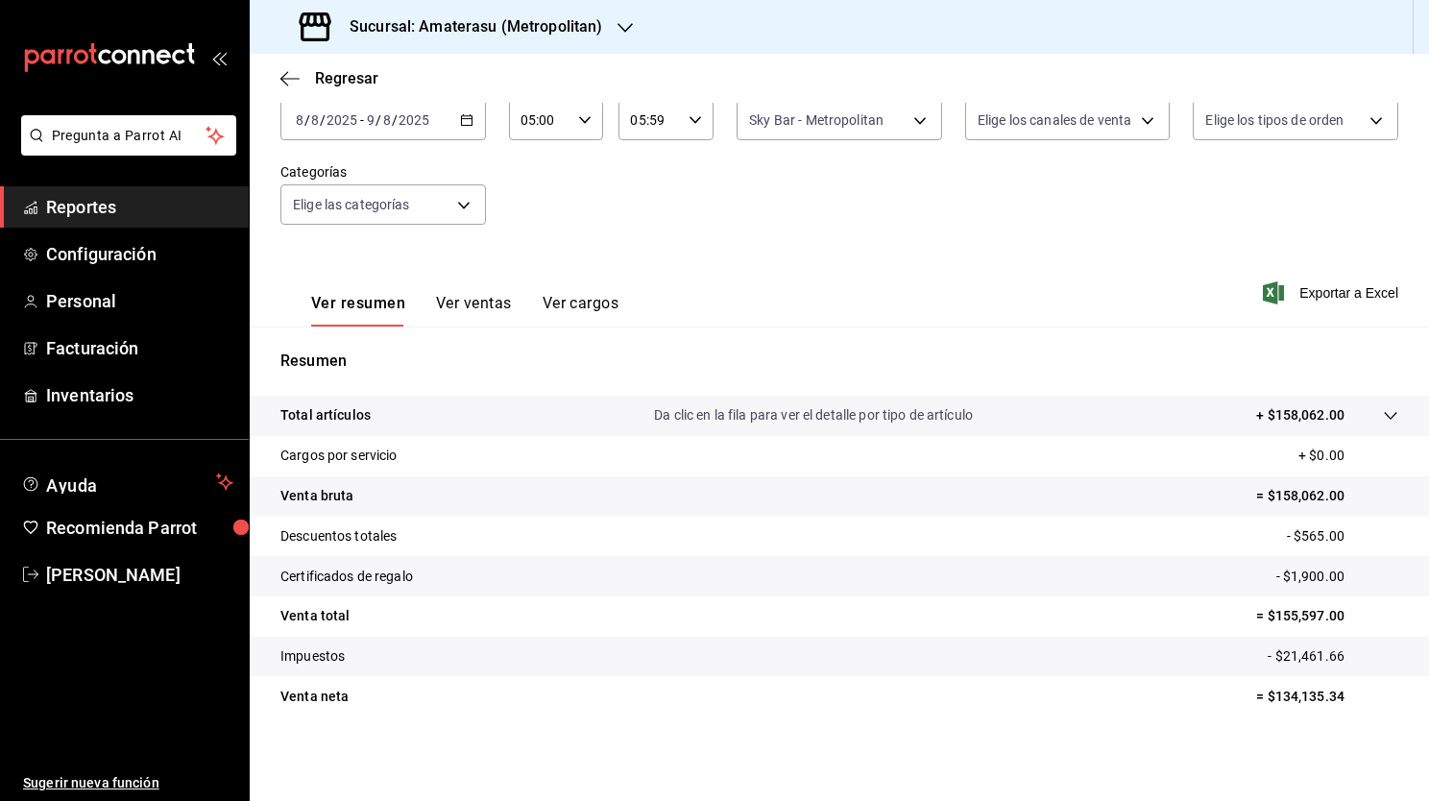
click at [460, 120] on icon "button" at bounding box center [466, 119] width 13 height 13
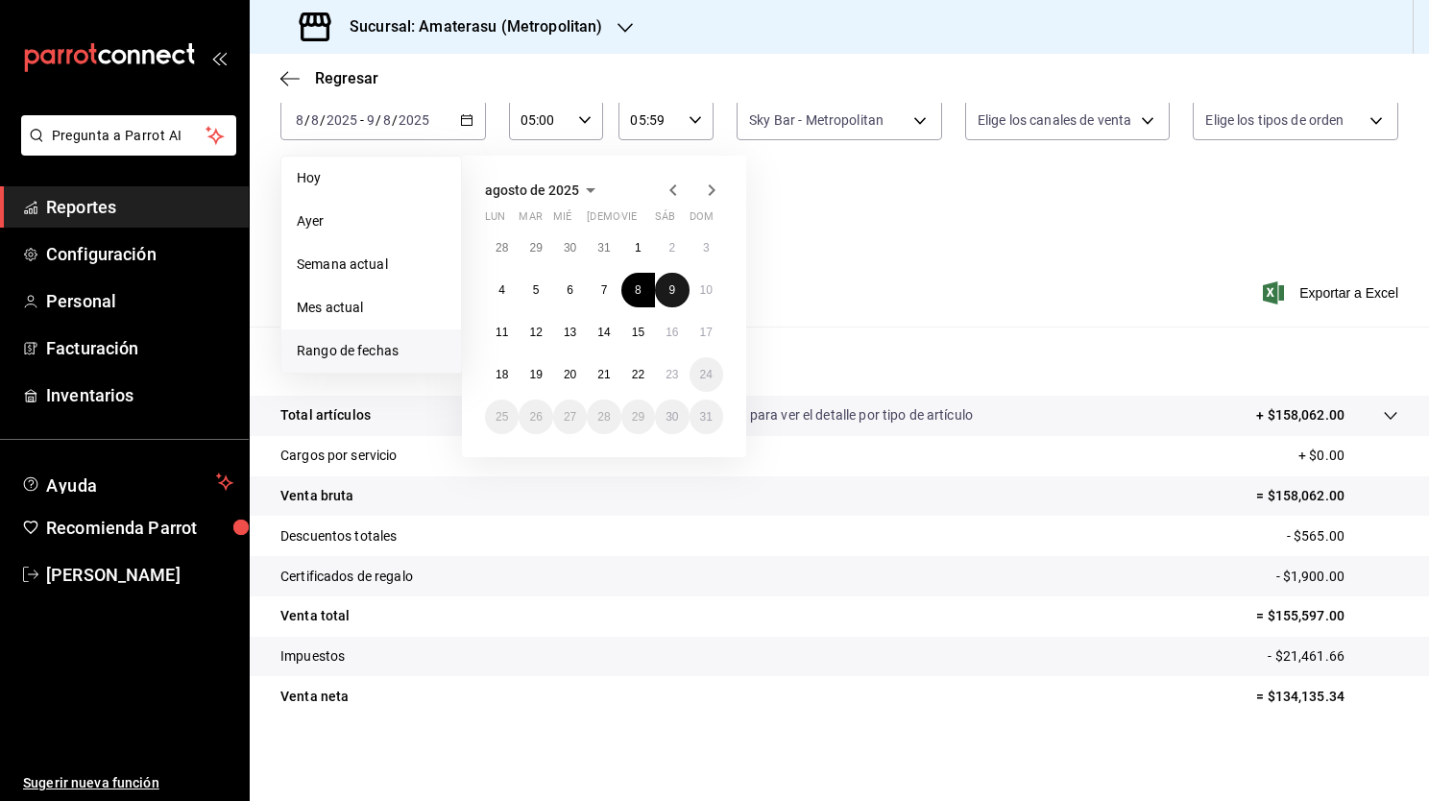
click at [670, 283] on abbr "9" at bounding box center [671, 289] width 7 height 13
click at [713, 290] on button "10" at bounding box center [706, 290] width 34 height 35
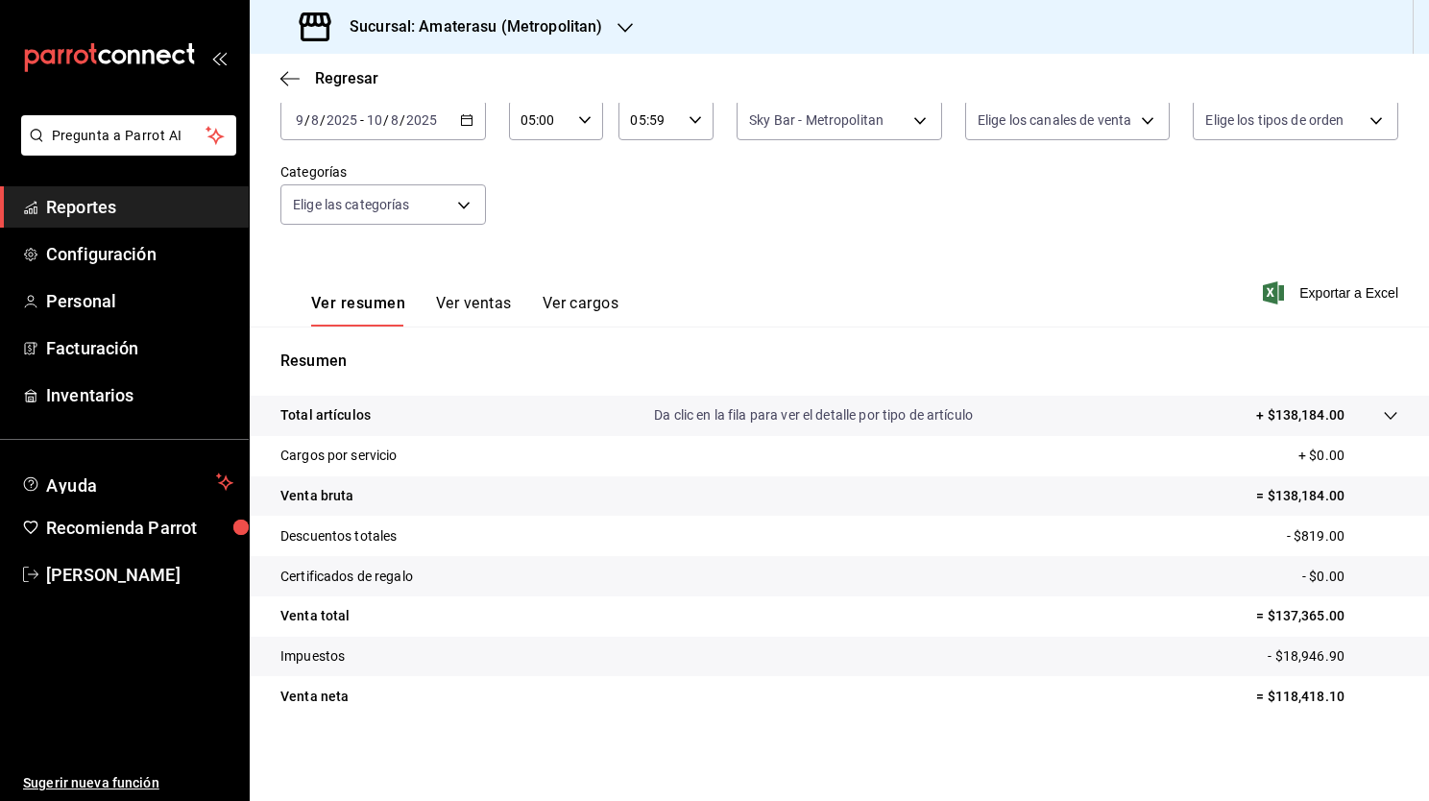
click at [468, 127] on div "2025-08-09 9 / 8 / 2025 - 2025-08-10 10 / 8 / 2025" at bounding box center [382, 120] width 205 height 40
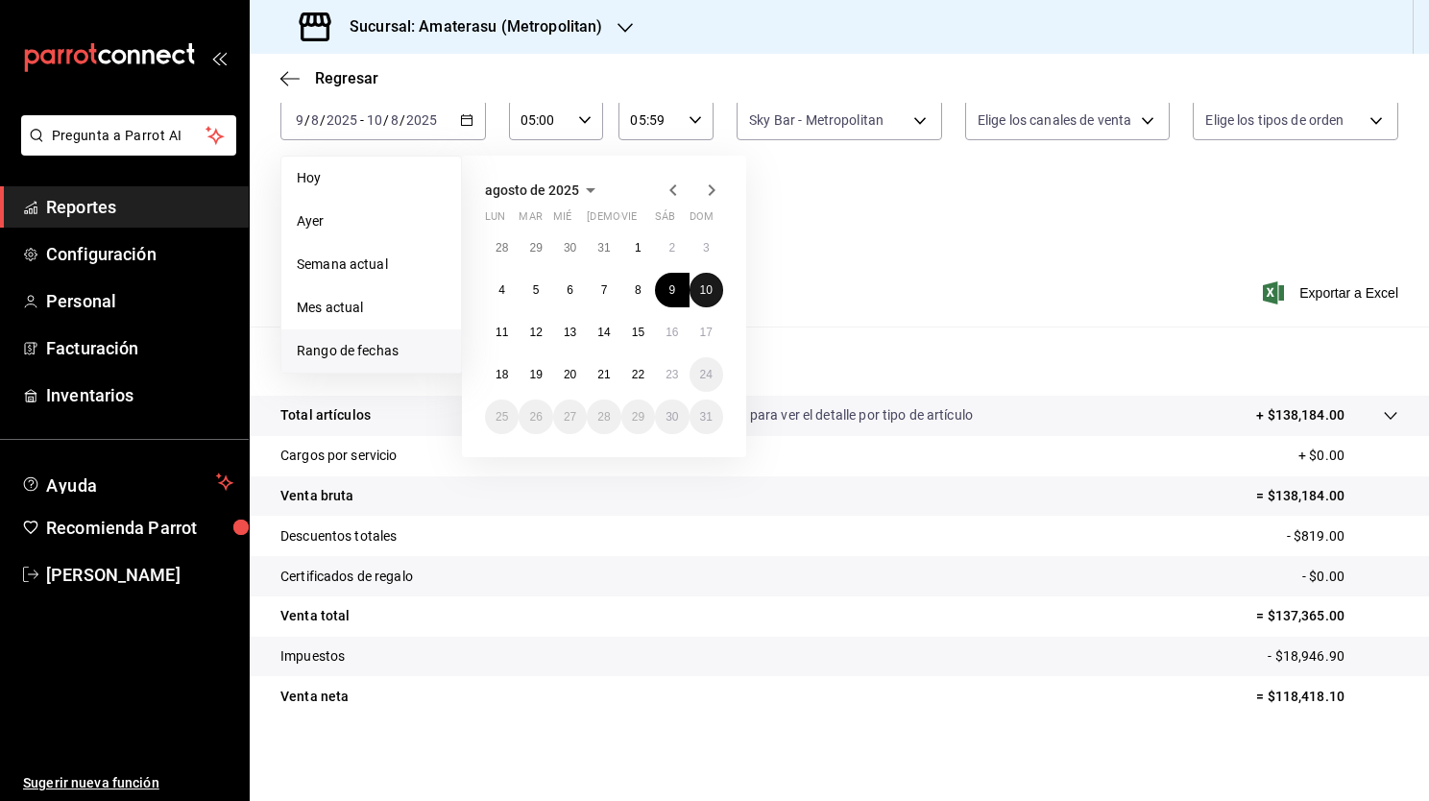
click at [709, 287] on abbr "10" at bounding box center [706, 289] width 12 height 13
click at [503, 340] on button "11" at bounding box center [502, 332] width 34 height 35
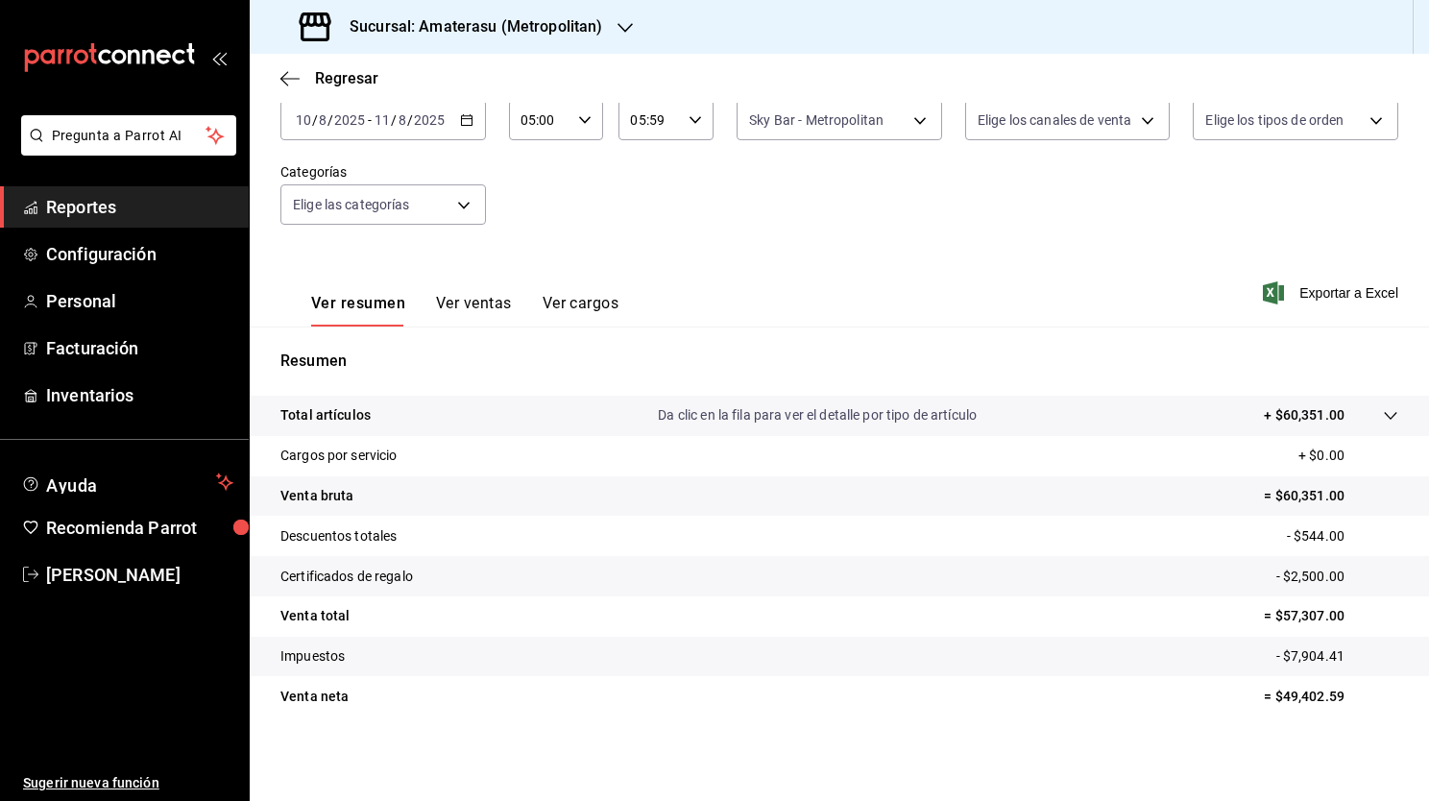
click at [464, 119] on icon "button" at bounding box center [466, 119] width 13 height 13
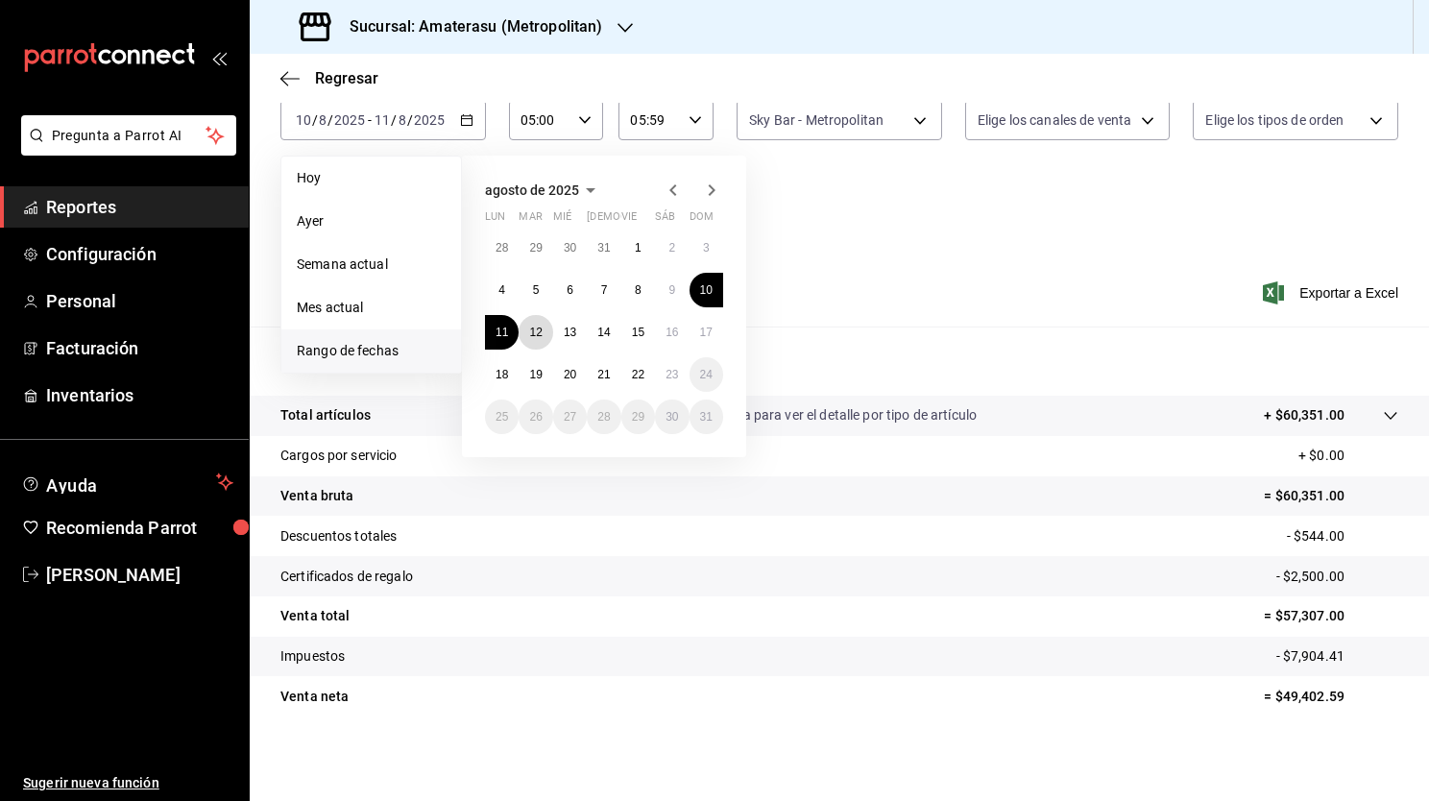
drag, startPoint x: 540, startPoint y: 337, endPoint x: 587, endPoint y: 340, distance: 46.2
click at [587, 340] on div "28 29 30 31 1 2 3 4 5 6 7 8 9 10 11 12 13 14 15 16 17 18 19 20 21 22 23 24 25 2…" at bounding box center [604, 332] width 238 height 204
click at [535, 331] on abbr "12" at bounding box center [535, 331] width 12 height 13
click at [553, 335] on button "13" at bounding box center [570, 332] width 34 height 35
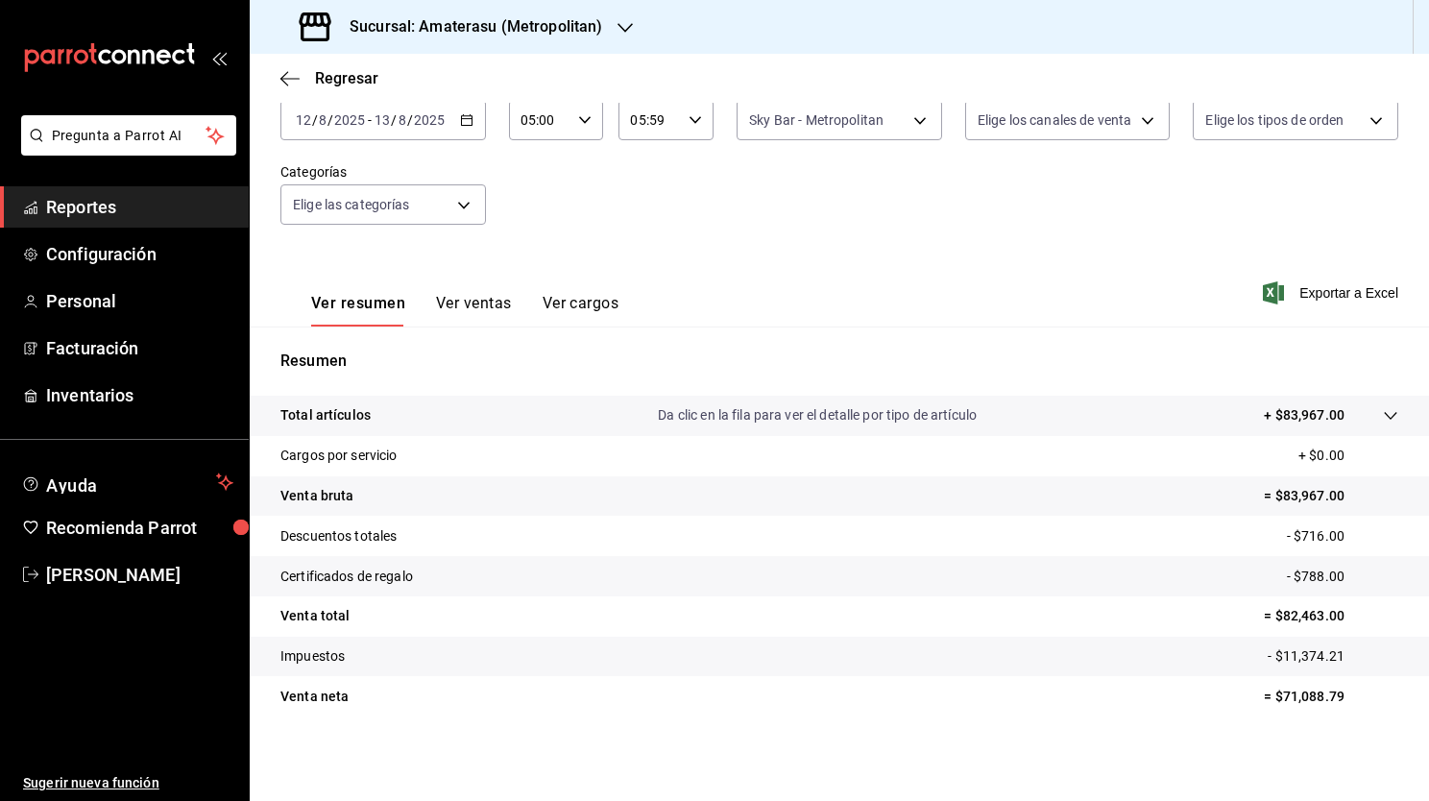
click at [461, 120] on \(Stroke\) "button" at bounding box center [467, 120] width 12 height 11
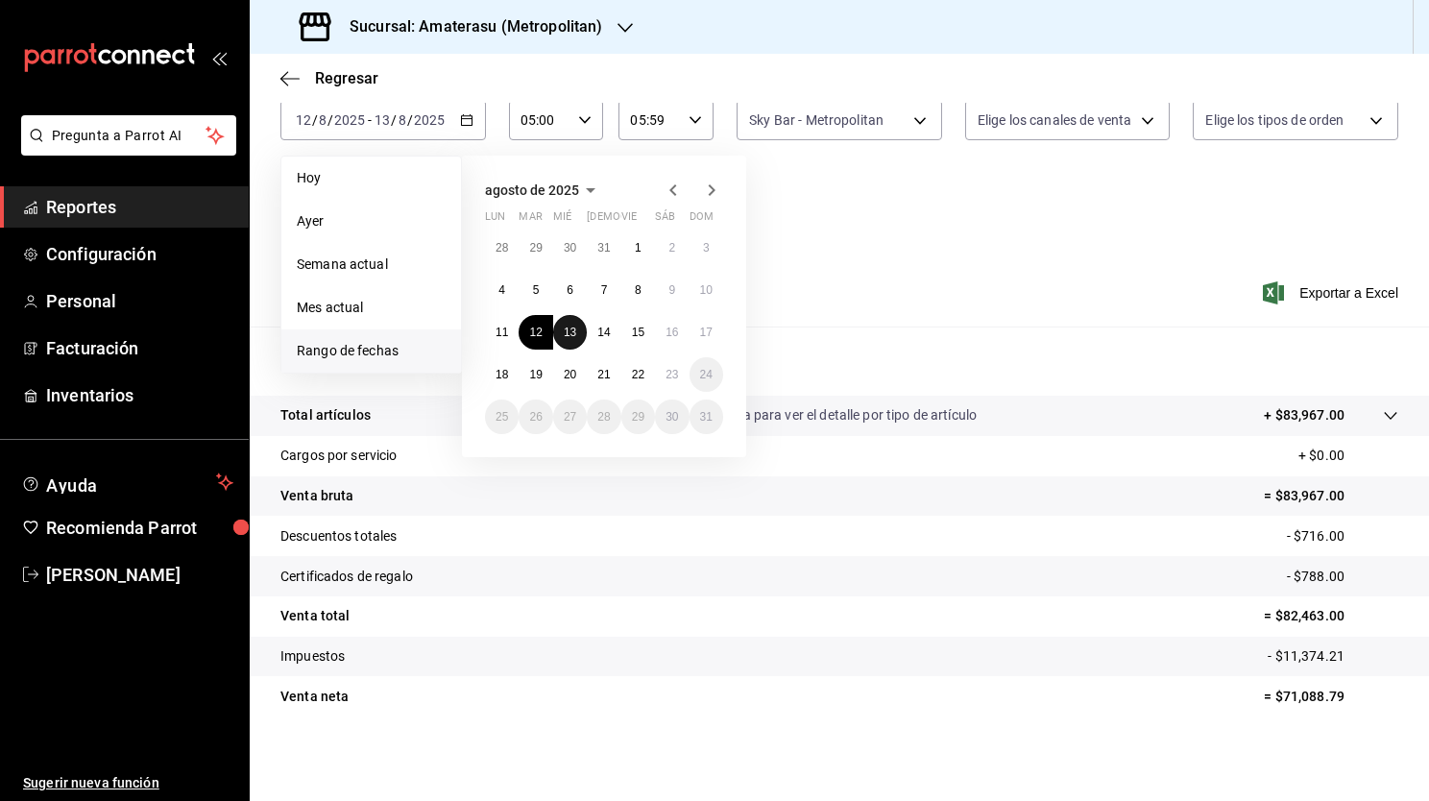
click at [561, 332] on button "13" at bounding box center [570, 332] width 34 height 35
click at [609, 341] on button "14" at bounding box center [604, 332] width 34 height 35
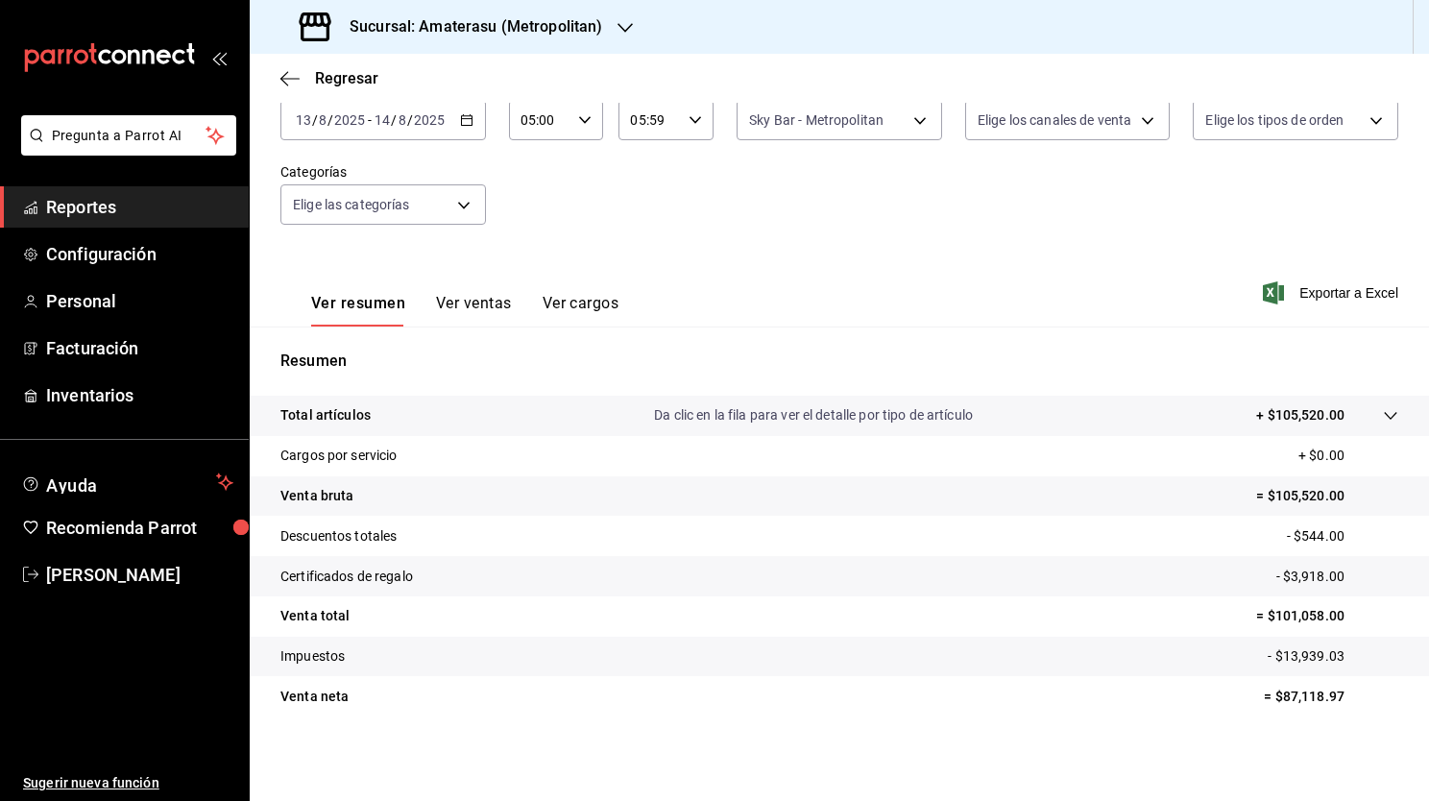
click at [468, 128] on div "2025-08-13 13 / 8 / 2025 - 2025-08-14 14 / 8 / 2025" at bounding box center [382, 120] width 205 height 40
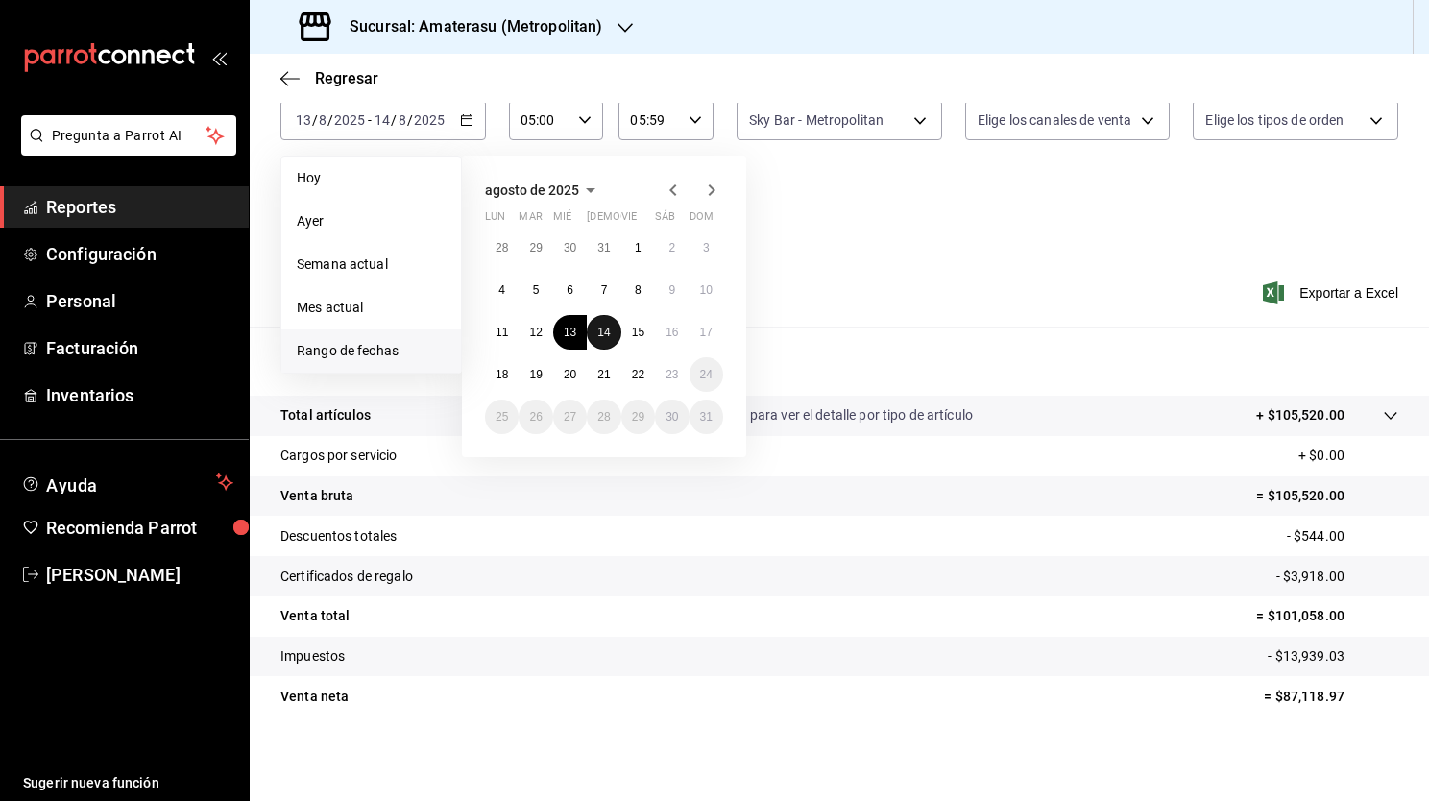
click at [606, 329] on abbr "14" at bounding box center [603, 331] width 12 height 13
click at [633, 336] on abbr "15" at bounding box center [638, 331] width 12 height 13
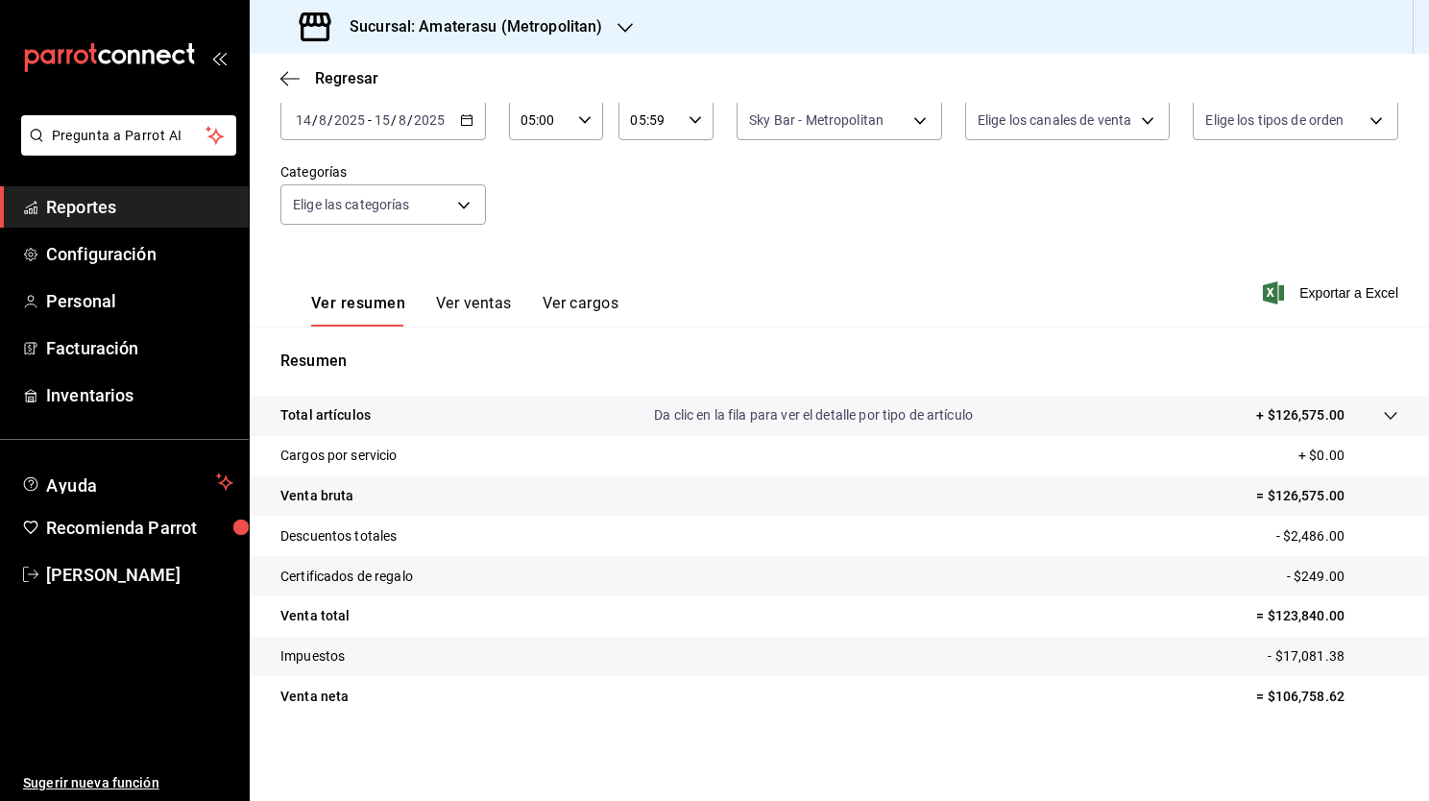
click at [471, 125] on div "2025-08-14 14 / 8 / 2025 - 2025-08-15 15 / 8 / 2025" at bounding box center [382, 120] width 205 height 40
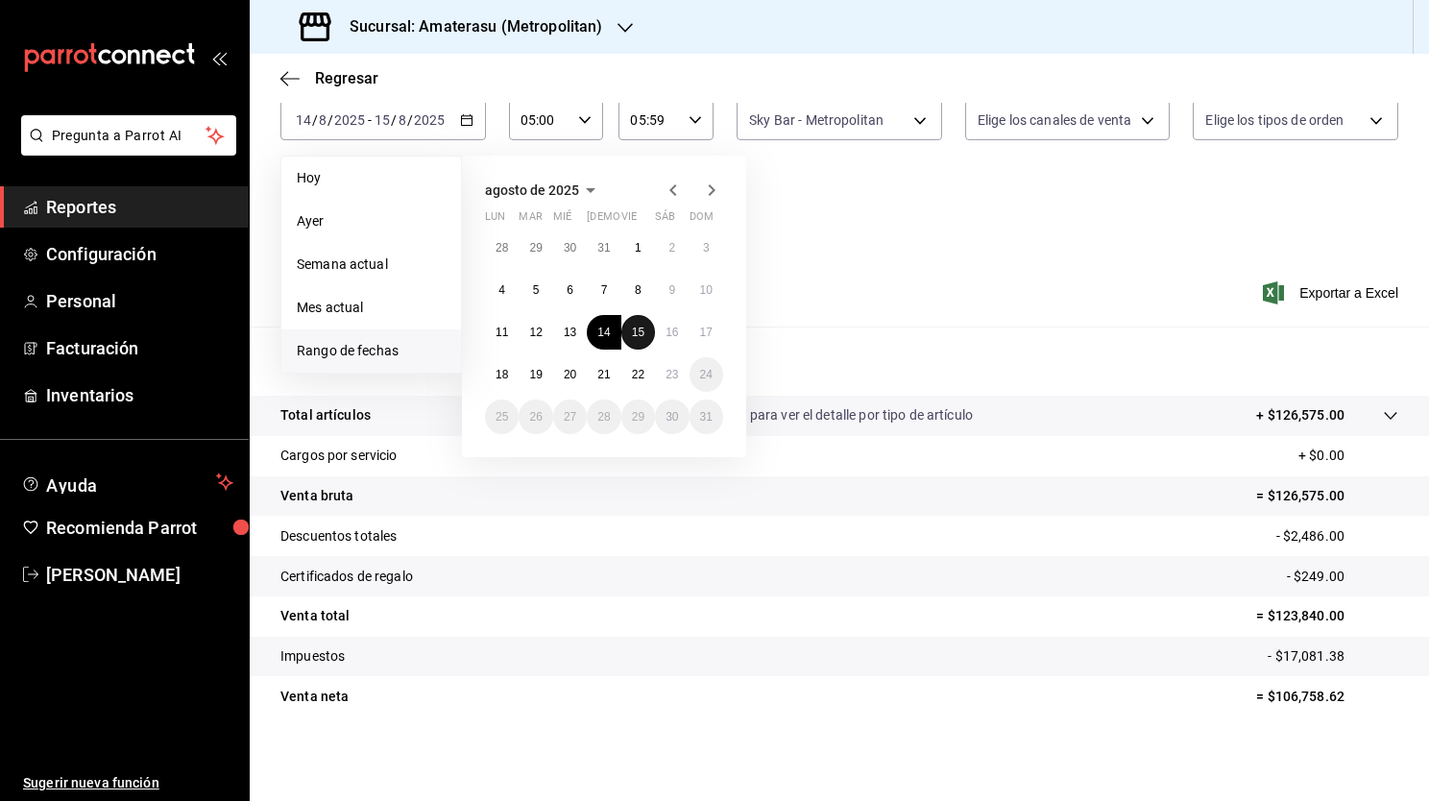
click at [641, 341] on button "15" at bounding box center [638, 332] width 34 height 35
click at [676, 339] on button "16" at bounding box center [672, 332] width 34 height 35
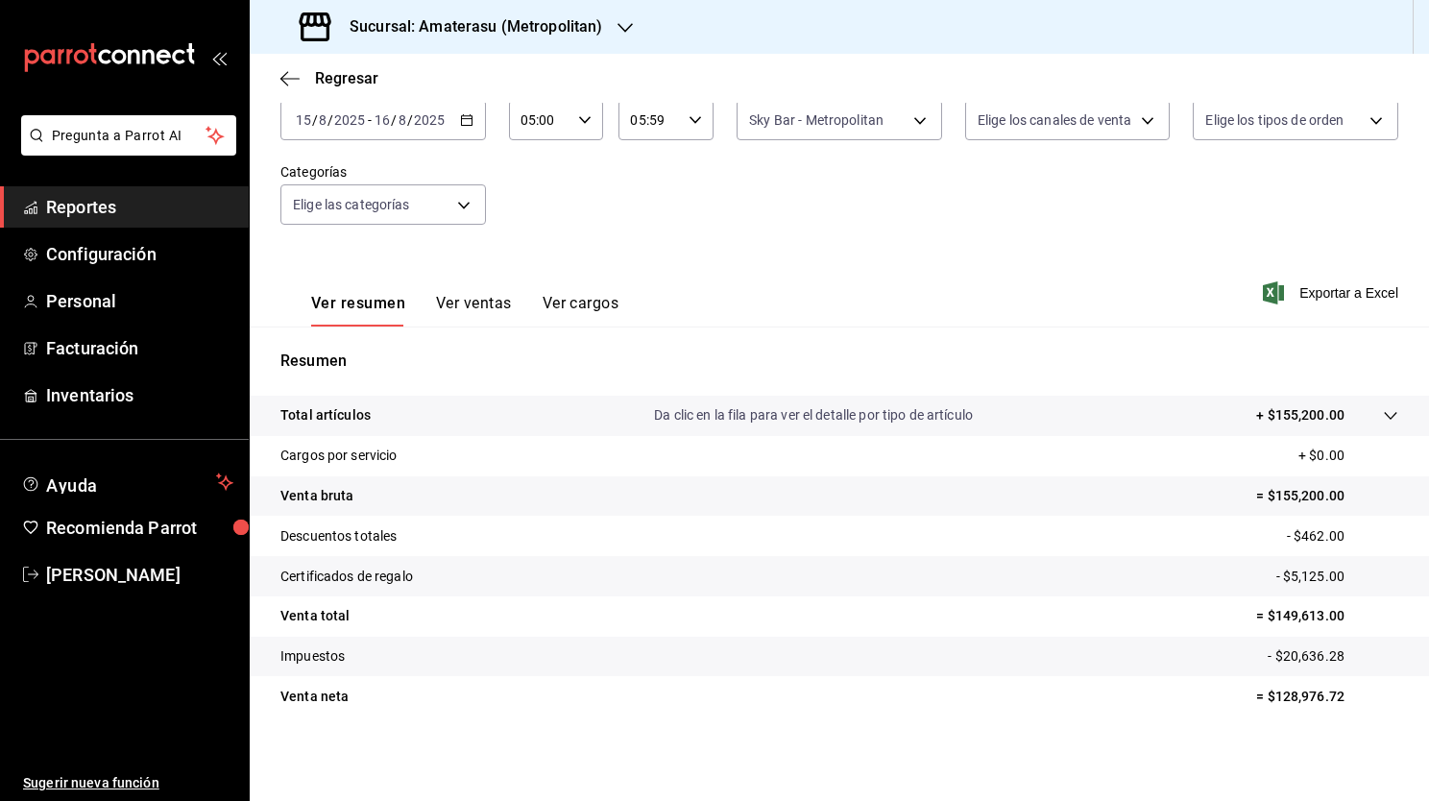
click at [466, 117] on icon "button" at bounding box center [466, 119] width 13 height 13
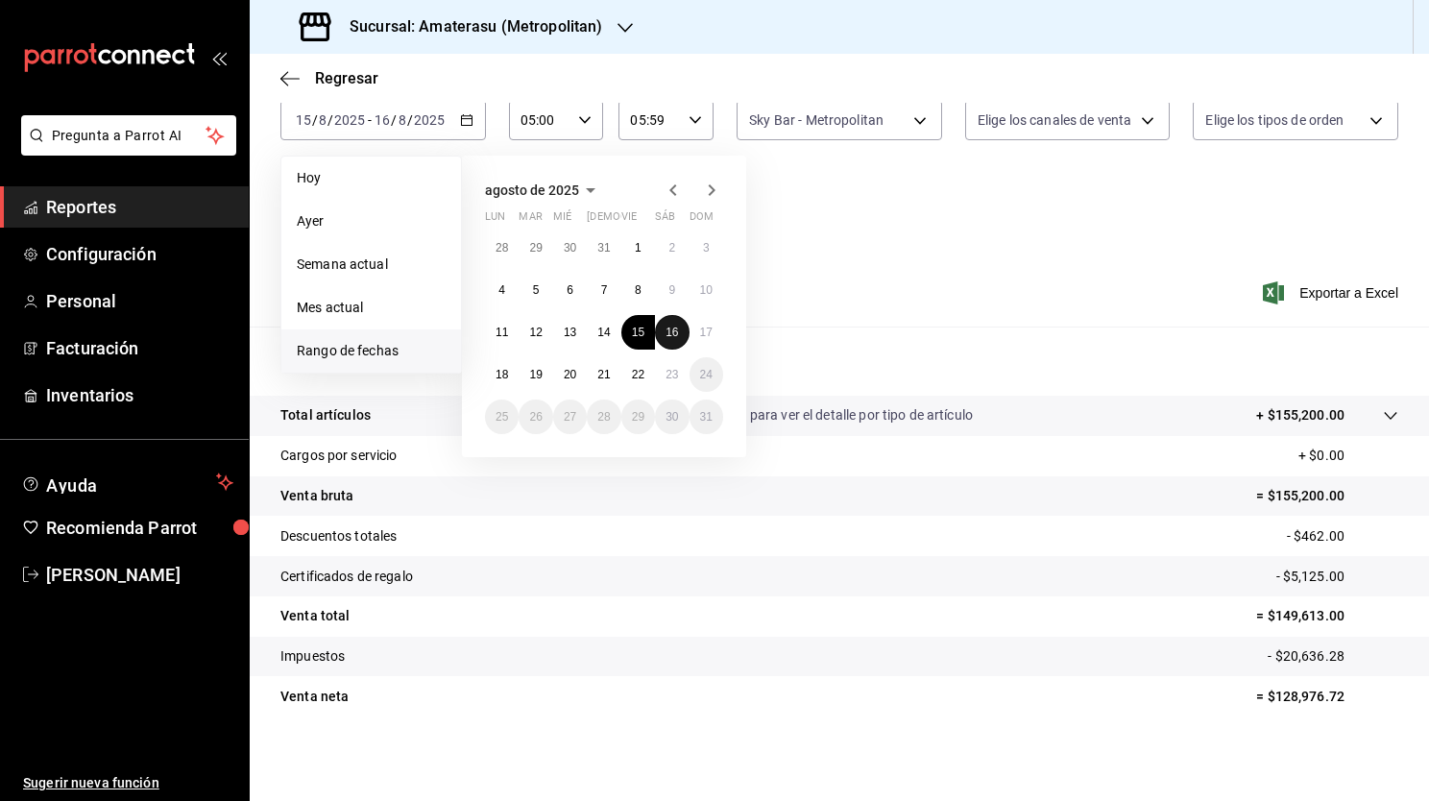
click at [665, 336] on abbr "16" at bounding box center [671, 331] width 12 height 13
click at [698, 339] on button "17" at bounding box center [706, 332] width 34 height 35
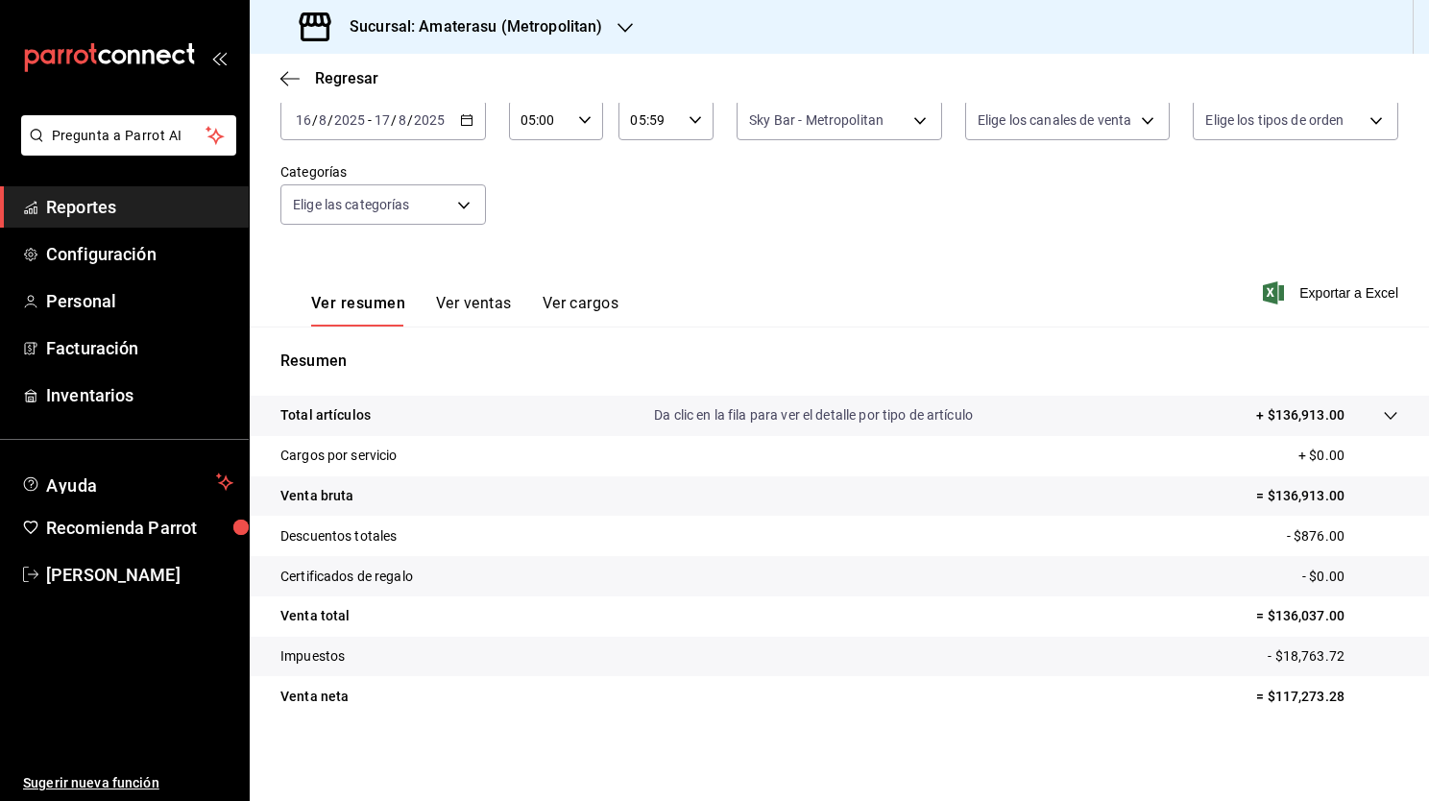
click at [462, 119] on icon "button" at bounding box center [466, 119] width 13 height 13
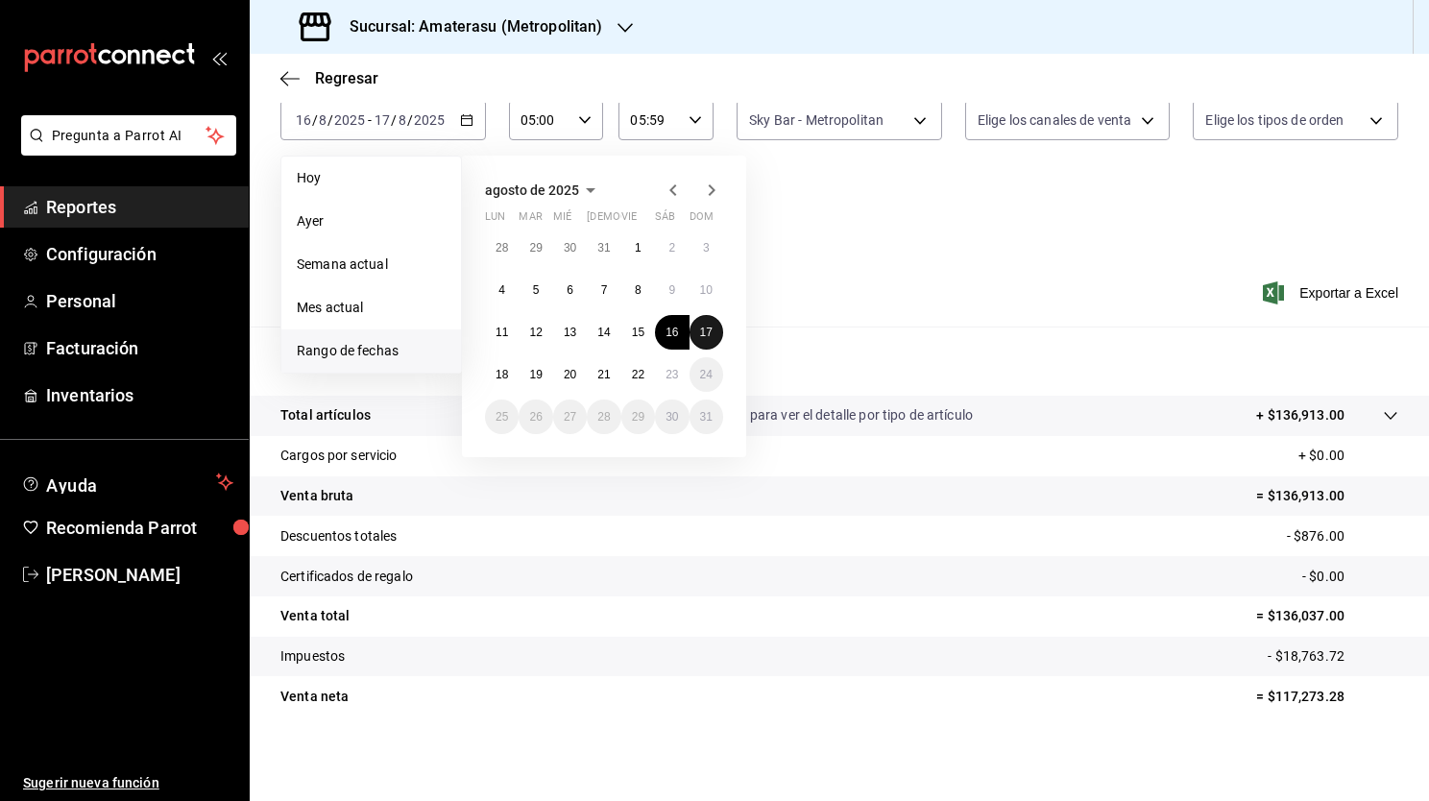
click at [711, 326] on abbr "17" at bounding box center [706, 331] width 12 height 13
click at [504, 368] on abbr "18" at bounding box center [501, 374] width 12 height 13
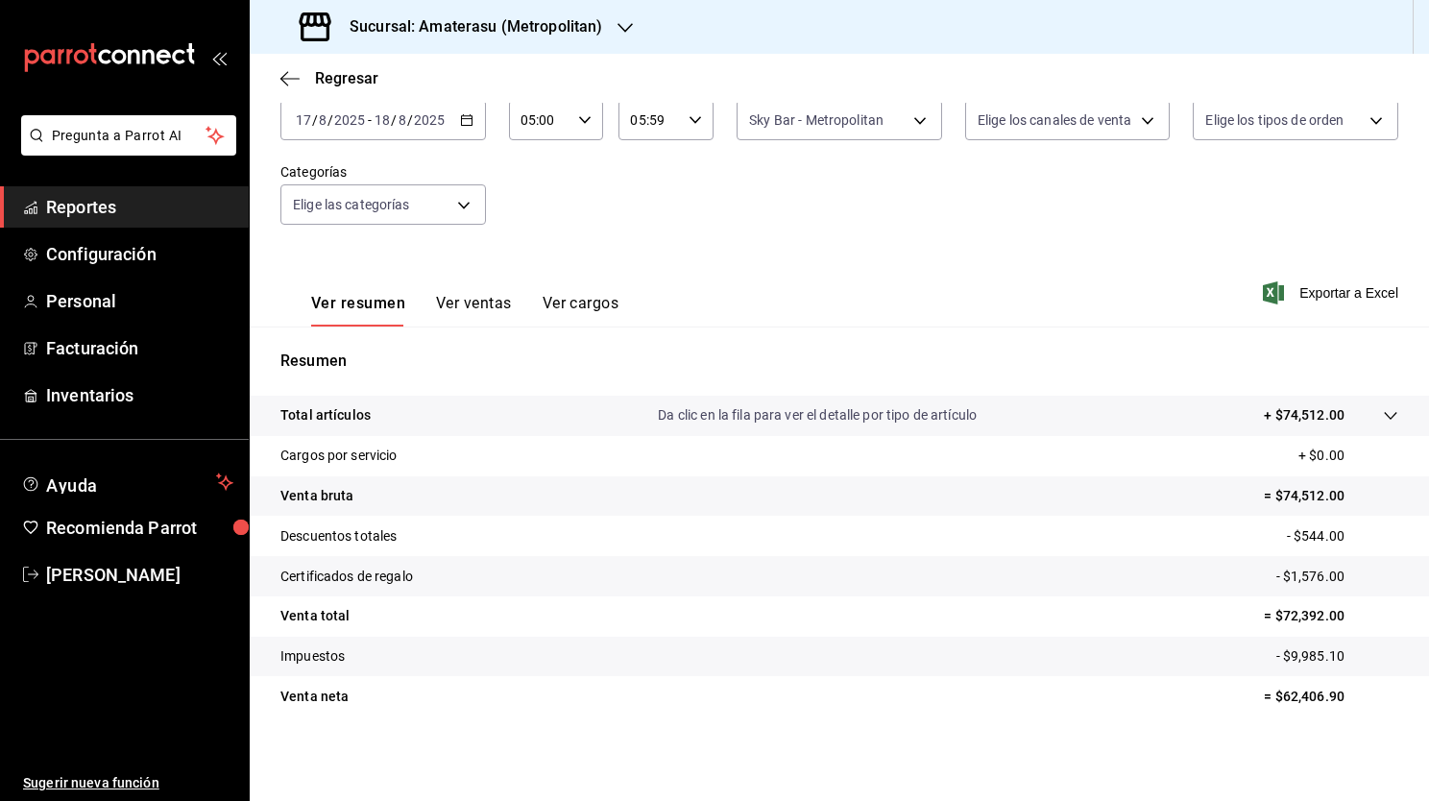
click at [461, 122] on \(Stroke\) "button" at bounding box center [467, 120] width 12 height 11
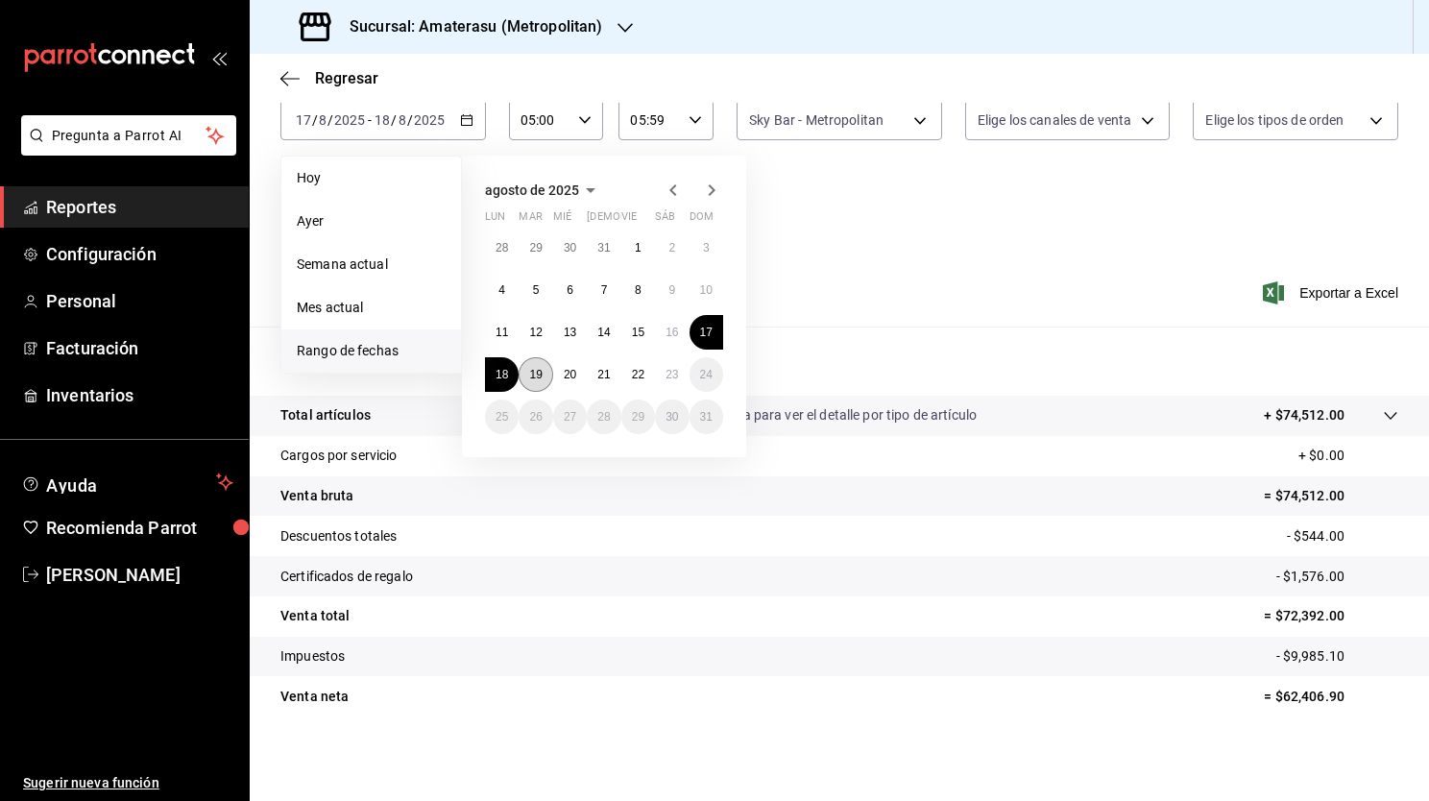
click at [536, 372] on abbr "19" at bounding box center [535, 374] width 12 height 13
click at [561, 373] on button "20" at bounding box center [570, 374] width 34 height 35
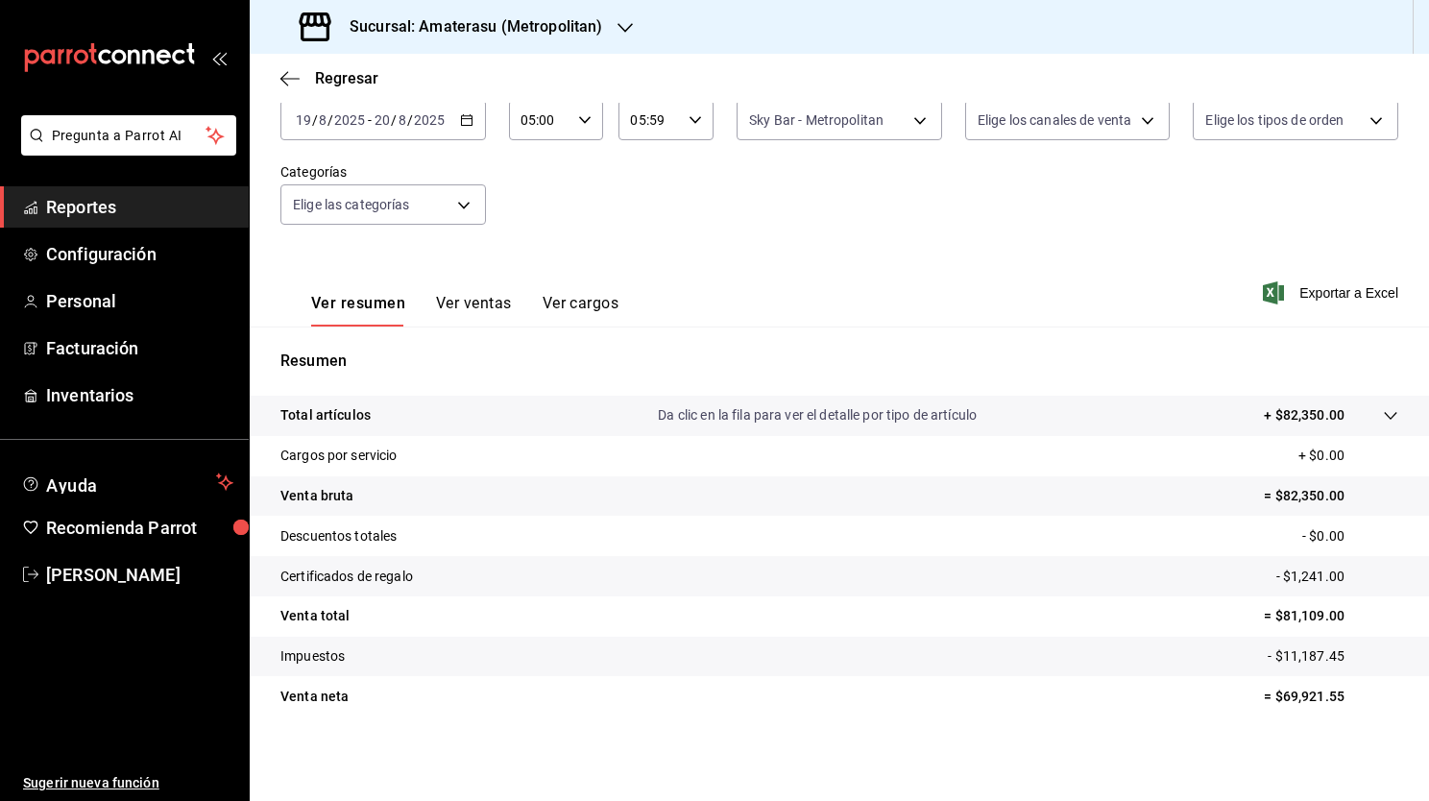
click at [465, 131] on div "2025-08-19 19 / 8 / 2025 - 2025-08-20 20 / 8 / 2025" at bounding box center [382, 120] width 205 height 40
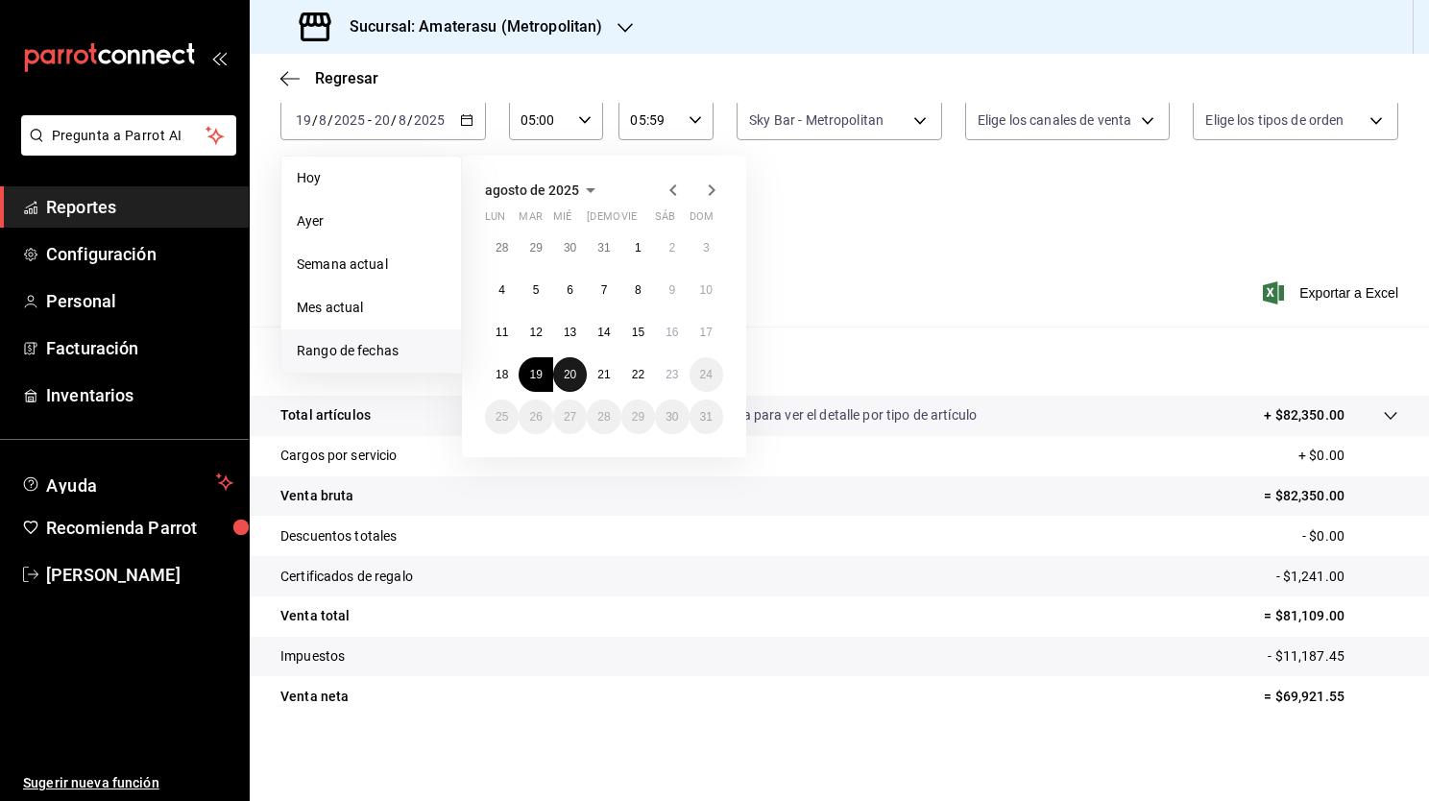
click at [576, 382] on button "20" at bounding box center [570, 374] width 34 height 35
click at [614, 382] on button "21" at bounding box center [604, 374] width 34 height 35
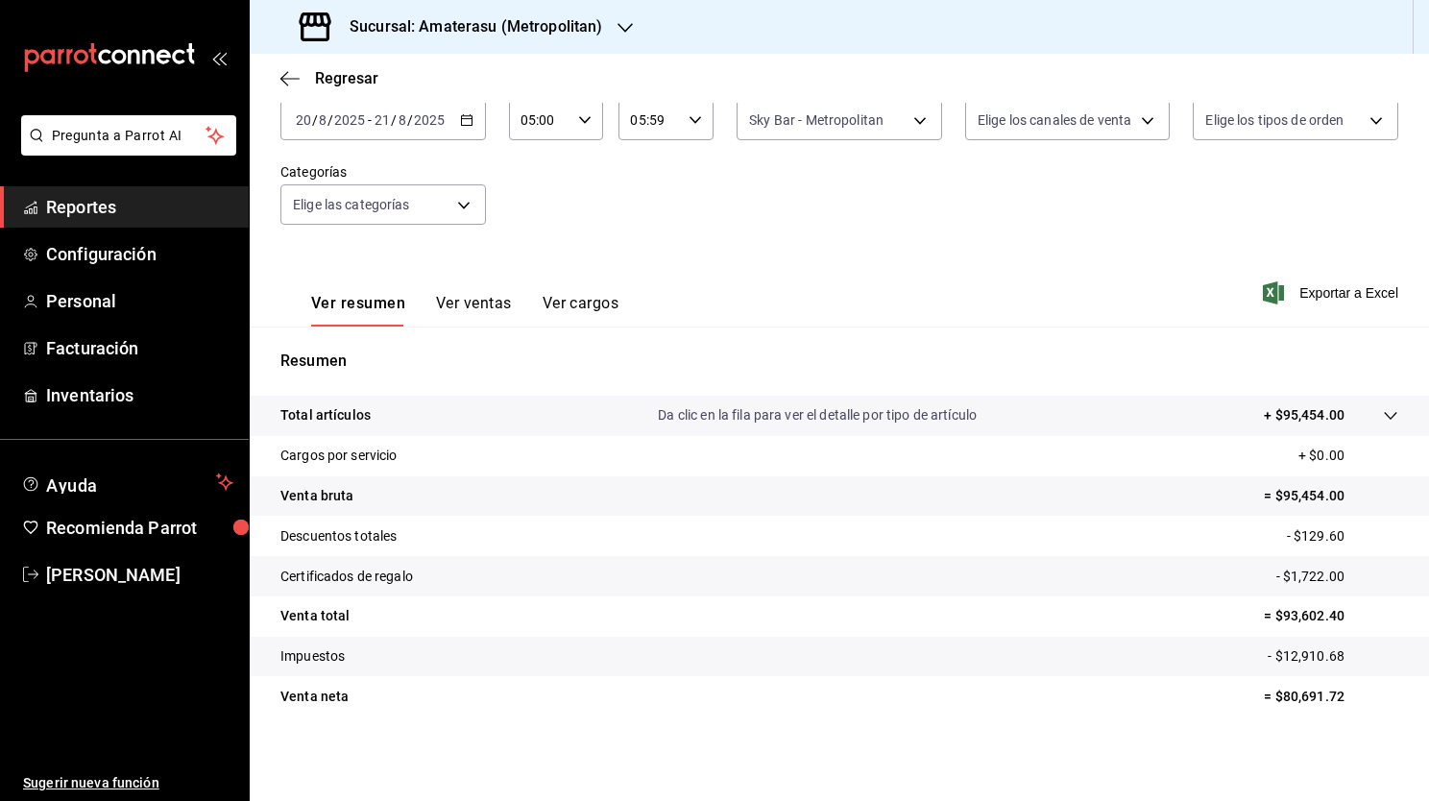
click at [460, 117] on icon "button" at bounding box center [466, 119] width 13 height 13
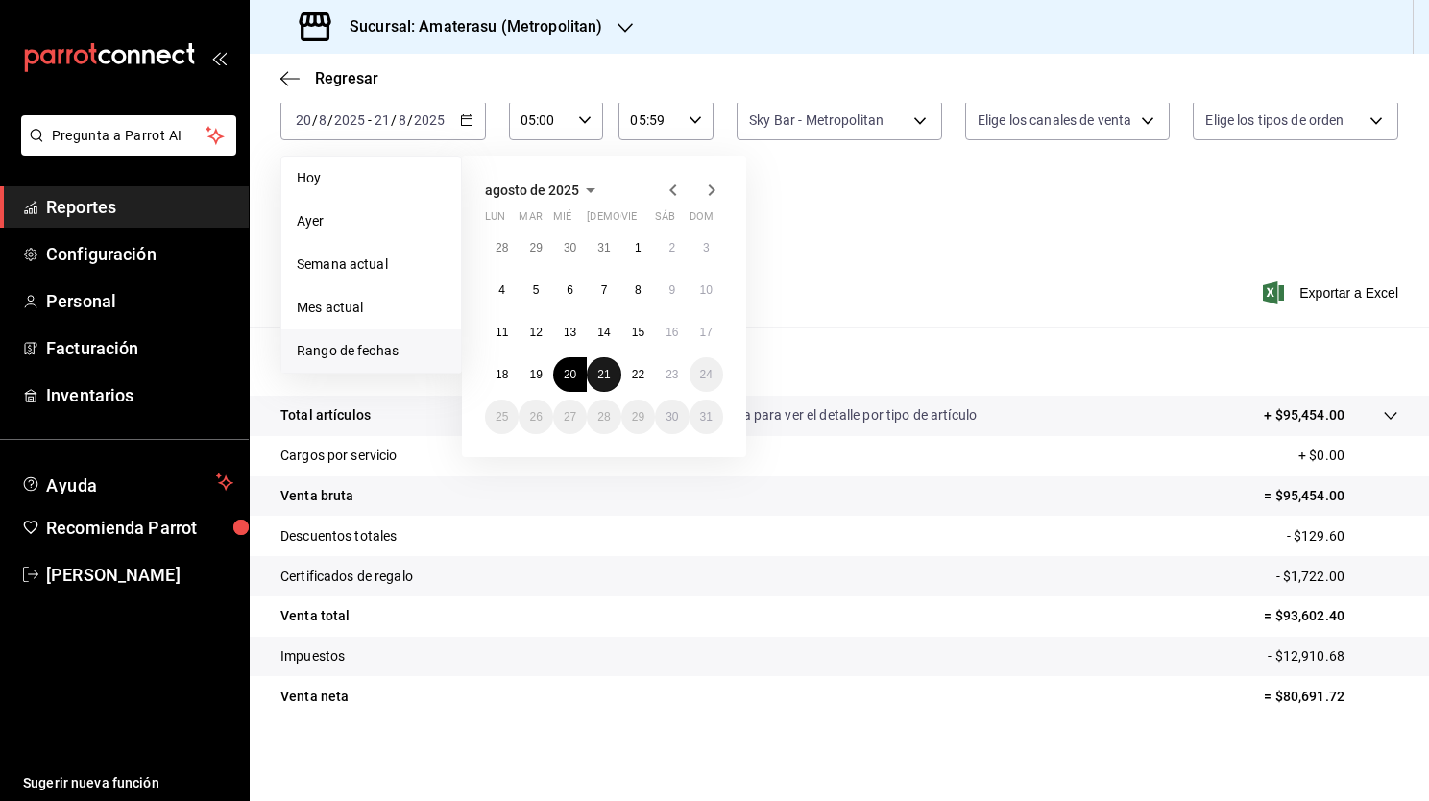
click at [598, 368] on abbr "21" at bounding box center [603, 374] width 12 height 13
click at [632, 376] on abbr "22" at bounding box center [638, 374] width 12 height 13
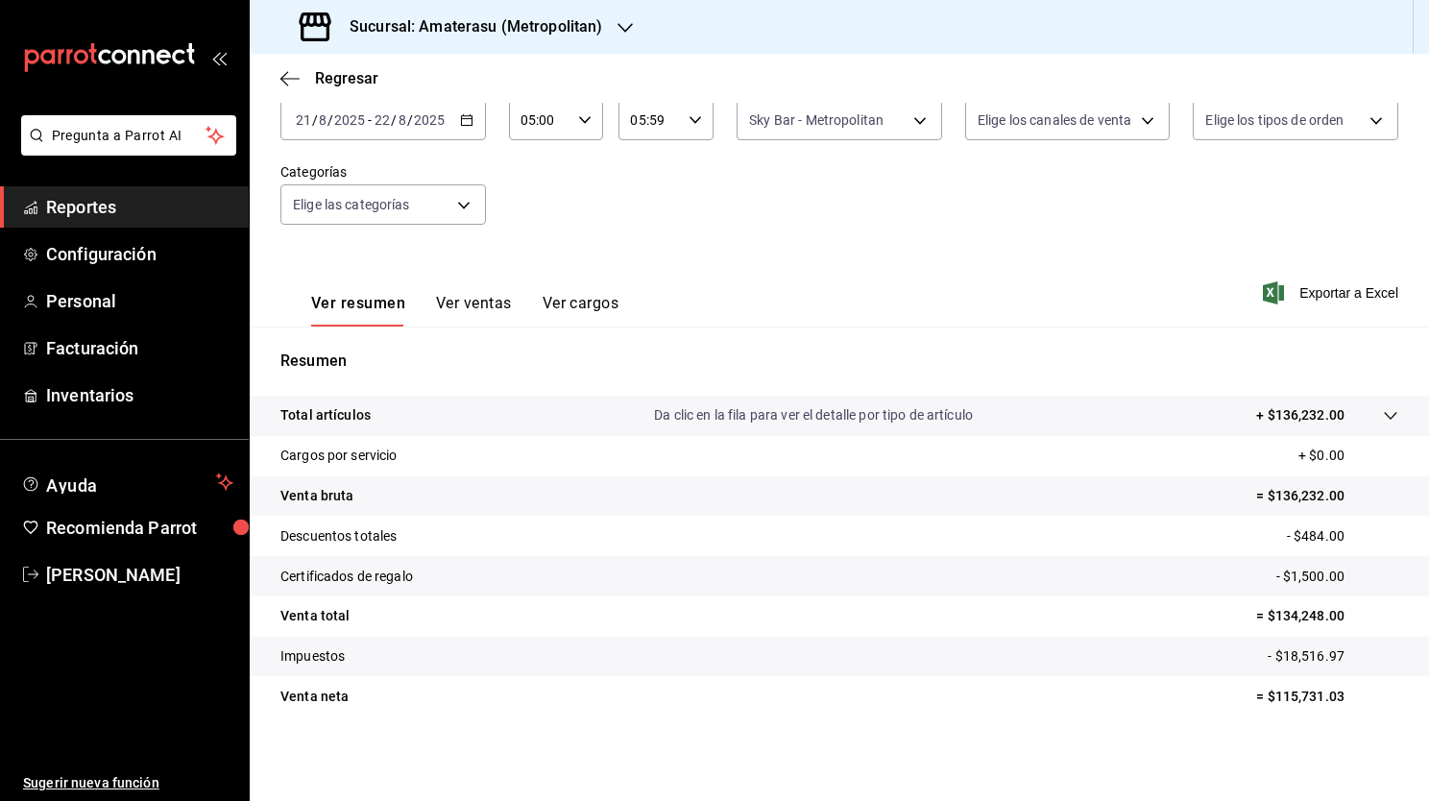
click at [463, 125] on icon "button" at bounding box center [466, 119] width 13 height 13
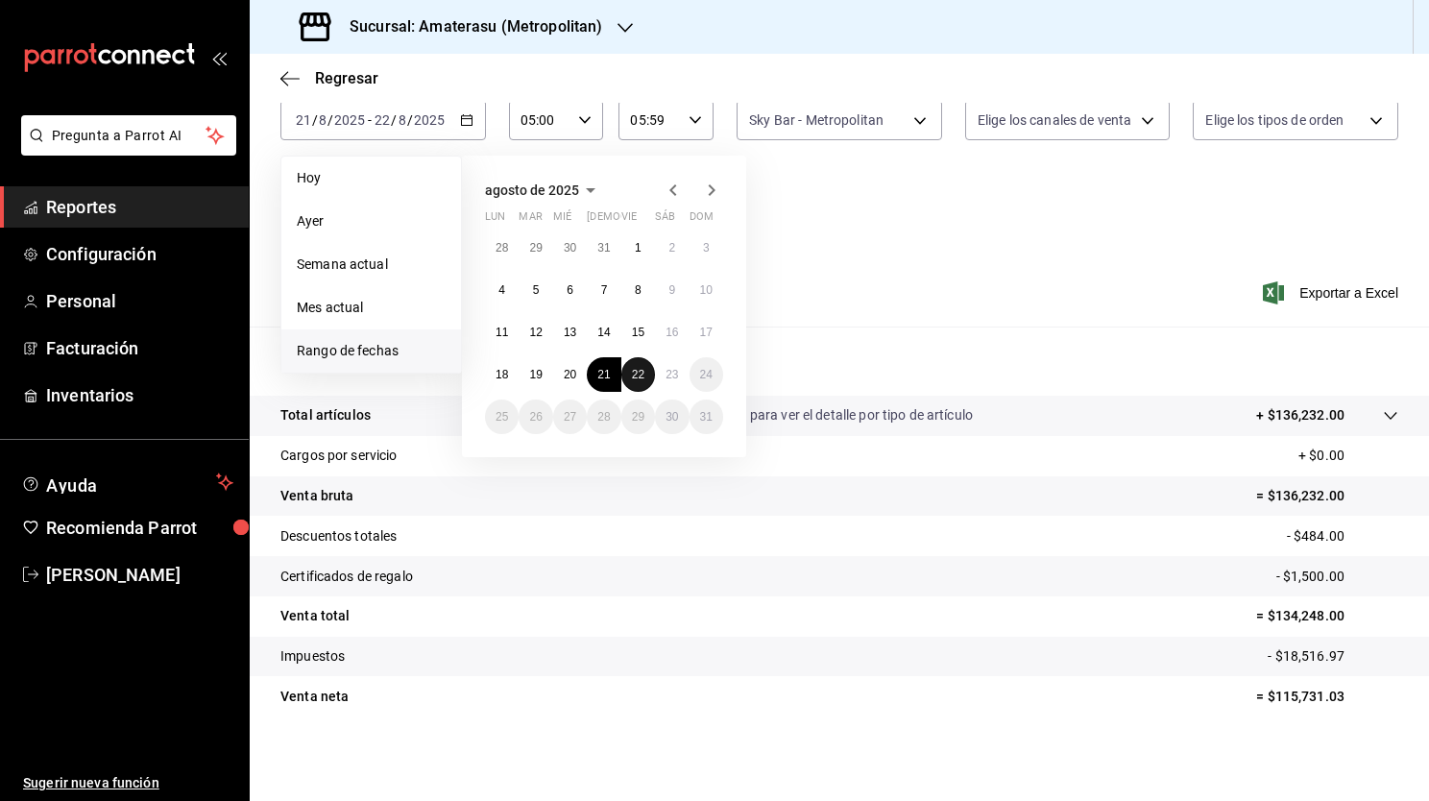
click at [634, 382] on button "22" at bounding box center [638, 374] width 34 height 35
click at [676, 386] on button "23" at bounding box center [672, 374] width 34 height 35
